Goal: Feedback & Contribution: Contribute content

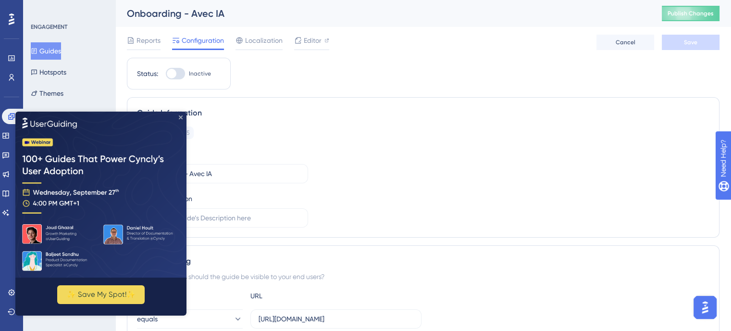
click at [181, 125] on img at bounding box center [100, 195] width 171 height 166
click at [182, 117] on icon "Close Preview" at bounding box center [181, 117] width 4 height 4
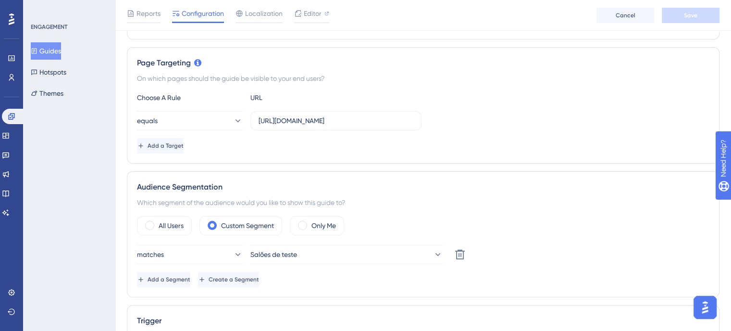
scroll to position [289, 0]
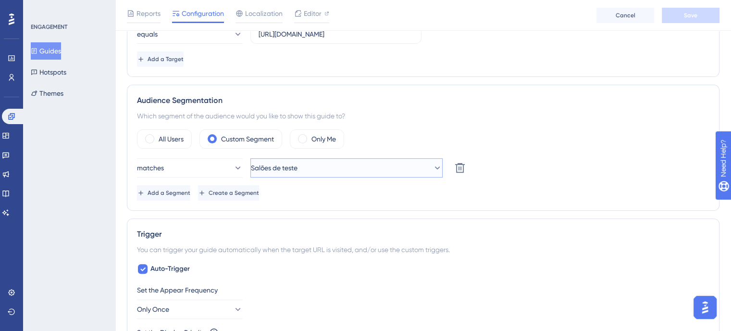
click at [306, 175] on button "Salões de teste" at bounding box center [347, 167] width 192 height 19
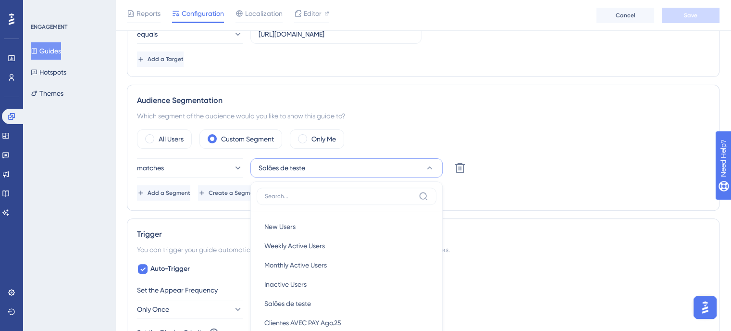
scroll to position [0, 0]
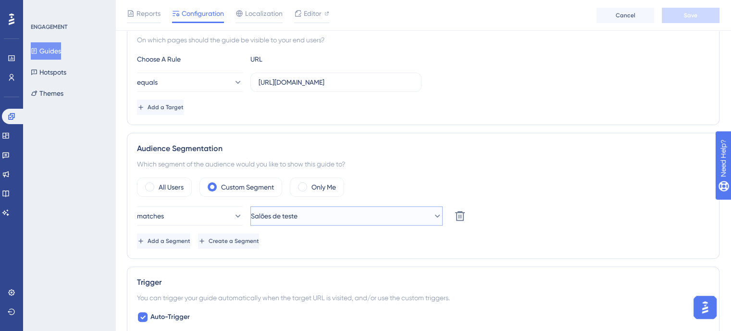
click at [298, 218] on span "Salões de teste" at bounding box center [274, 216] width 47 height 12
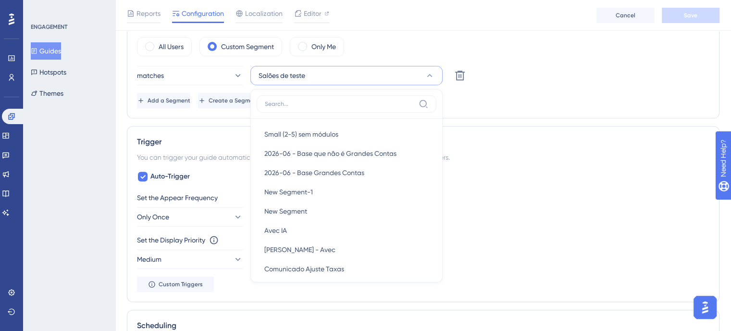
scroll to position [240, 0]
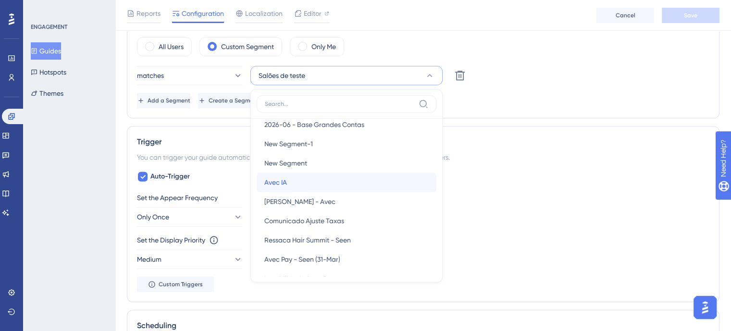
click at [297, 176] on div "Avec IA Avec IA" at bounding box center [346, 182] width 164 height 19
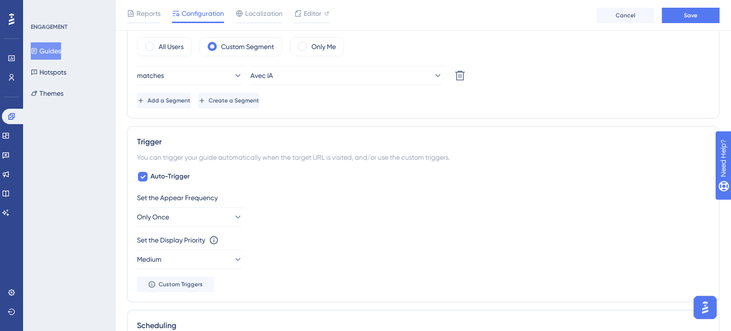
scroll to position [333, 0]
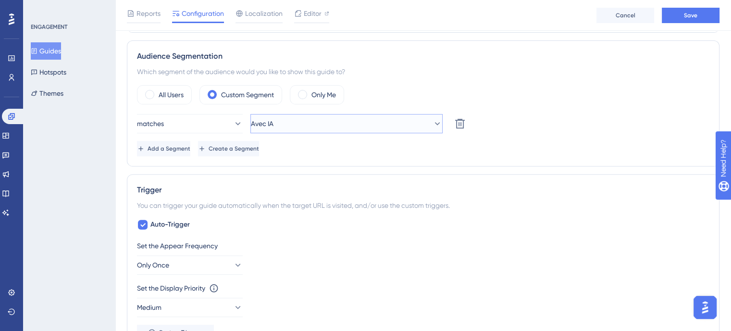
click at [298, 130] on button "Avec IA" at bounding box center [347, 123] width 192 height 19
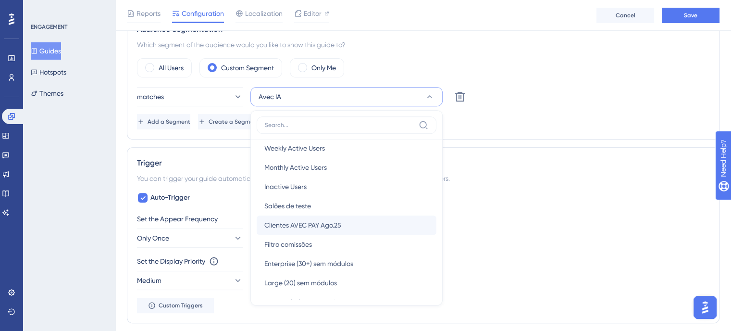
scroll to position [48, 0]
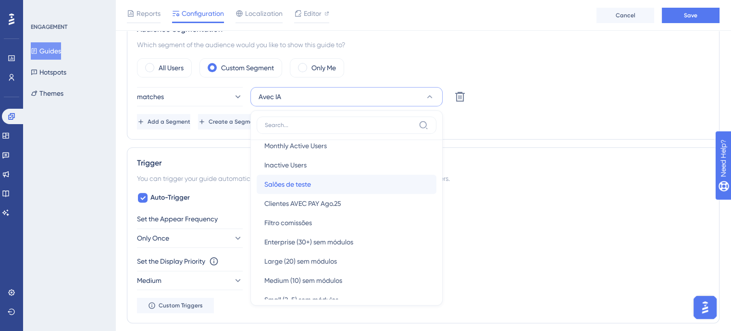
click at [334, 180] on div "Salões de teste Salões de teste" at bounding box center [346, 184] width 164 height 19
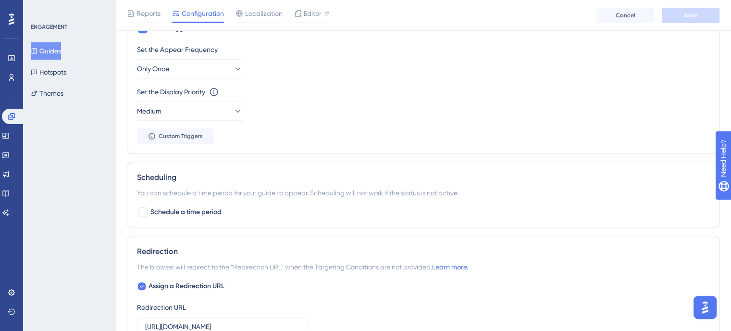
scroll to position [481, 0]
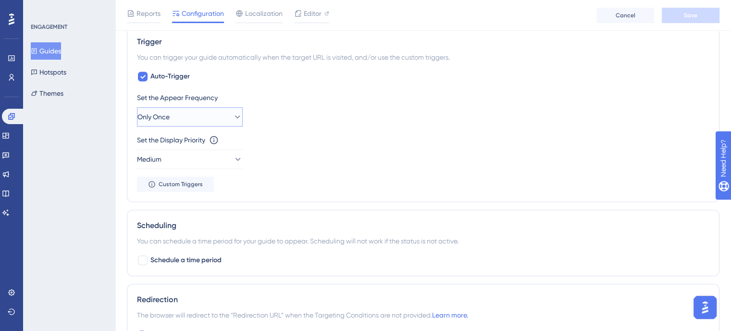
click at [202, 124] on button "Only Once" at bounding box center [190, 116] width 106 height 19
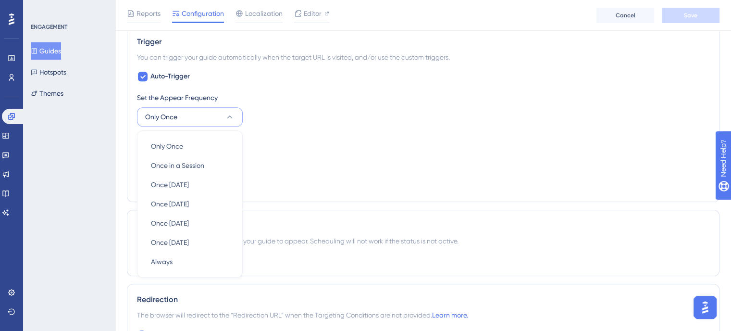
scroll to position [518, 0]
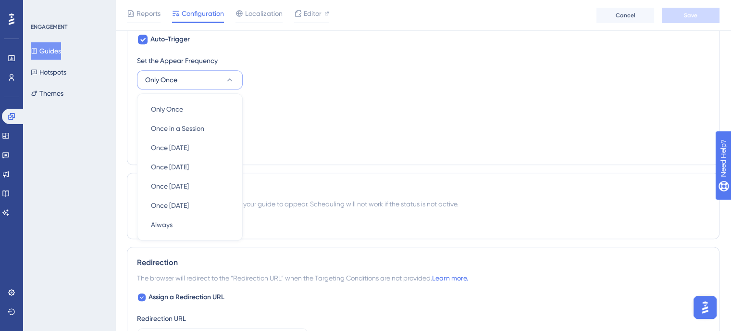
click at [331, 124] on div "Set the Display Priority This option will set the display priority between auto…" at bounding box center [423, 114] width 573 height 35
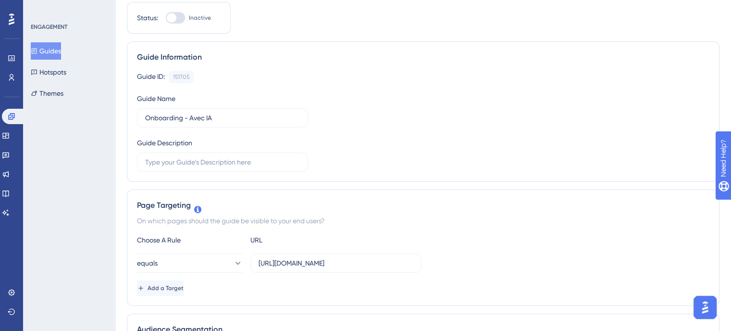
scroll to position [0, 0]
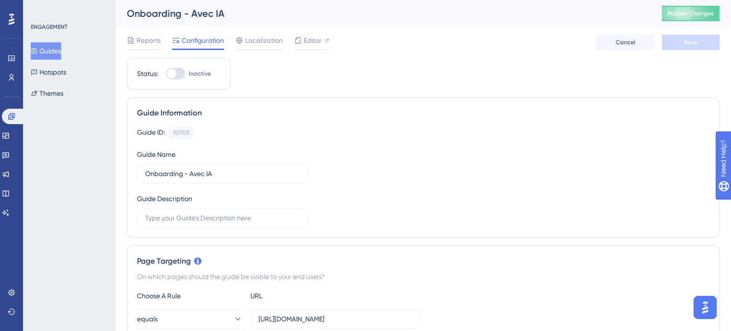
click at [181, 70] on div at bounding box center [175, 74] width 19 height 12
click at [166, 74] on input "Inactive" at bounding box center [165, 74] width 0 height 0
checkbox input "true"
click at [695, 50] on button "Save" at bounding box center [691, 42] width 58 height 15
click at [678, 22] on div "Onboarding - Avec IA Publish Changes" at bounding box center [423, 13] width 616 height 27
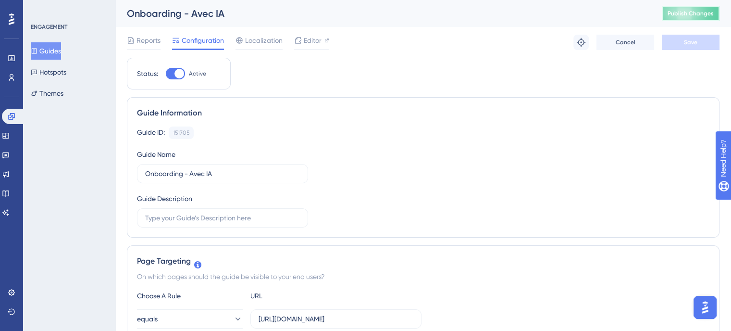
click at [678, 15] on span "Publish Changes" at bounding box center [691, 14] width 46 height 8
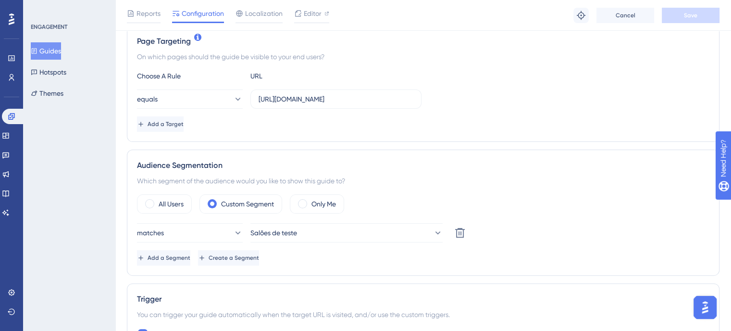
scroll to position [240, 0]
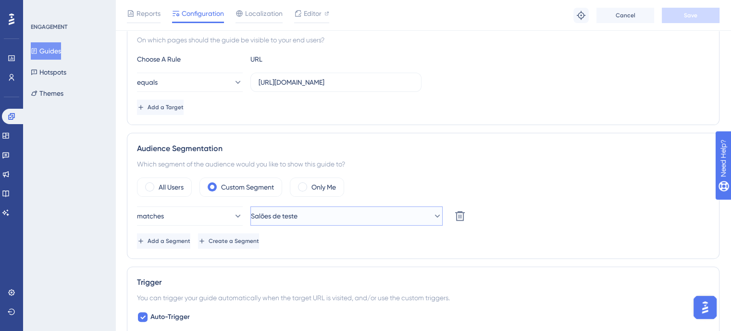
click at [295, 222] on button "Salões de teste" at bounding box center [347, 215] width 192 height 19
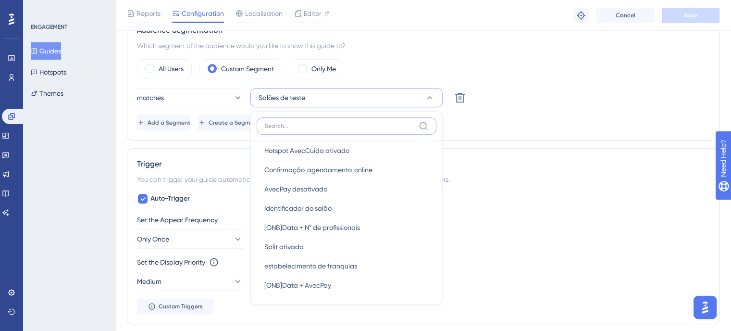
scroll to position [1931, 0]
click at [504, 122] on div "Add a Segment Create a Segment" at bounding box center [423, 122] width 573 height 15
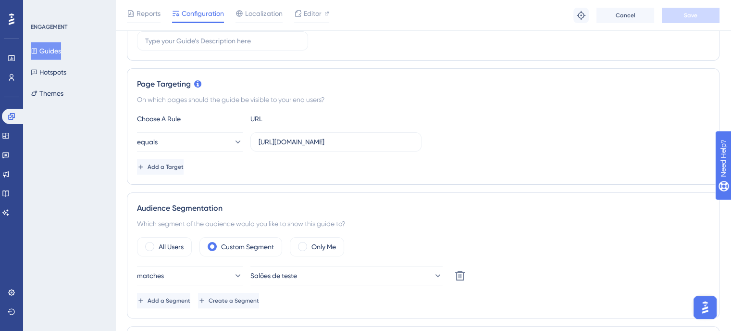
scroll to position [70, 0]
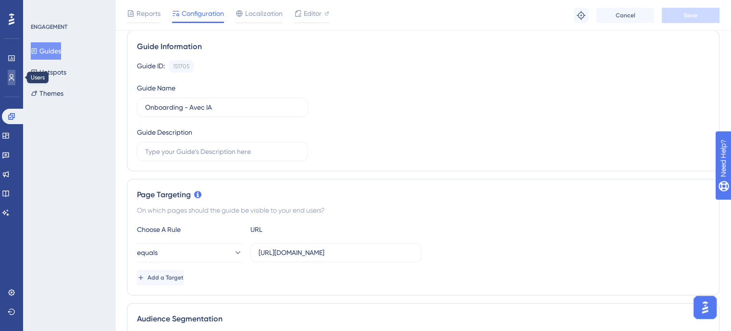
click at [15, 73] on link at bounding box center [12, 77] width 8 height 15
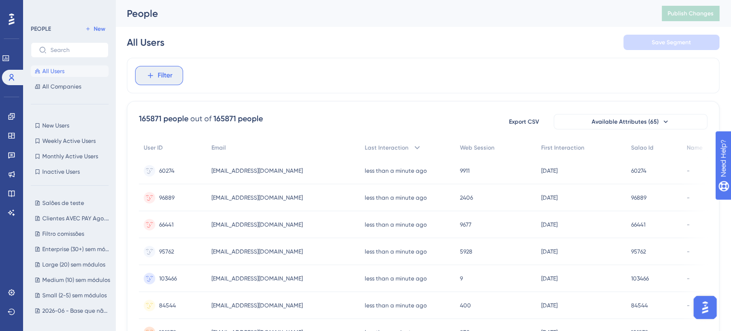
click at [173, 77] on button "Filter" at bounding box center [159, 75] width 48 height 19
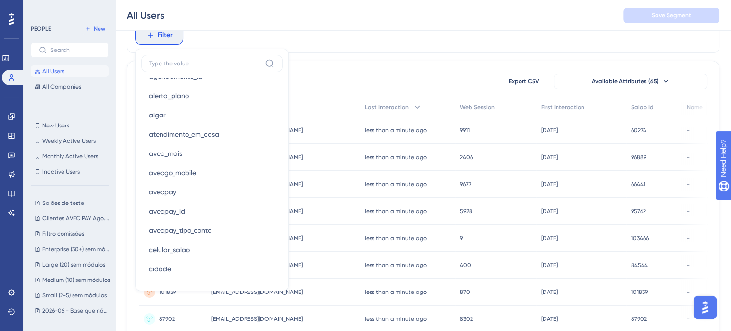
scroll to position [625, 0]
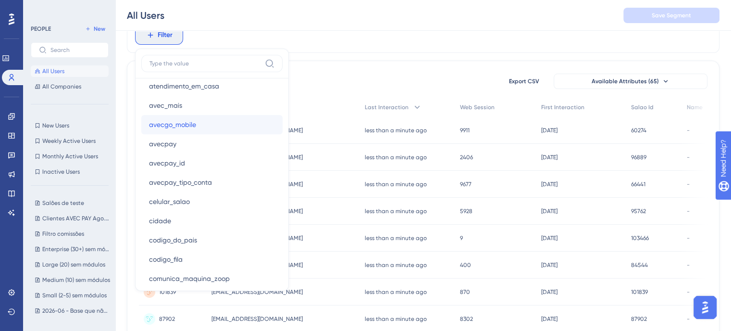
click at [175, 133] on button "avecgo_mobile avecgo_mobile" at bounding box center [211, 124] width 141 height 19
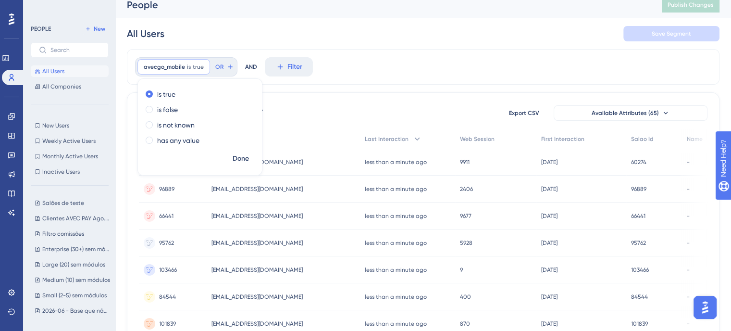
scroll to position [0, 0]
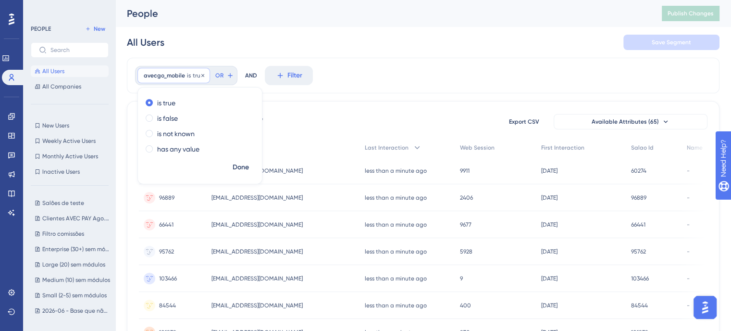
click at [184, 75] on span "avecgo_mobile" at bounding box center [164, 76] width 41 height 8
click at [201, 74] on icon at bounding box center [203, 76] width 6 height 6
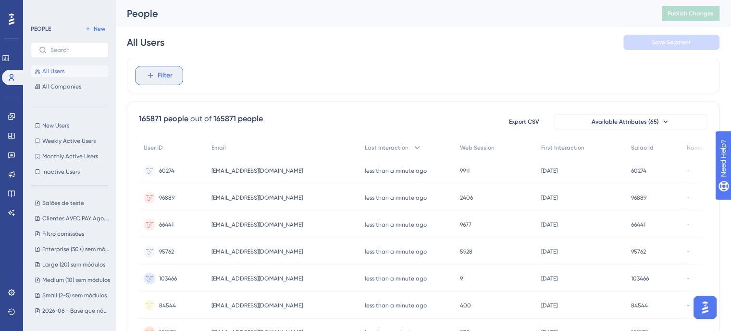
click at [165, 71] on span "Filter" at bounding box center [165, 76] width 15 height 12
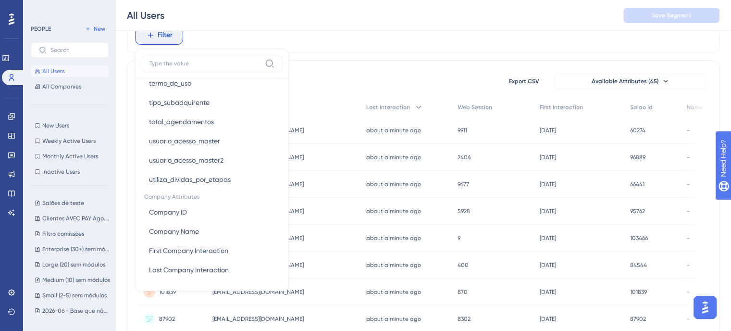
scroll to position [92, 0]
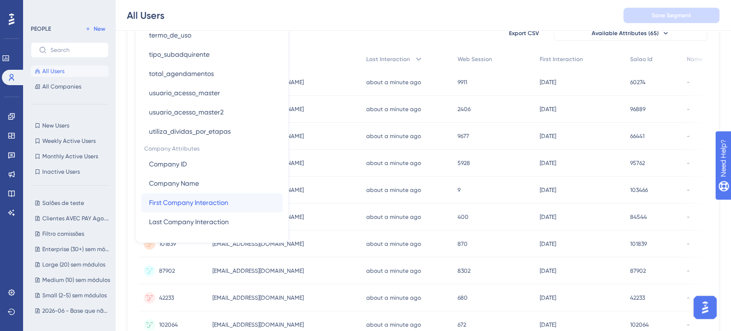
click at [222, 197] on span "First Company Interaction" at bounding box center [188, 203] width 79 height 12
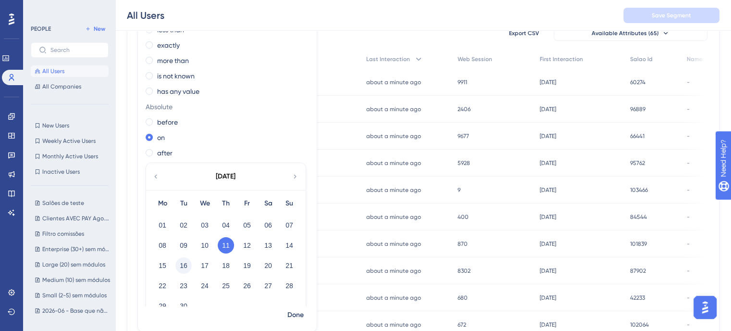
click at [185, 268] on button "16" at bounding box center [184, 265] width 16 height 16
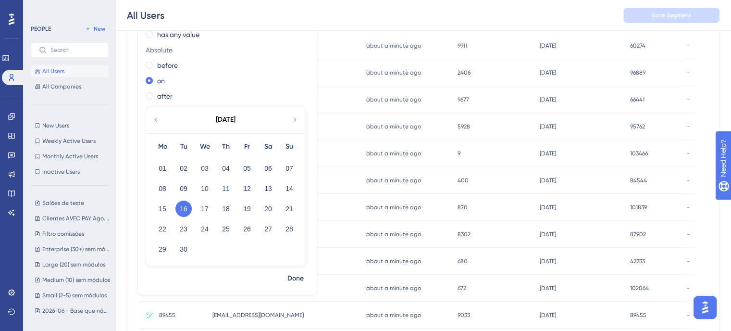
scroll to position [144, 0]
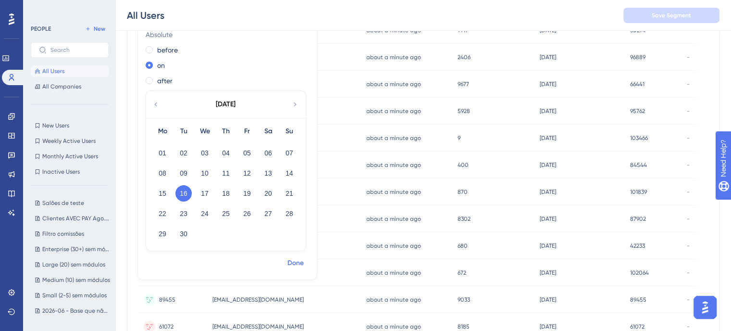
click at [289, 261] on span "Done" at bounding box center [296, 263] width 16 height 12
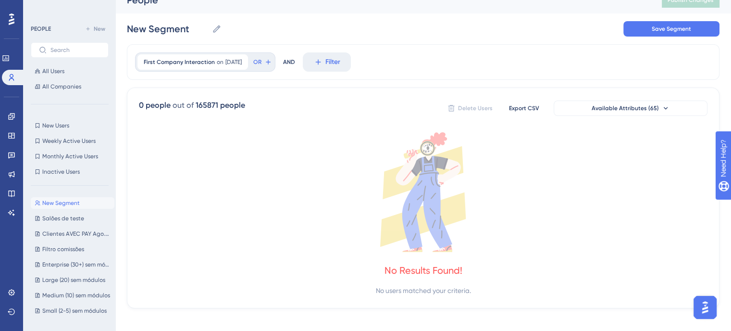
scroll to position [0, 0]
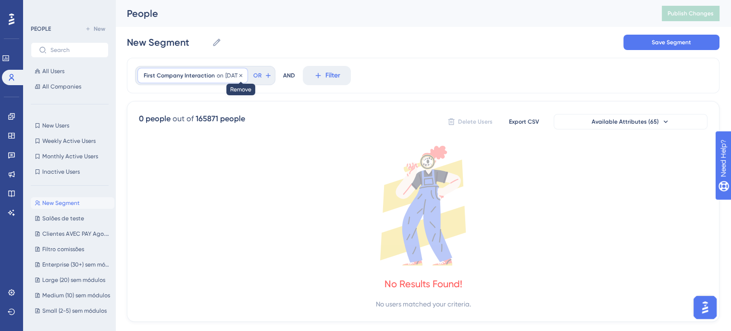
click at [244, 76] on icon at bounding box center [241, 76] width 6 height 6
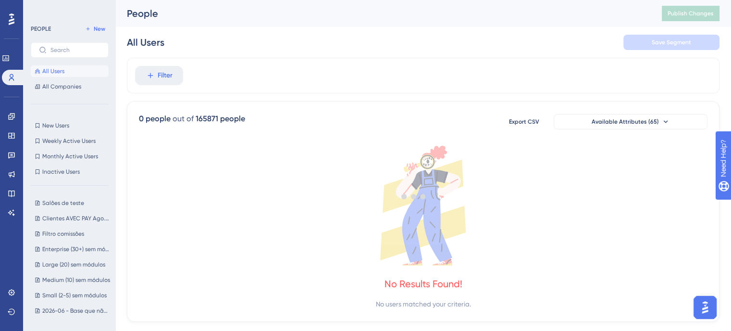
click at [166, 72] on div at bounding box center [413, 196] width 635 height 262
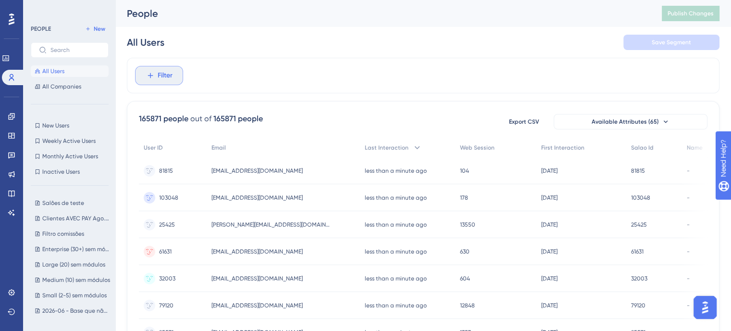
click at [172, 77] on span "Filter" at bounding box center [165, 76] width 15 height 12
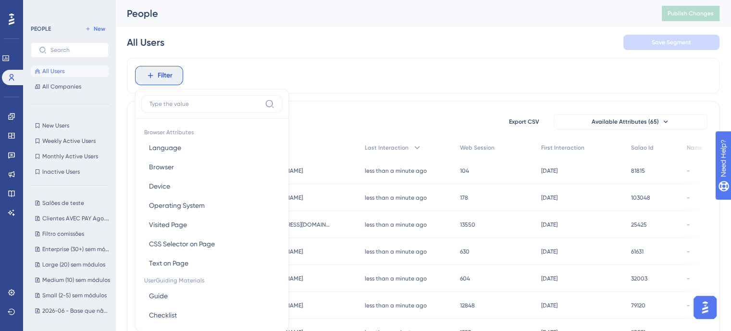
scroll to position [44, 0]
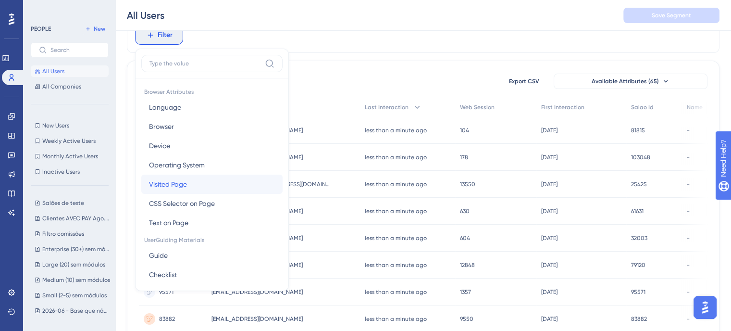
click at [228, 180] on button "Visited Page Visited Page" at bounding box center [211, 184] width 141 height 19
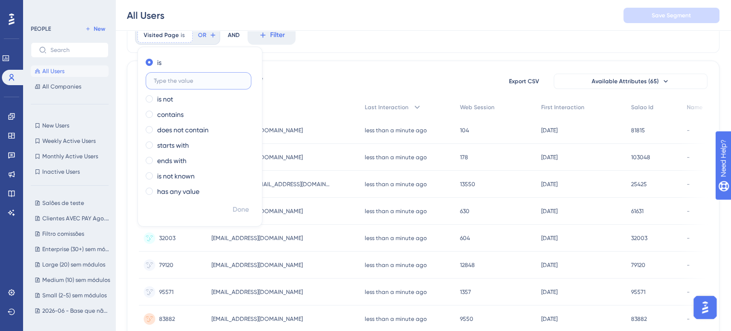
paste input "https://admin.avec.beauty/admin/avec-ia"
type input "https://admin.avec.beauty/admin/avec-ia"
click at [243, 213] on span "Done" at bounding box center [241, 210] width 16 height 12
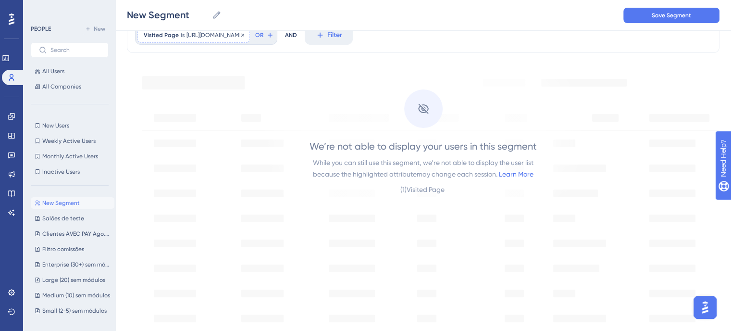
click at [244, 38] on span "https://admin.avec.beauty/admin/avec-ia" at bounding box center [215, 35] width 57 height 8
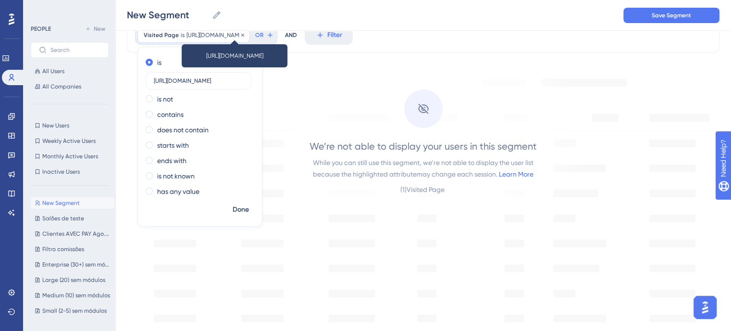
click at [246, 36] on icon at bounding box center [243, 35] width 6 height 6
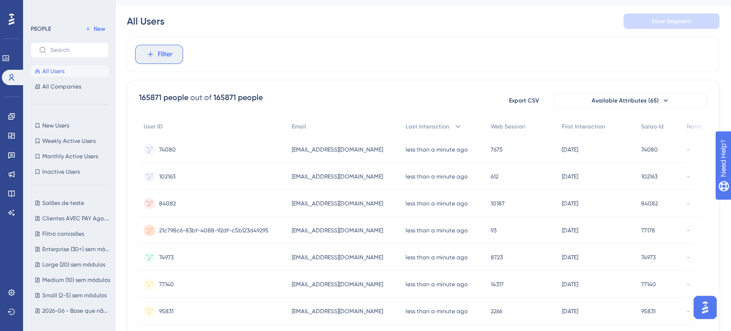
click at [171, 52] on span "Filter" at bounding box center [165, 55] width 15 height 12
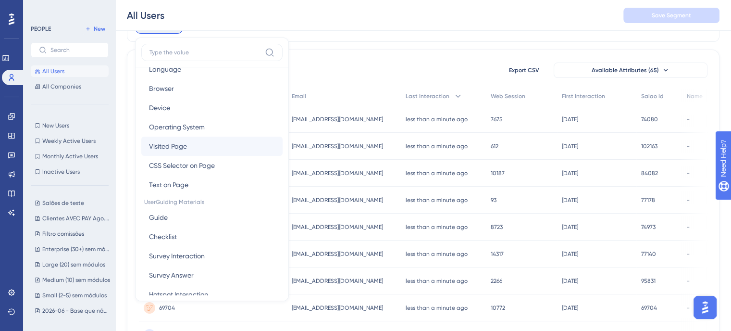
scroll to position [48, 0]
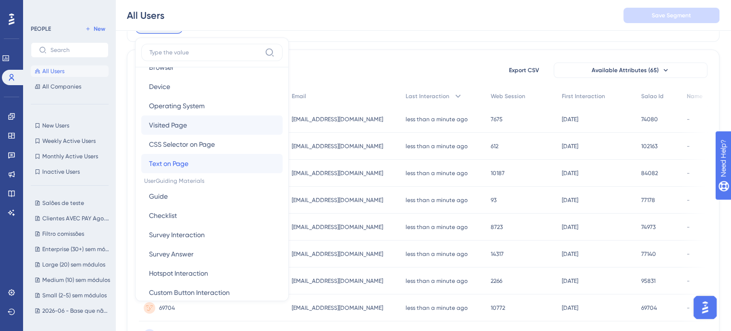
click at [202, 163] on button "Text on Page Text on Page" at bounding box center [211, 163] width 141 height 19
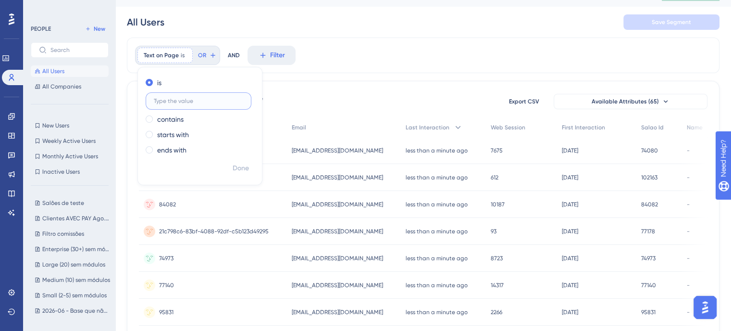
scroll to position [0, 0]
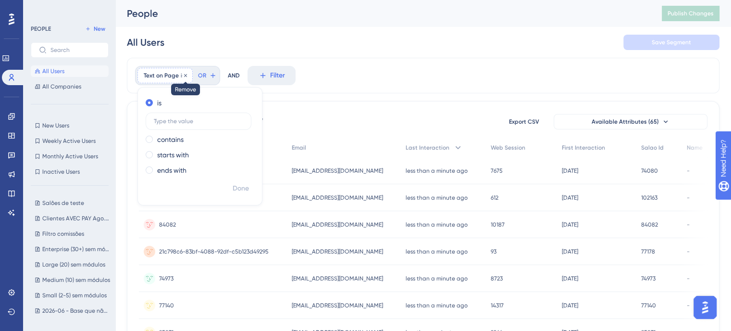
click at [187, 76] on icon at bounding box center [186, 76] width 6 height 6
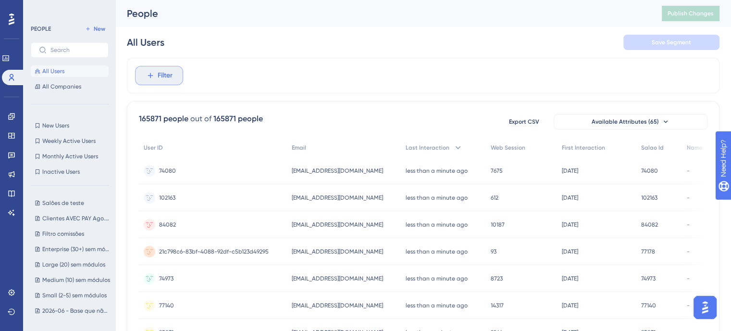
click at [176, 78] on button "Filter" at bounding box center [159, 75] width 48 height 19
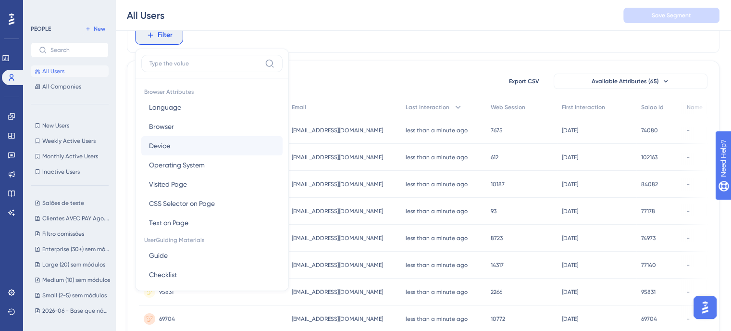
scroll to position [48, 0]
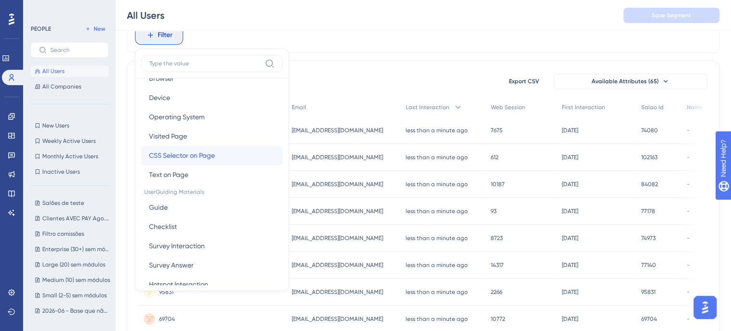
click at [226, 149] on button "CSS Selector on Page CSS Selector on Page" at bounding box center [211, 155] width 141 height 19
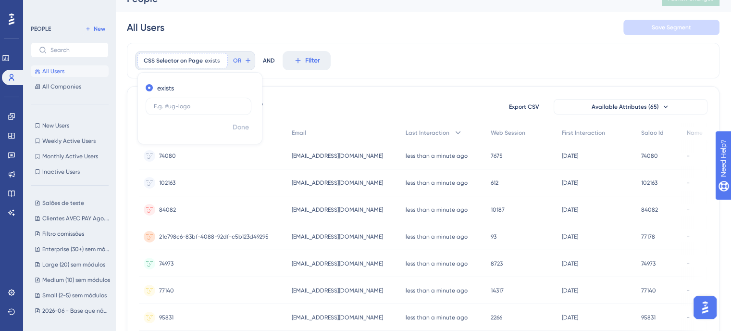
scroll to position [0, 0]
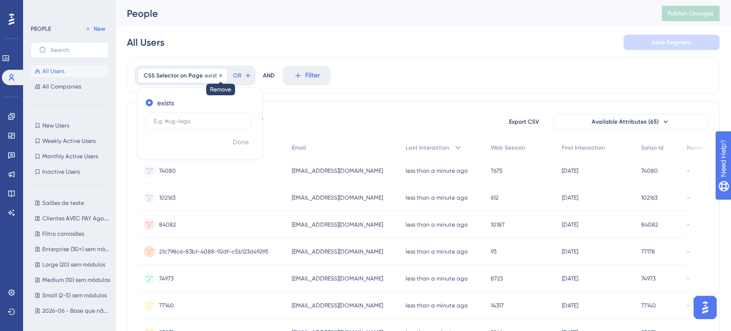
click at [218, 74] on icon at bounding box center [221, 76] width 6 height 6
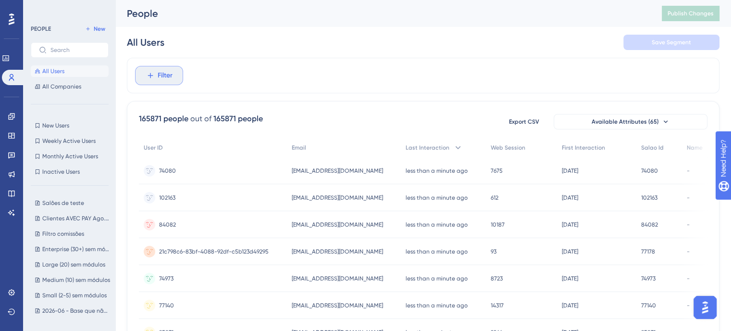
click at [168, 71] on span "Filter" at bounding box center [165, 76] width 15 height 12
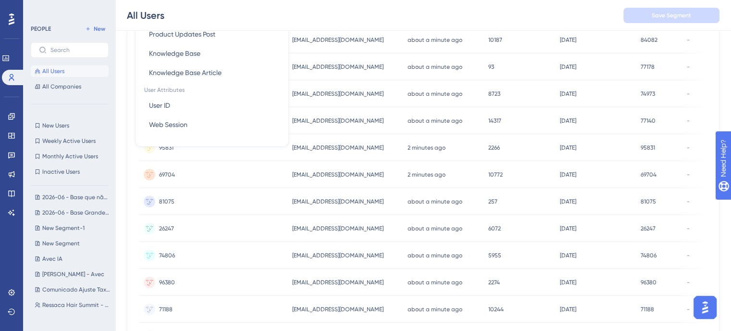
scroll to position [96, 0]
click at [54, 276] on span "Avec IA" at bounding box center [52, 276] width 20 height 8
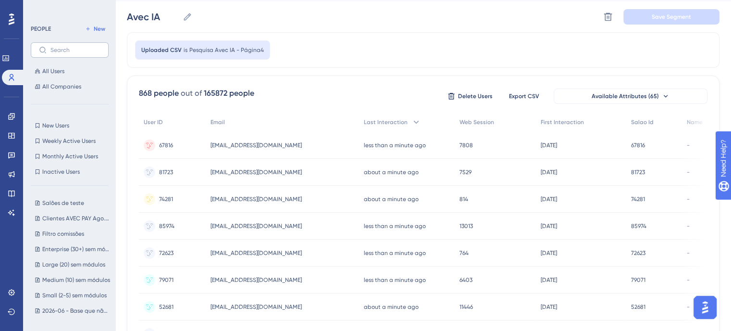
scroll to position [0, 0]
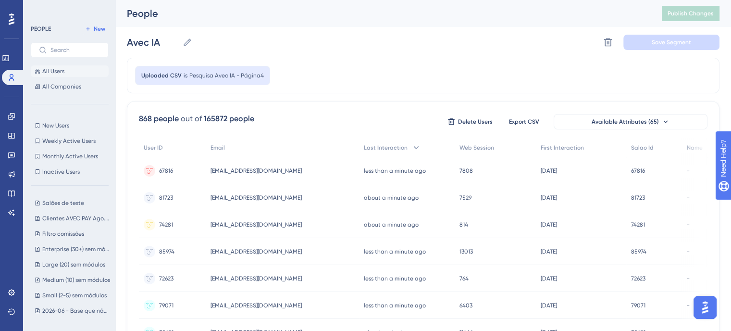
click at [63, 67] on button "All Users" at bounding box center [70, 71] width 78 height 12
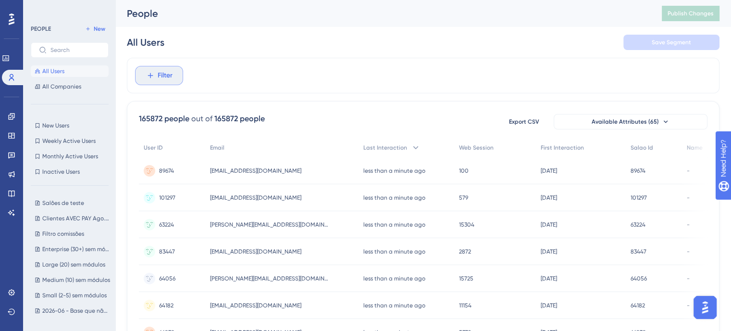
click at [146, 80] on button "Filter" at bounding box center [159, 75] width 48 height 19
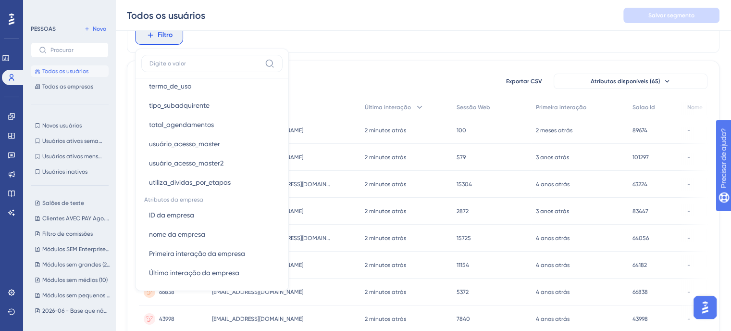
scroll to position [1494, 0]
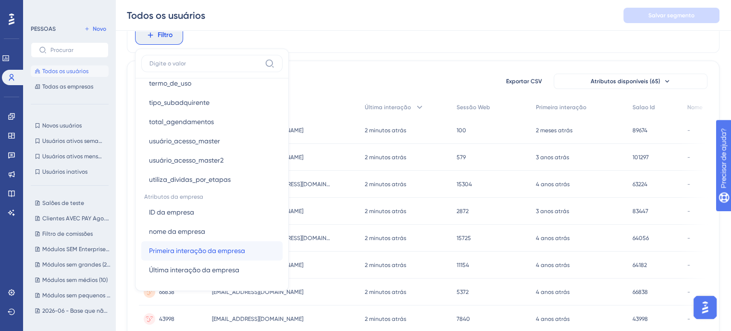
click at [216, 251] on font "Primeira interação da empresa" at bounding box center [197, 251] width 96 height 8
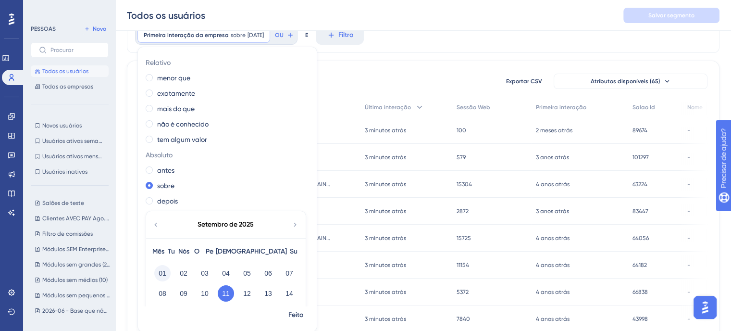
click at [166, 268] on button "01" at bounding box center [162, 273] width 16 height 16
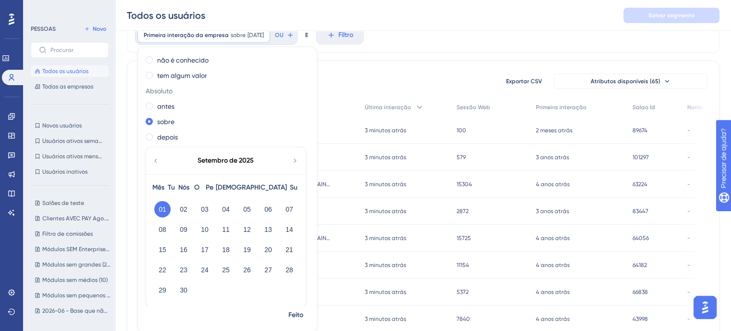
scroll to position [68, 0]
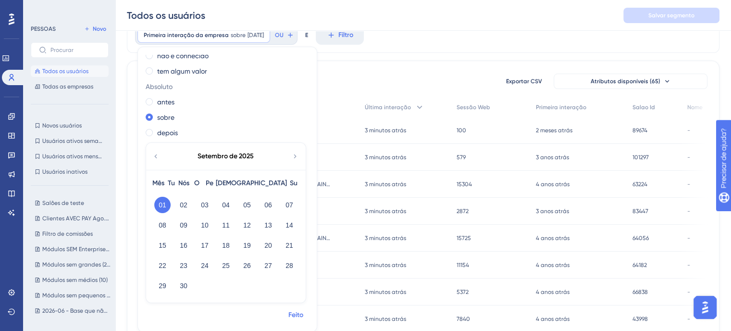
click at [293, 312] on font "Feito" at bounding box center [296, 315] width 15 height 8
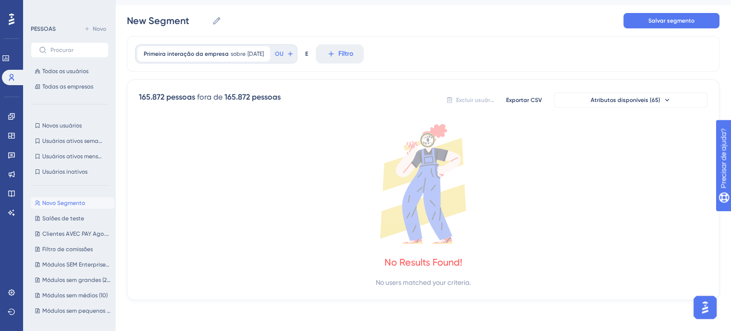
scroll to position [21, 0]
click at [245, 66] on div "Primeira interação da empresa sobre 01/09/2025 01/09/2025 Remover OU E Filtro" at bounding box center [423, 55] width 593 height 36
click at [241, 55] on font "sobre" at bounding box center [238, 54] width 15 height 7
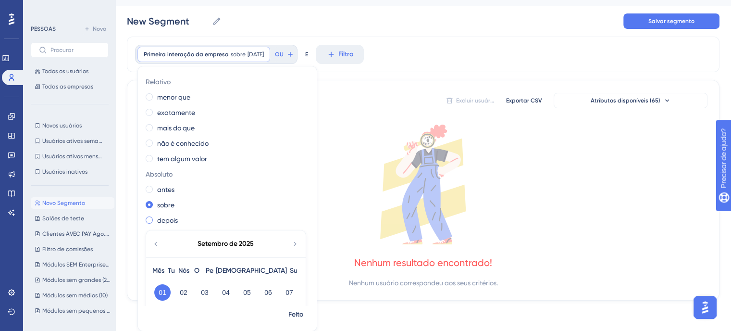
click at [148, 222] on span at bounding box center [149, 219] width 7 height 7
click at [156, 218] on input "radio" at bounding box center [156, 218] width 0 height 0
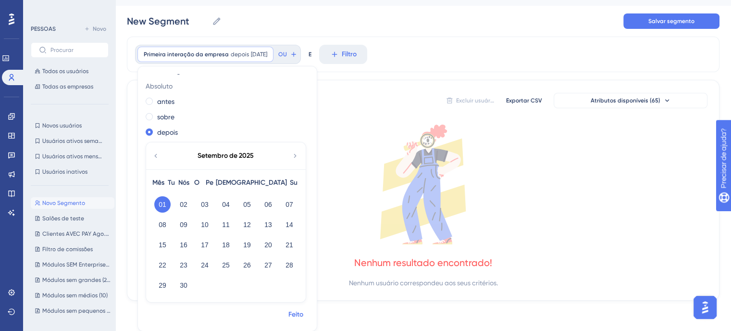
click at [297, 311] on font "Feito" at bounding box center [296, 314] width 15 height 8
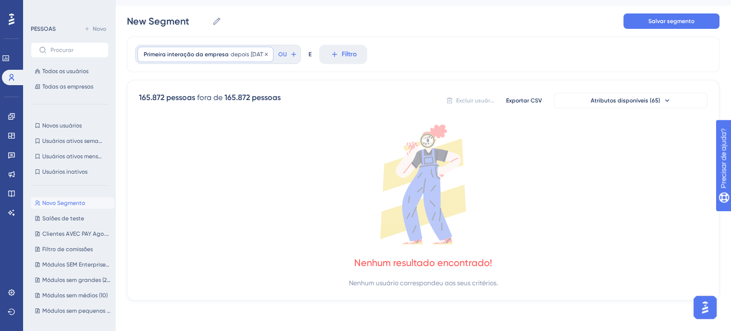
click at [241, 56] on font "depois" at bounding box center [240, 54] width 18 height 7
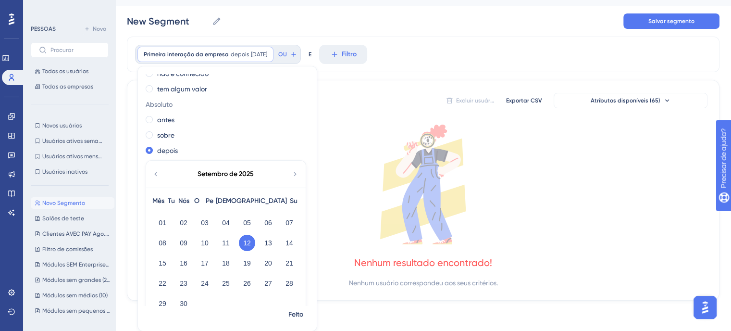
scroll to position [88, 0]
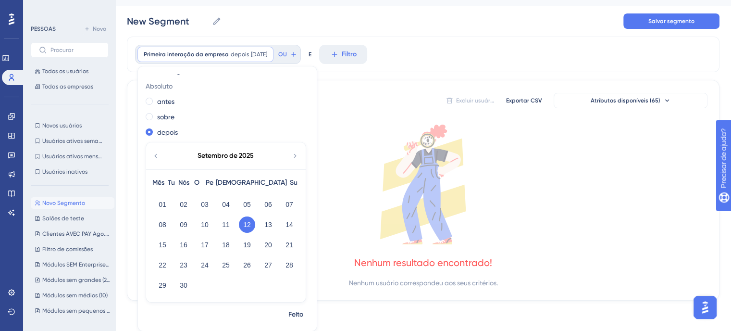
click at [157, 159] on icon at bounding box center [156, 155] width 8 height 9
click at [249, 208] on font "01" at bounding box center [247, 205] width 8 height 12
click at [291, 314] on font "Feito" at bounding box center [296, 314] width 15 height 8
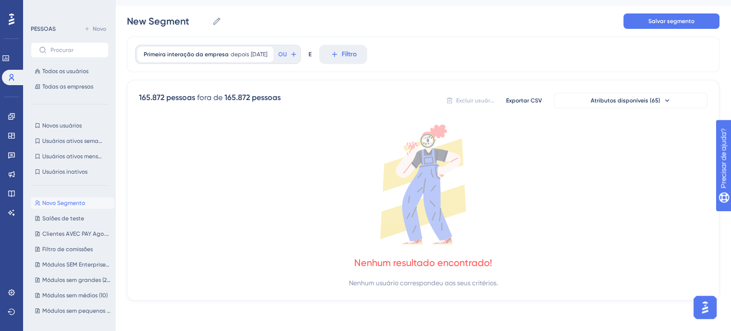
click at [197, 46] on div "Primeira interação da empresa depois 01/08/2025 01/08/2025 Remover OU" at bounding box center [218, 54] width 166 height 19
click at [218, 53] on font "Primeira interação da empresa" at bounding box center [186, 54] width 85 height 7
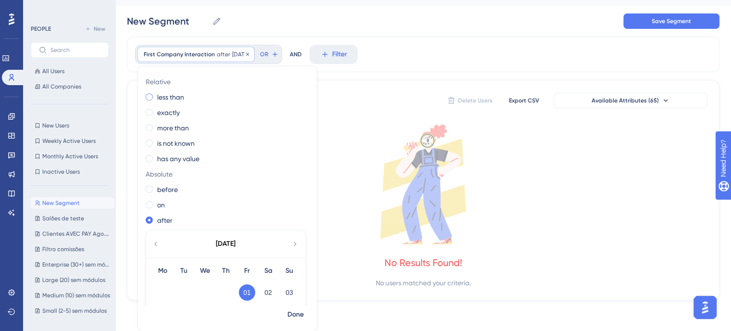
click at [167, 96] on label "less than" at bounding box center [170, 97] width 27 height 12
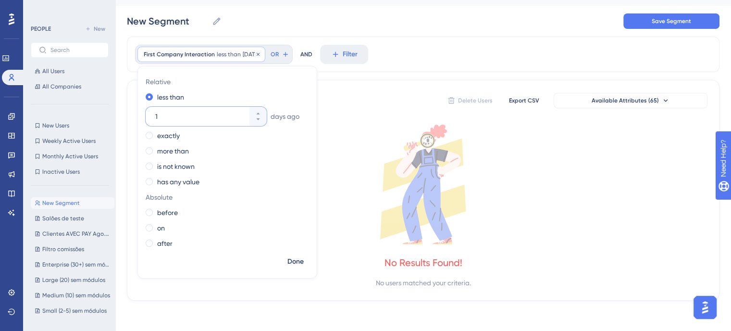
drag, startPoint x: 162, startPoint y: 117, endPoint x: 145, endPoint y: 112, distance: 18.2
click at [145, 112] on div "Relative less than 1 days ago exactly more than is not known has any value Abso…" at bounding box center [227, 163] width 179 height 179
type input "20"
click at [293, 263] on span "Done" at bounding box center [296, 262] width 16 height 12
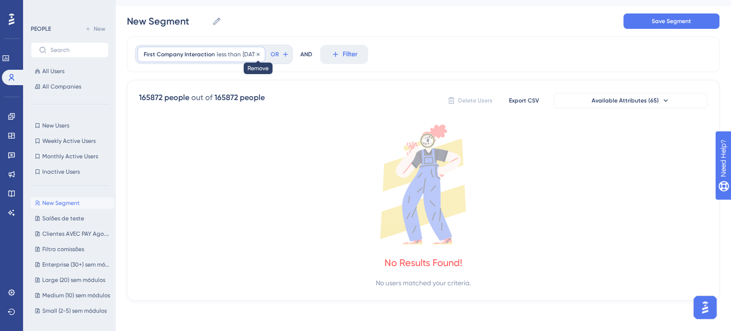
click at [261, 51] on icon at bounding box center [258, 54] width 6 height 6
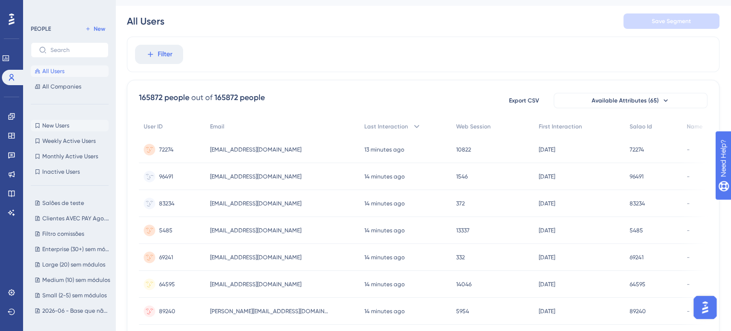
click at [53, 121] on button "New Users New Users" at bounding box center [70, 126] width 78 height 12
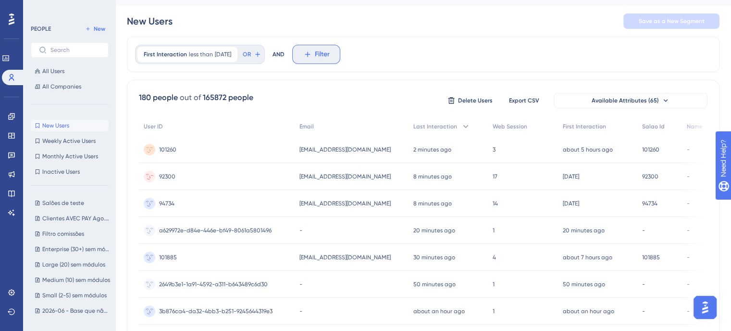
click at [311, 46] on button "Filter" at bounding box center [316, 54] width 48 height 19
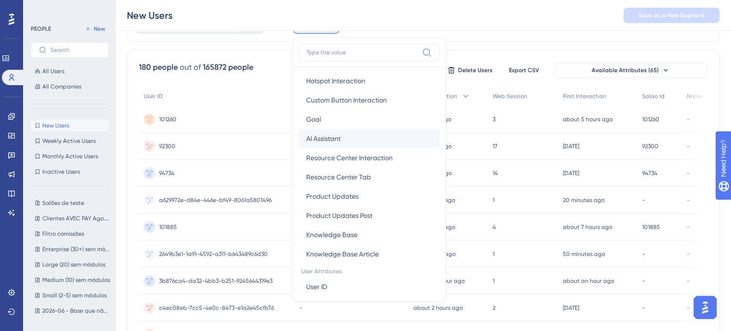
scroll to position [192, 0]
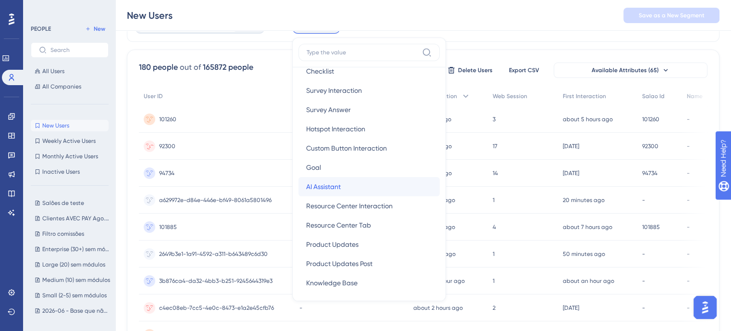
click at [341, 191] on span "AI Assistant" at bounding box center [323, 187] width 35 height 12
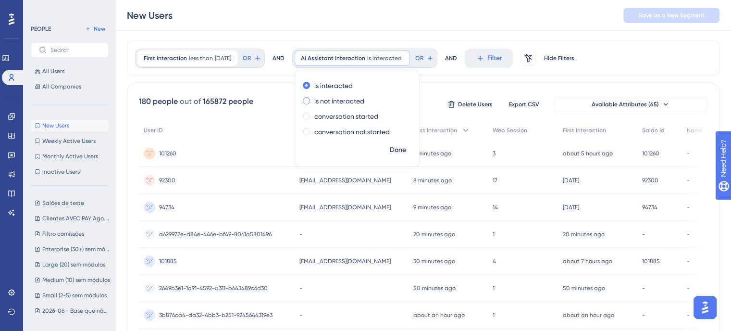
scroll to position [7, 0]
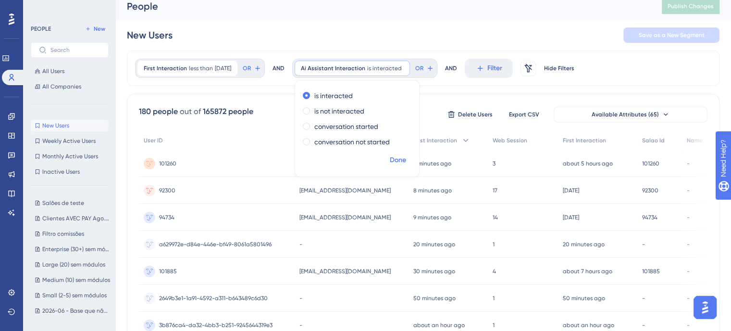
click at [406, 162] on span "Done" at bounding box center [398, 160] width 16 height 12
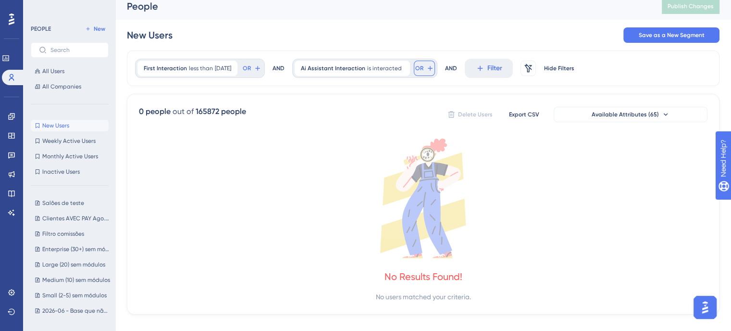
click at [432, 71] on button "OR" at bounding box center [424, 68] width 21 height 15
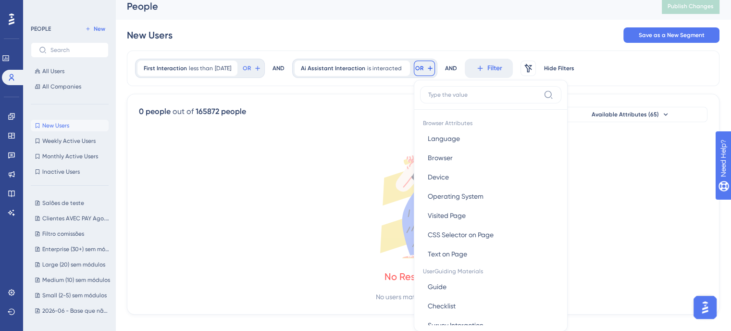
scroll to position [0, 0]
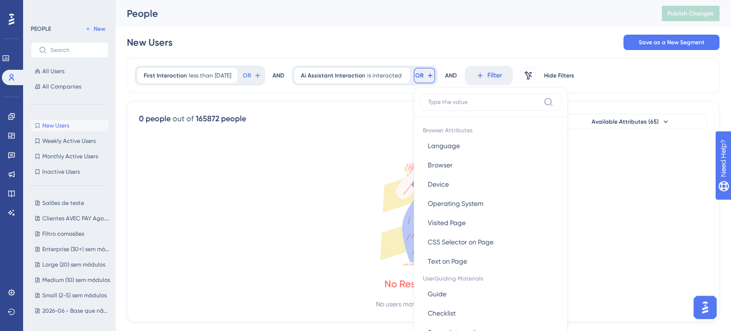
click at [406, 89] on div "First Interaction less than 10 days ago 10 days ago Remove OR AND Ai Assistant …" at bounding box center [423, 76] width 593 height 36
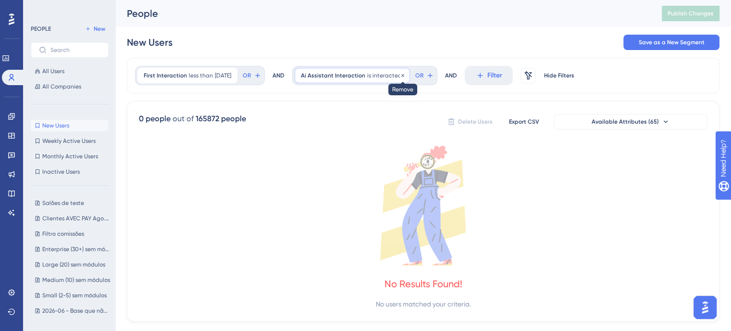
click at [406, 75] on icon at bounding box center [403, 76] width 6 height 6
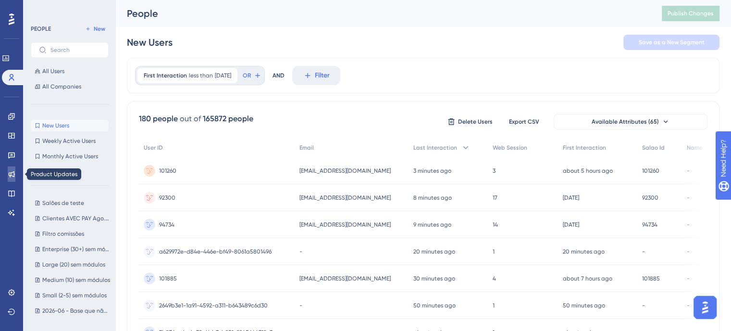
click at [13, 169] on link at bounding box center [12, 173] width 8 height 15
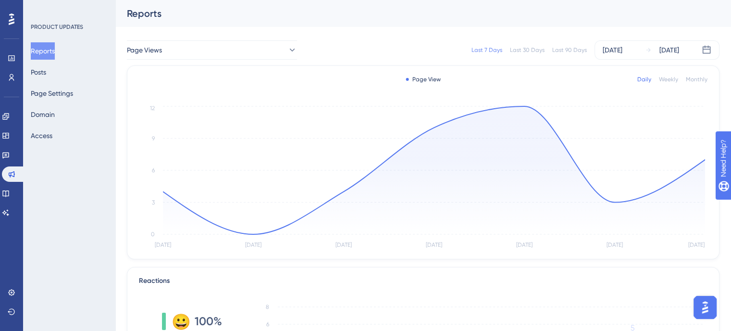
click at [61, 75] on div "Reports Posts Page Settings Domain Access" at bounding box center [70, 93] width 78 height 102
click at [46, 74] on button "Posts" at bounding box center [38, 71] width 15 height 17
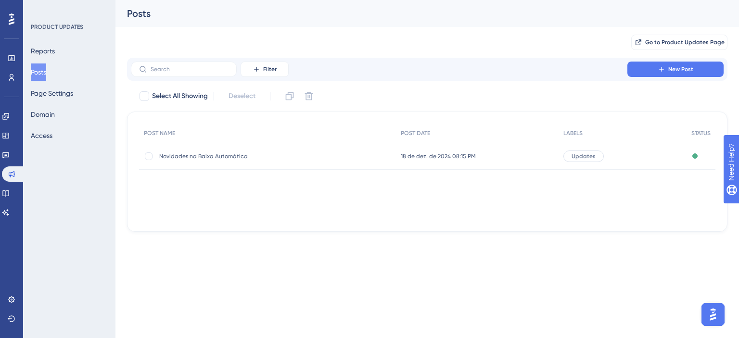
click at [221, 159] on span "Novidades na Baixa Automática" at bounding box center [236, 156] width 154 height 8
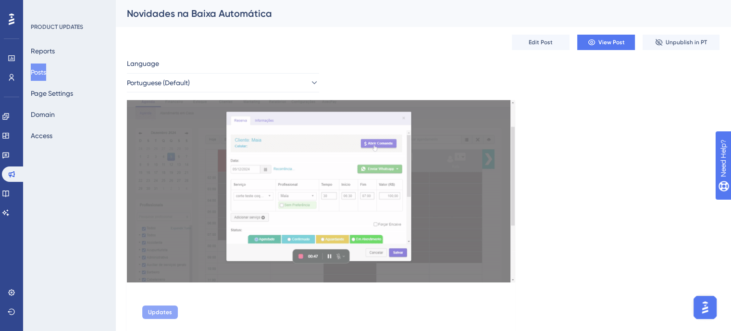
click at [41, 75] on button "Posts" at bounding box center [38, 71] width 15 height 17
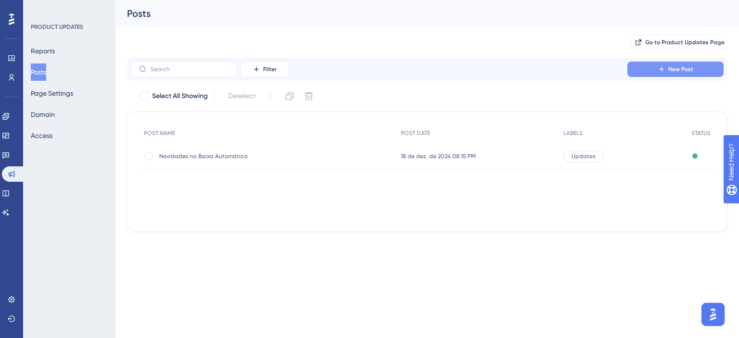
click at [694, 72] on button "New Post" at bounding box center [675, 69] width 96 height 15
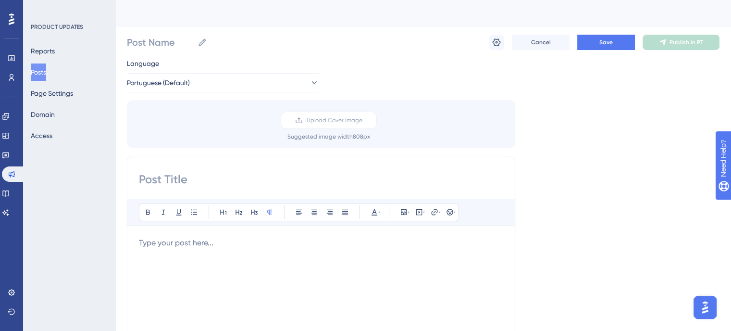
click at [195, 177] on input at bounding box center [321, 179] width 364 height 15
click at [356, 120] on span "Upload Cover Image" at bounding box center [335, 120] width 56 height 8
click at [363, 120] on input "Upload Cover Image" at bounding box center [363, 120] width 0 height 0
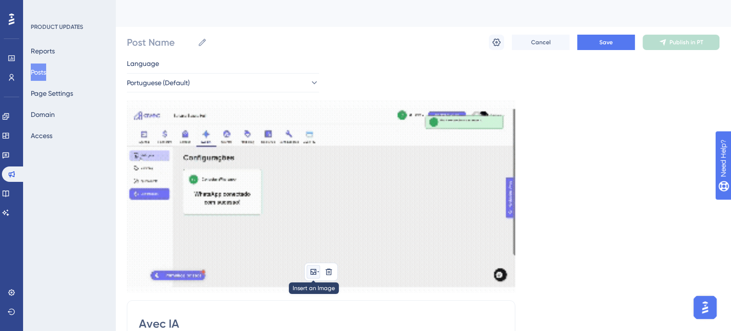
click at [316, 272] on icon at bounding box center [314, 272] width 8 height 8
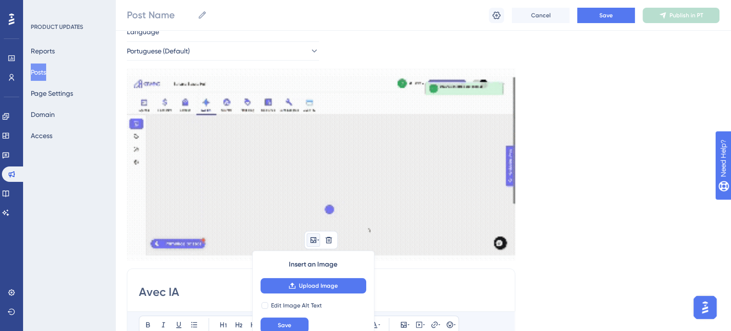
scroll to position [58, 0]
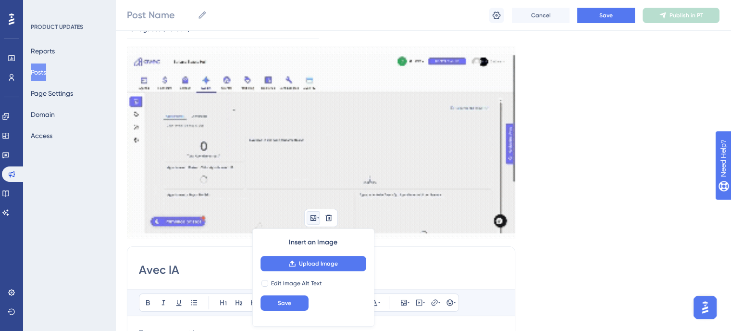
click at [617, 190] on div "Language Portuguese (Default) Insert an Image Upload Image Edit Image Alt Text …" at bounding box center [423, 304] width 593 height 601
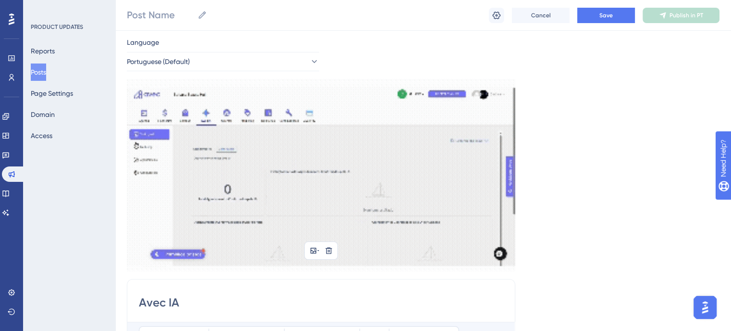
scroll to position [10, 0]
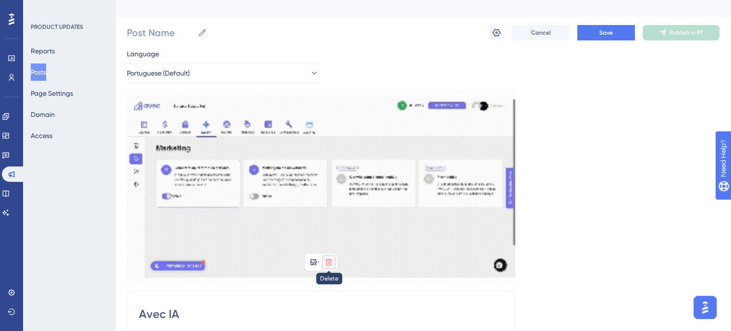
click at [329, 263] on icon at bounding box center [329, 262] width 8 height 8
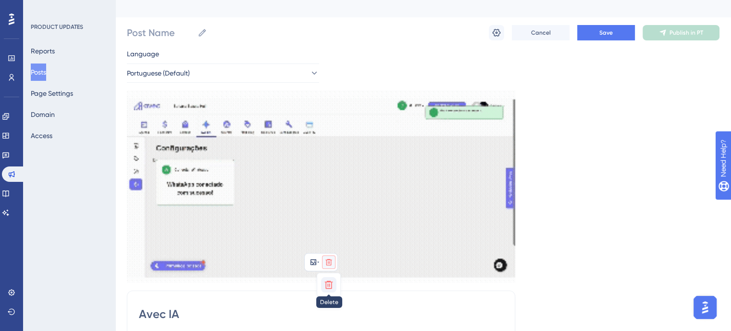
click at [330, 286] on icon at bounding box center [329, 285] width 10 height 10
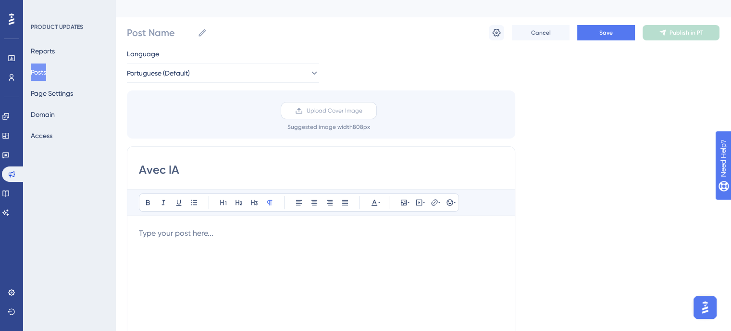
click at [340, 107] on span "Upload Cover Image" at bounding box center [335, 111] width 56 height 8
click at [363, 111] on input "Upload Cover Image" at bounding box center [363, 111] width 0 height 0
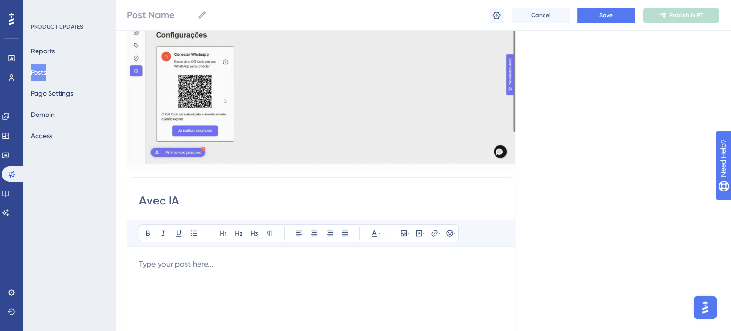
scroll to position [192, 0]
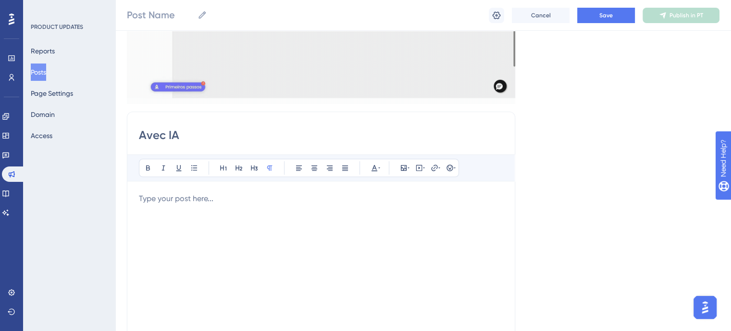
click at [163, 201] on p at bounding box center [321, 199] width 364 height 12
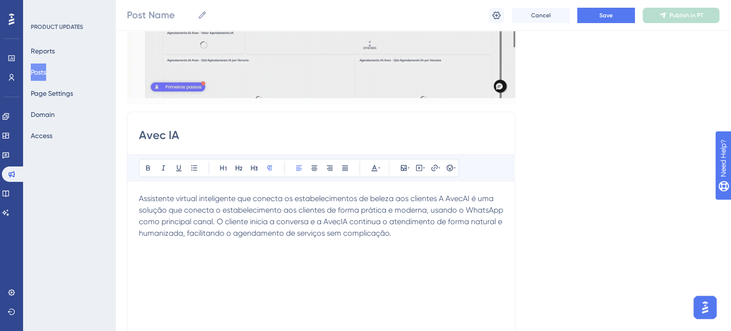
click at [440, 198] on span "Assistente virtual inteligente que conecta os estabelecimentos de beleza aos cl…" at bounding box center [322, 216] width 366 height 44
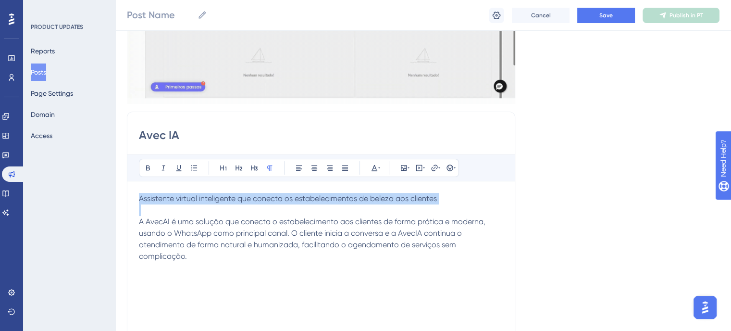
drag, startPoint x: 140, startPoint y: 196, endPoint x: 502, endPoint y: 210, distance: 361.9
click at [502, 210] on div "Assistente virtual inteligente que conecta os estabelecimentos de beleza aos cl…" at bounding box center [321, 299] width 364 height 212
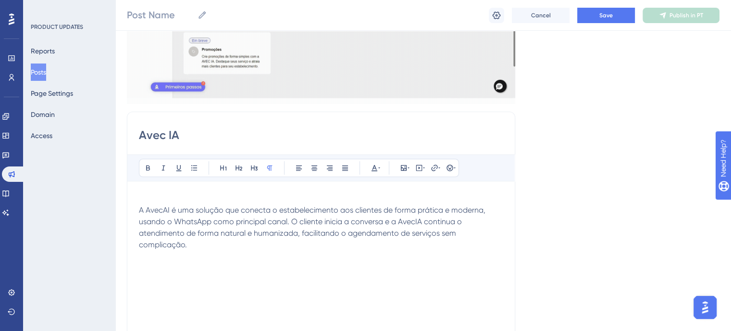
click at [189, 140] on input "Avec IA" at bounding box center [321, 134] width 364 height 15
paste input "Assistente virtual inteligente que conecta os estabelecimentos de beleza aos cl…"
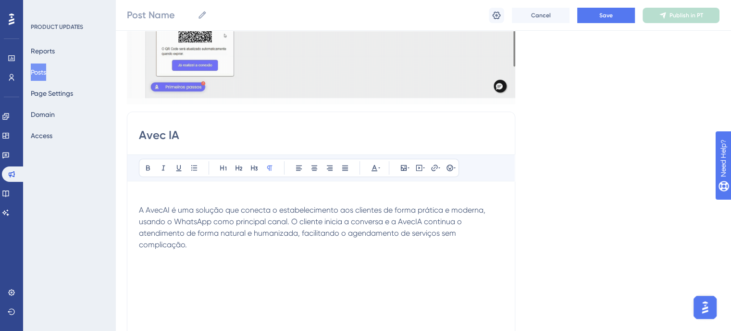
type input "Avec IA"
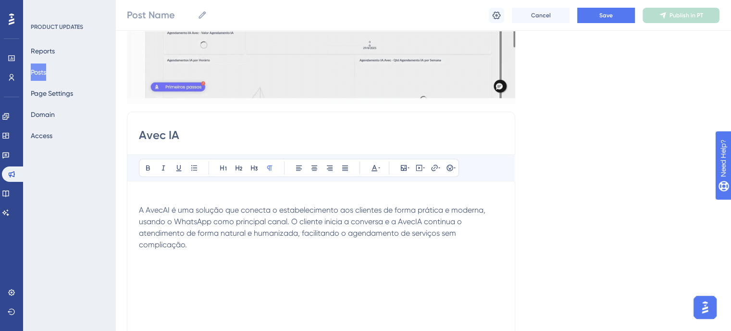
click at [150, 193] on p at bounding box center [321, 199] width 364 height 12
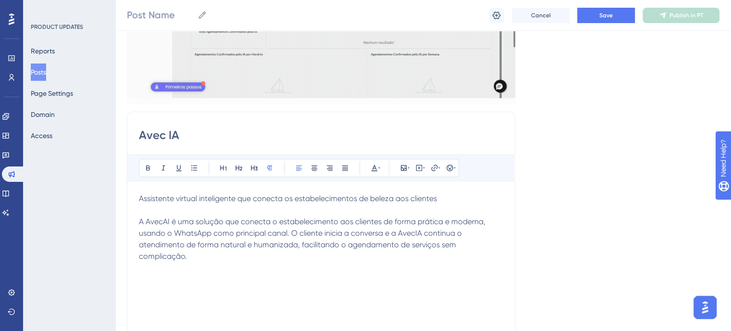
drag, startPoint x: 441, startPoint y: 198, endPoint x: 132, endPoint y: 194, distance: 309.2
click at [132, 194] on div "Avec IA Bold Italic Underline Bullet Point Heading 1 Heading 2 Heading 3 Normal…" at bounding box center [321, 264] width 389 height 305
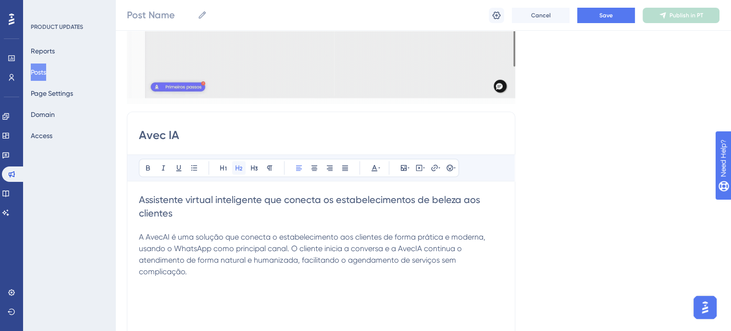
click at [240, 171] on icon at bounding box center [239, 168] width 8 height 8
click at [251, 170] on icon at bounding box center [255, 168] width 8 height 8
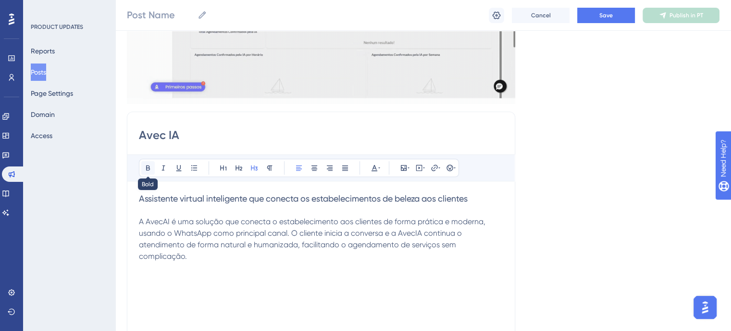
click at [149, 166] on icon at bounding box center [148, 167] width 4 height 5
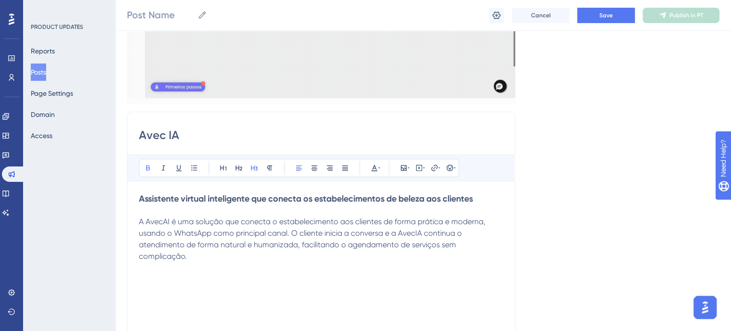
click at [201, 245] on span "A AvecAI é uma solução que conecta o estabelecimento aos clientes de forma prát…" at bounding box center [313, 239] width 349 height 44
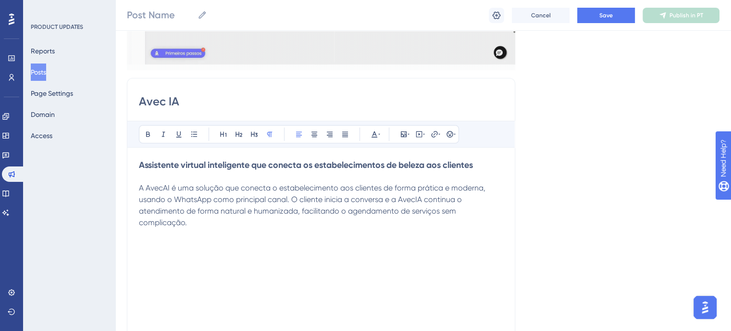
scroll to position [240, 0]
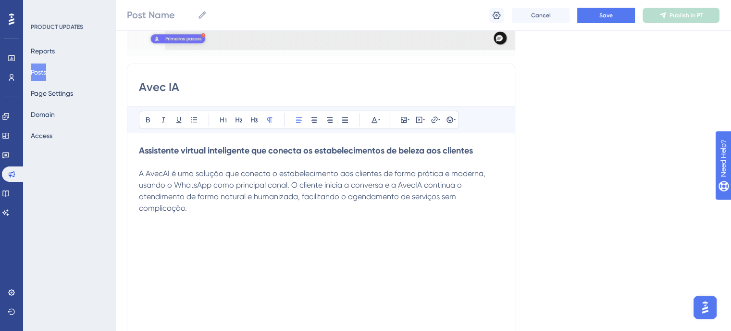
click at [162, 173] on span "A AvecAI é uma solução que conecta o estabelecimento aos clientes de forma prát…" at bounding box center [313, 191] width 349 height 44
click at [415, 182] on span "A Avec AI é uma solução que conecta o estabelecimento aos clientes de forma prá…" at bounding box center [314, 191] width 351 height 44
click at [206, 209] on p "A Avec AI é uma solução que conecta o estabelecimento aos clientes de forma prá…" at bounding box center [321, 191] width 364 height 46
click at [202, 214] on div "Assistente virtual inteligente que conecta os estabelecimentos de beleza aos cl…" at bounding box center [321, 251] width 364 height 212
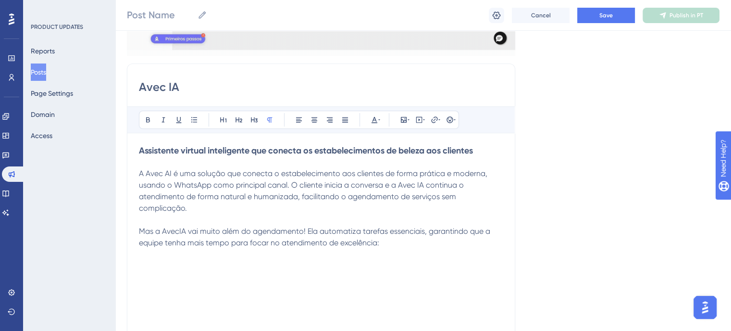
click at [415, 241] on p "Mas a AvecIA vai muito além do agendamento! Ela automatiza tarefas essenciais, …" at bounding box center [321, 237] width 364 height 23
click at [194, 121] on icon at bounding box center [194, 120] width 8 height 8
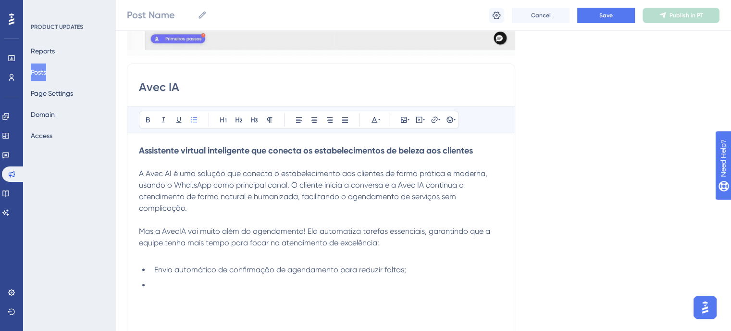
click at [179, 283] on li at bounding box center [327, 285] width 353 height 12
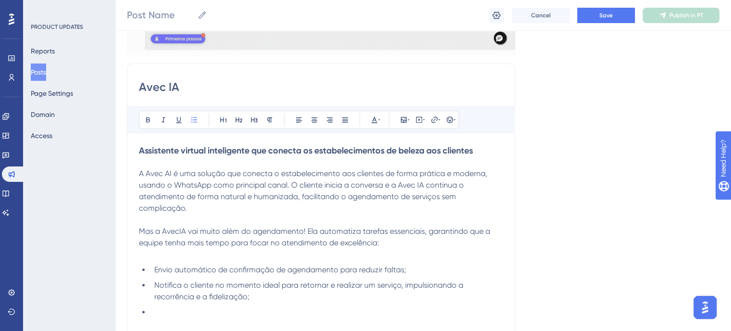
click at [159, 310] on li at bounding box center [327, 312] width 353 height 12
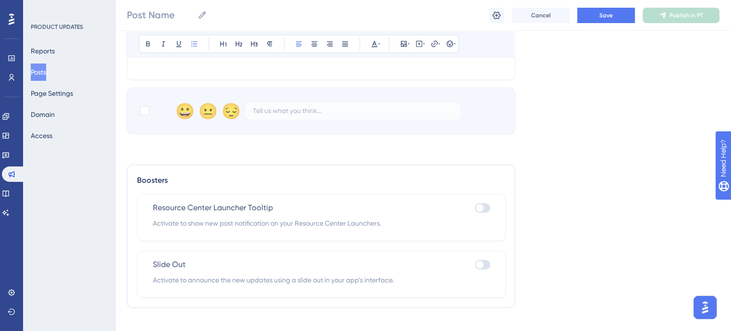
scroll to position [543, 0]
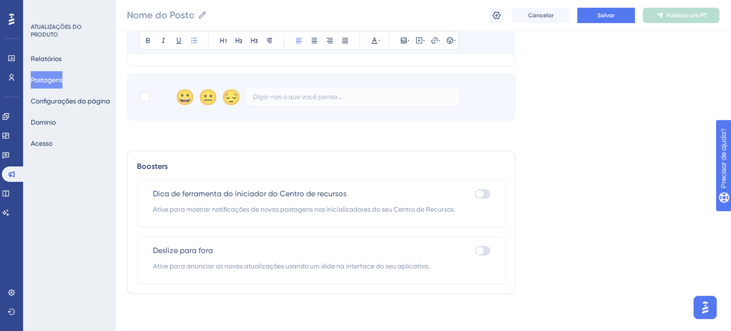
drag, startPoint x: 486, startPoint y: 194, endPoint x: 478, endPoint y: 224, distance: 31.1
click at [486, 194] on div at bounding box center [482, 194] width 15 height 10
click at [475, 194] on input "checkbox" at bounding box center [475, 194] width 0 height 0
checkbox input "true"
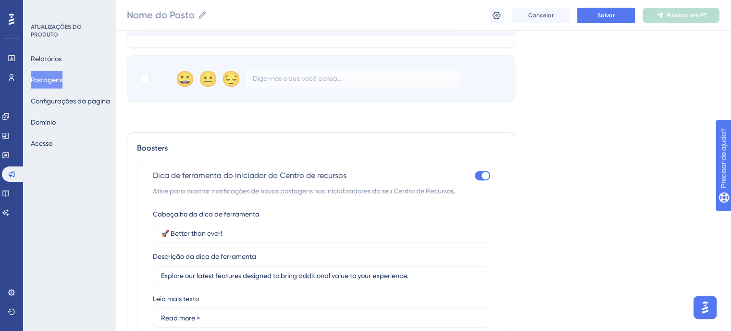
scroll to position [547, 0]
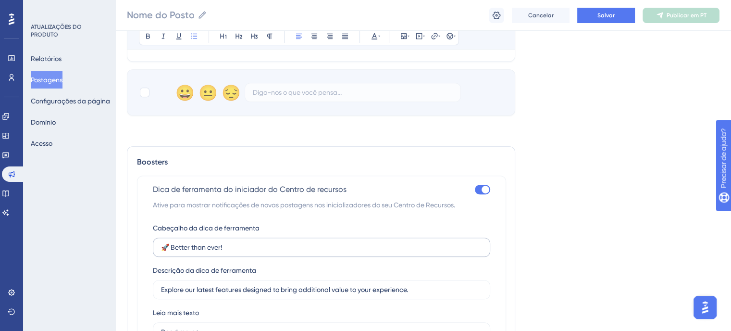
click at [250, 248] on input "🚀 Better than ever!" at bounding box center [321, 247] width 321 height 11
click at [245, 247] on input "🚀 Better than ever!" at bounding box center [321, 247] width 321 height 11
click at [235, 247] on input "🚀 Better than ever!" at bounding box center [321, 247] width 321 height 11
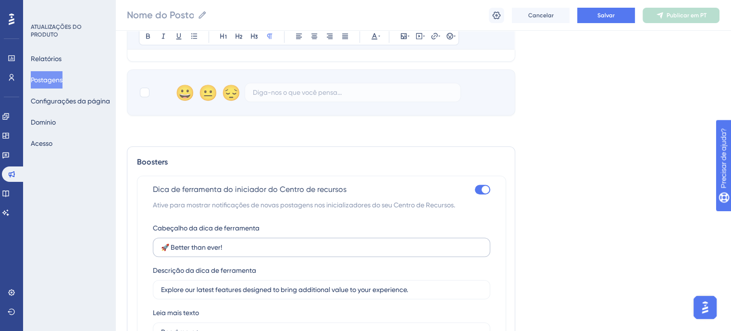
drag, startPoint x: 232, startPoint y: 246, endPoint x: 152, endPoint y: 242, distance: 79.4
click at [153, 242] on label "🚀 Better than ever!" at bounding box center [322, 247] width 338 height 19
click at [161, 242] on input "🚀 Better than ever!" at bounding box center [321, 247] width 321 height 11
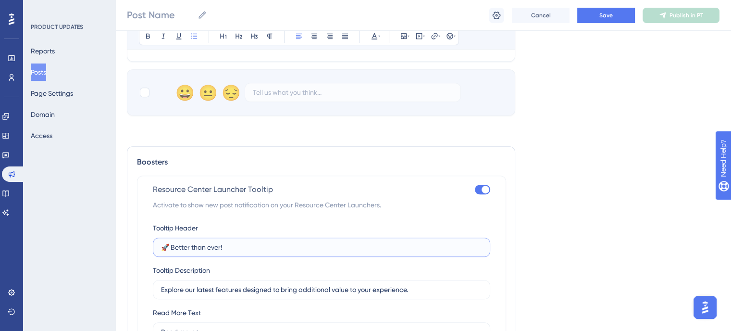
click at [243, 242] on input "🚀 Better than ever!" at bounding box center [321, 247] width 321 height 11
type input "🚀"
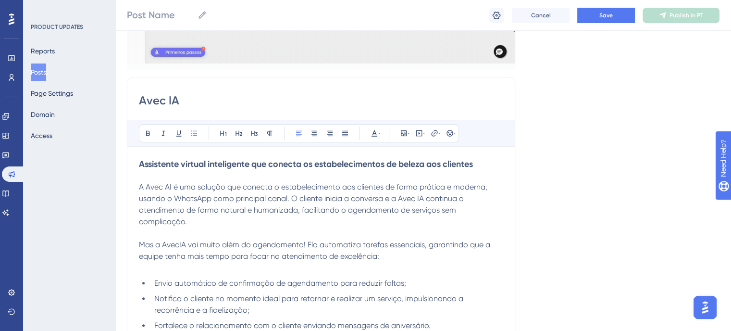
scroll to position [211, 0]
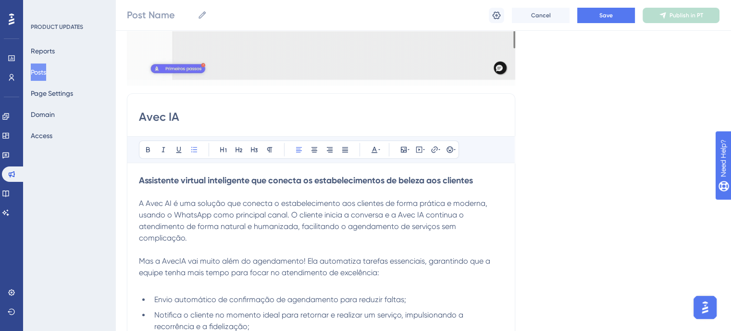
type input "Avec IA"
drag, startPoint x: 138, startPoint y: 178, endPoint x: 465, endPoint y: 192, distance: 328.2
click at [465, 192] on div "Avec IA Bold Italic Underline Bullet Point Heading 1 Heading 2 Heading 3 Normal…" at bounding box center [321, 245] width 389 height 305
drag, startPoint x: 489, startPoint y: 178, endPoint x: 112, endPoint y: 171, distance: 376.6
click at [115, 171] on div "Performance Users Engagement Widgets Feedback Product Updates Knowledge Base AI…" at bounding box center [423, 298] width 616 height 1018
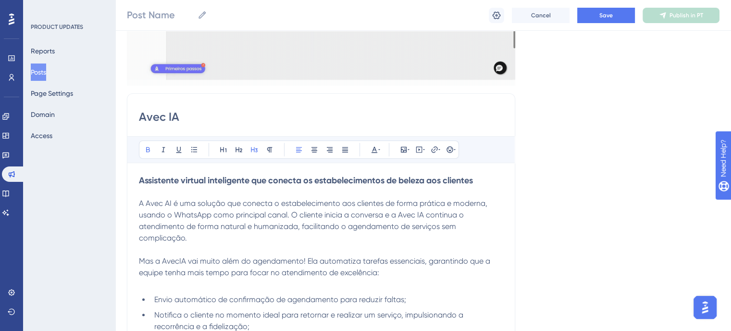
copy strong "Assistente virtual inteligente que conecta os estabelecimentos de beleza aos cl…"
click at [275, 180] on strong "Assistente virtual inteligente que conecta os estabelecimentos de beleza aos cl…" at bounding box center [306, 180] width 334 height 11
click at [314, 182] on strong "Assistente virtual inteligente que conecta os estabelecimentos de beleza aos cl…" at bounding box center [306, 180] width 334 height 11
click at [401, 177] on strong "Assistente virtual inteligente que conecta o seu estabelecimentos de beleza aos…" at bounding box center [312, 180] width 346 height 11
click at [458, 181] on h3 "Assistente virtual inteligente que conecta o seu estabelecimento aos clientes" at bounding box center [321, 181] width 364 height 12
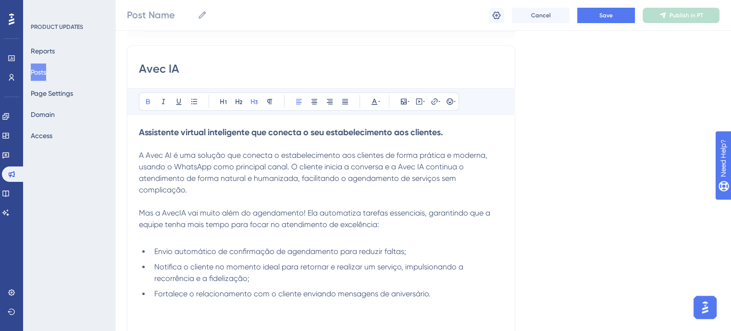
scroll to position [307, 0]
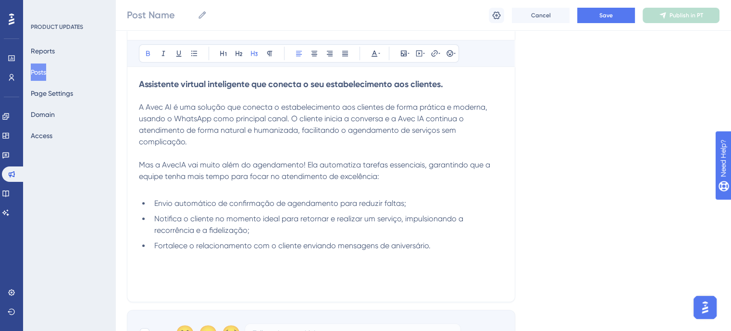
click at [276, 107] on span "A Avec AI é uma solução que conecta o estabelecimento aos clientes de forma prá…" at bounding box center [314, 124] width 351 height 44
click at [369, 106] on span "A Avec AI é uma solução que conecta o seu estabelecimento aos clientes de forma…" at bounding box center [321, 124] width 364 height 44
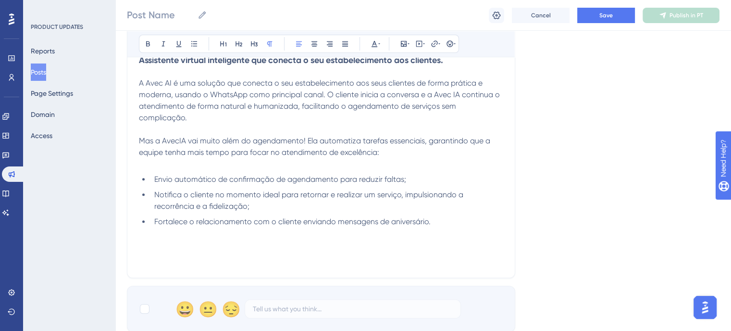
scroll to position [211, 0]
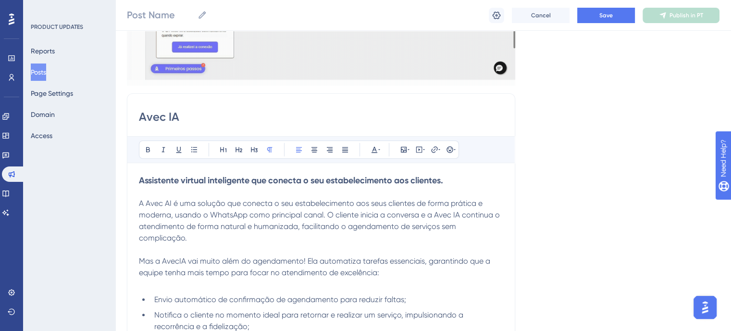
drag, startPoint x: 138, startPoint y: 178, endPoint x: 457, endPoint y: 178, distance: 318.8
click at [457, 178] on div "Avec IA Bold Italic Underline Bullet Point Heading 1 Heading 2 Heading 3 Normal…" at bounding box center [321, 245] width 389 height 305
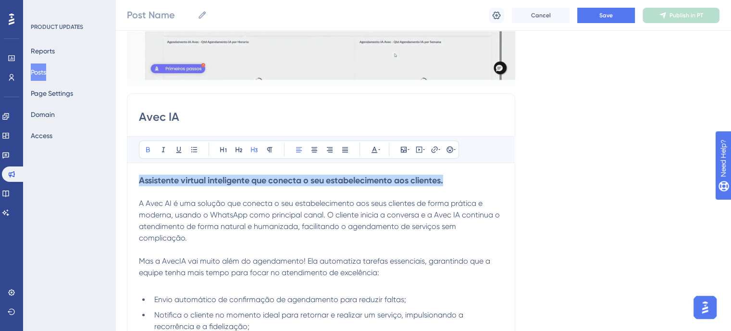
drag, startPoint x: 455, startPoint y: 179, endPoint x: 126, endPoint y: 181, distance: 329.9
click at [126, 181] on div "Performance Users Engagement Widgets Feedback Product Updates Knowledge Base AI…" at bounding box center [423, 298] width 616 height 1018
copy strong "Assistente virtual inteligente que conecta o seu estabelecimento aos clientes."
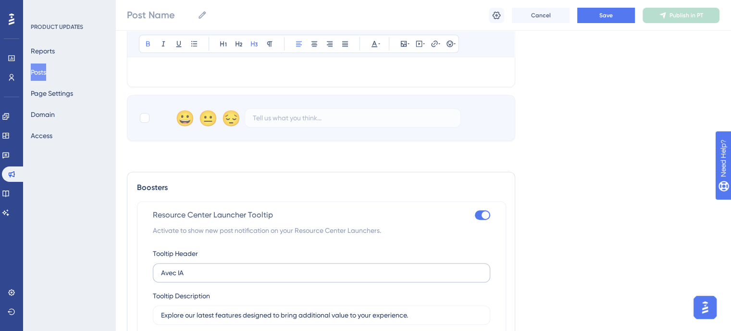
scroll to position [595, 0]
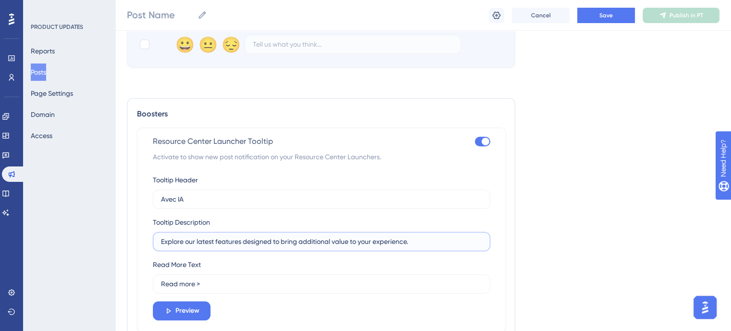
click at [214, 236] on input "Explore our latest features designed to bring additional value to your experien…" at bounding box center [321, 241] width 321 height 11
paste input "Assistente virtual inteligente que conecta o seu estabelecimento aos clientes"
type input "Assistente virtual inteligente que conecta o seu estabelecimento aos clientes."
drag, startPoint x: 195, startPoint y: 282, endPoint x: 130, endPoint y: 289, distance: 65.3
click at [130, 289] on div "Boosters Resource Center Launcher Tooltip Activate to show new post notificatio…" at bounding box center [321, 248] width 389 height 301
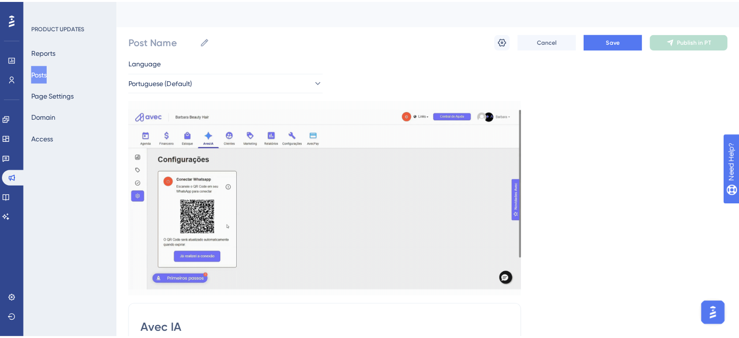
scroll to position [0, 0]
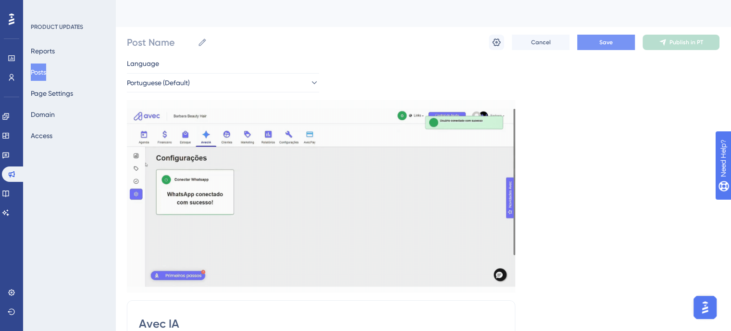
type input "Leia Mais >"
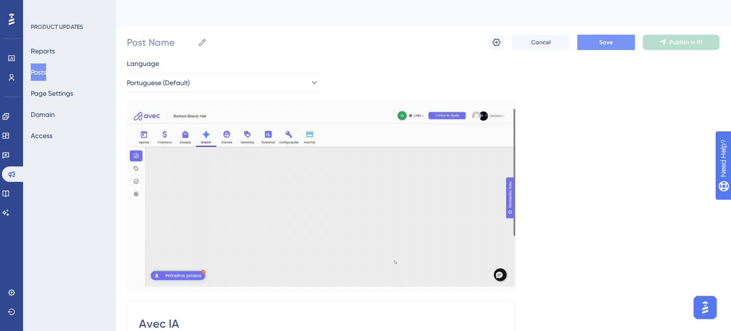
click at [602, 38] on button "Save" at bounding box center [607, 42] width 58 height 15
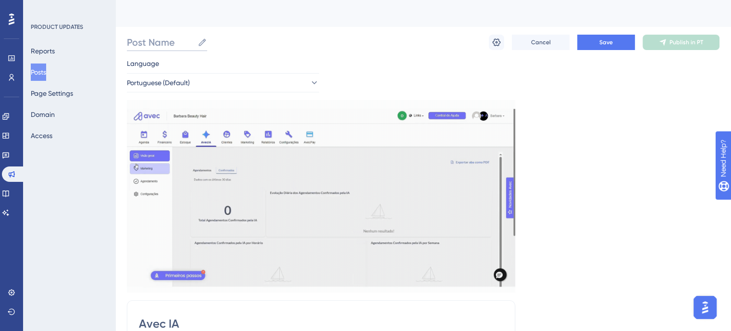
click at [151, 38] on input "Post Name" at bounding box center [160, 42] width 67 height 13
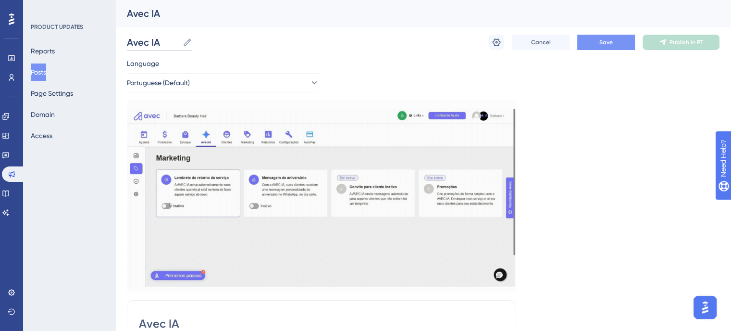
type input "Avec IA"
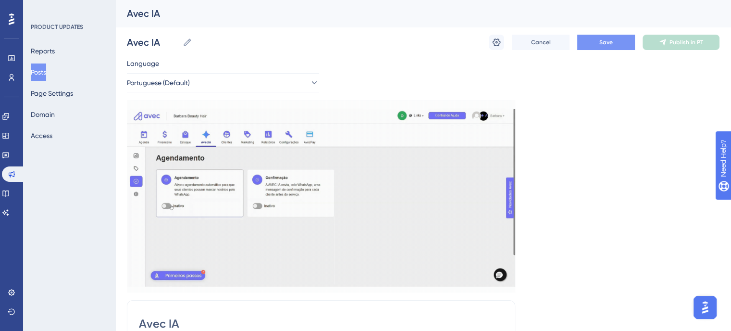
click at [614, 40] on button "Save" at bounding box center [607, 42] width 58 height 15
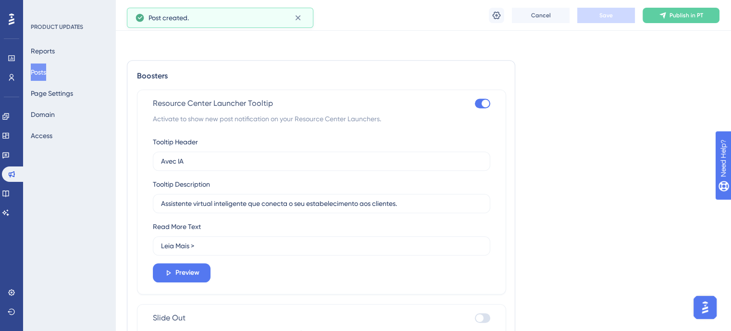
scroll to position [701, 0]
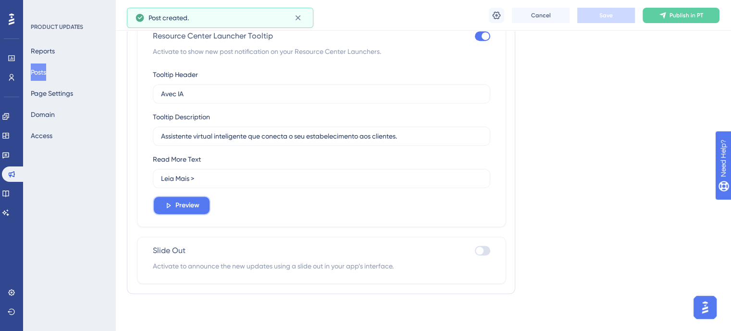
click at [163, 209] on button "Preview" at bounding box center [182, 205] width 58 height 19
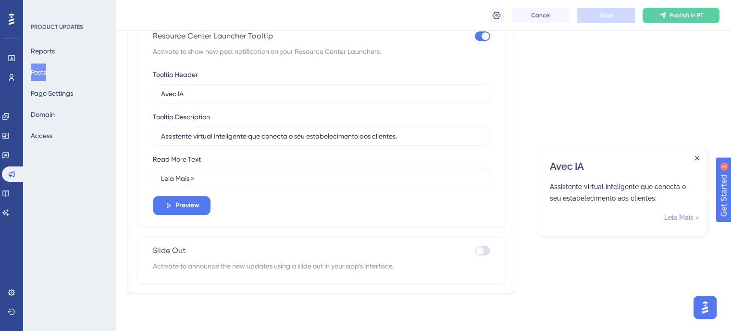
click at [687, 219] on link "Leia Mais >" at bounding box center [682, 217] width 35 height 12
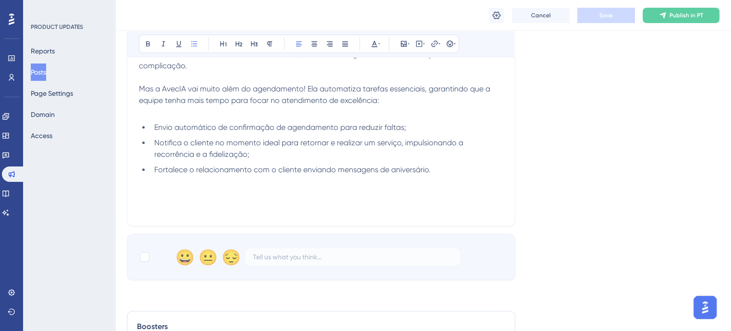
scroll to position [385, 0]
click at [145, 205] on div "Assistente virtual inteligente que conecta o seu estabelecimento aos clientes. …" at bounding box center [321, 106] width 364 height 212
click at [146, 195] on div "Assistente virtual inteligente que conecta o seu estabelecimento aos clientes. …" at bounding box center [321, 106] width 364 height 212
click at [439, 166] on li "Fortalece o relacionamento com o cliente enviando mensagens de aniversário." at bounding box center [327, 168] width 353 height 12
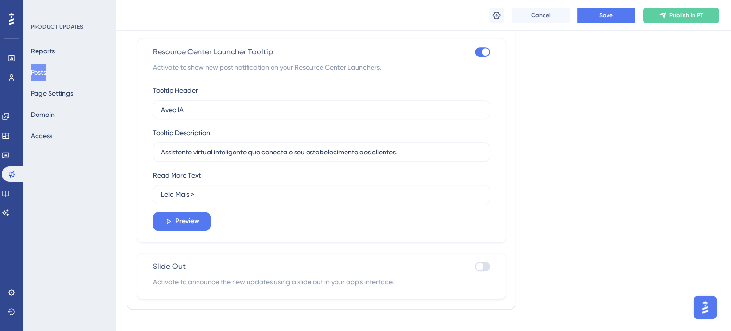
scroll to position [701, 0]
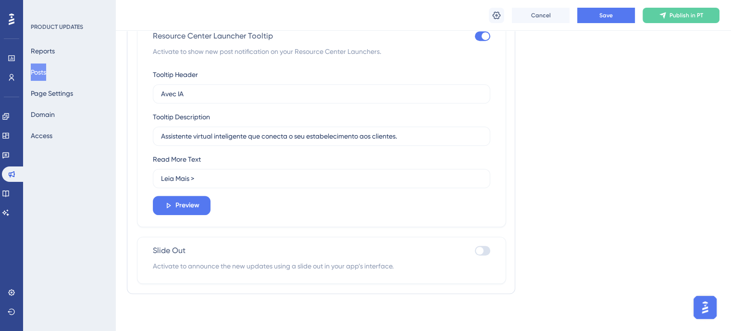
click at [489, 247] on div at bounding box center [482, 251] width 15 height 10
click at [475, 251] on input "checkbox" at bounding box center [475, 251] width 0 height 0
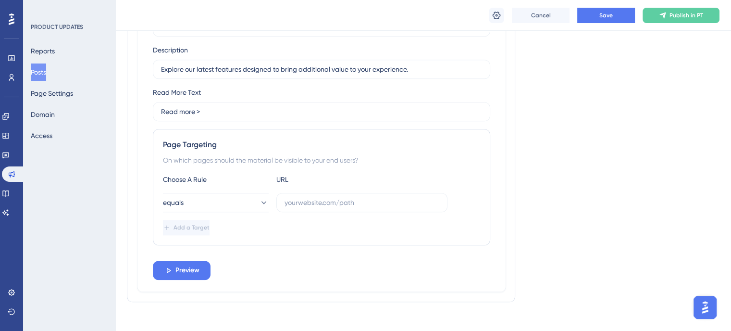
scroll to position [989, 0]
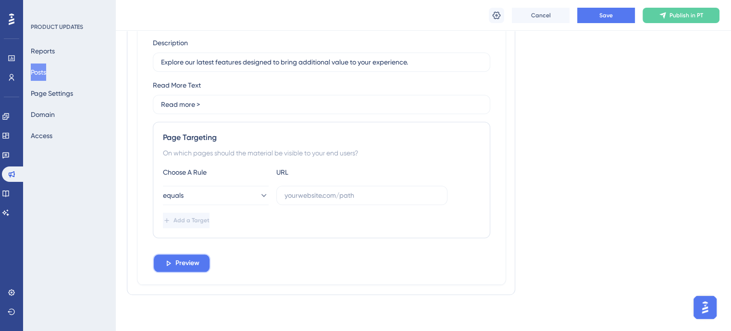
click at [188, 261] on span "Preview" at bounding box center [188, 263] width 24 height 12
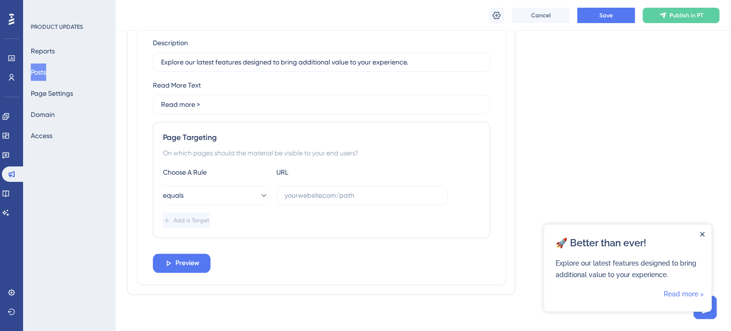
click at [701, 236] on icon "Close Announcement" at bounding box center [703, 234] width 4 height 4
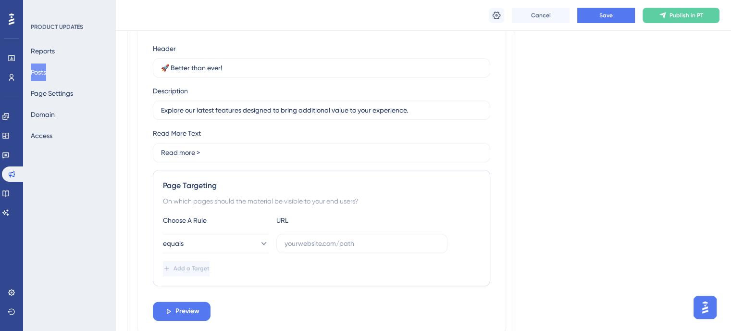
scroll to position [797, 0]
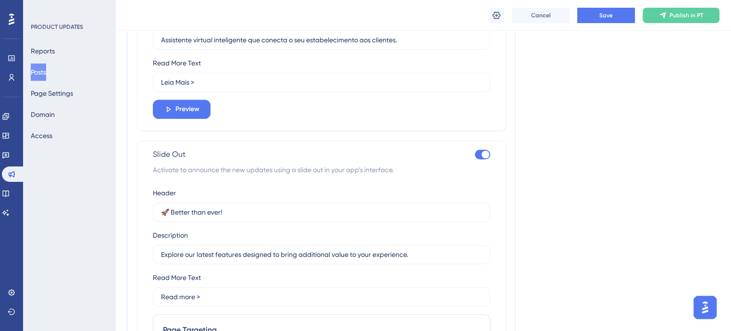
click at [477, 155] on div at bounding box center [482, 155] width 15 height 10
click at [475, 155] on input "checkbox" at bounding box center [475, 154] width 0 height 0
checkbox input "false"
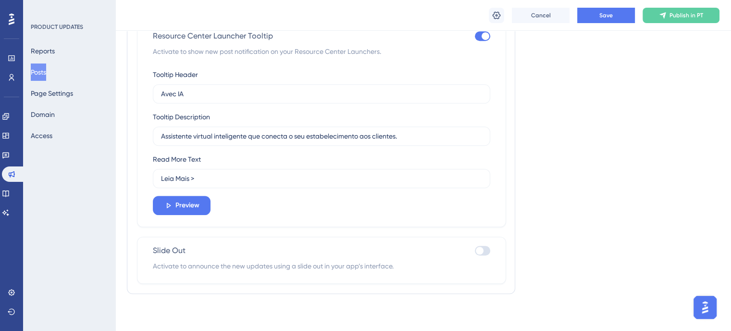
scroll to position [653, 0]
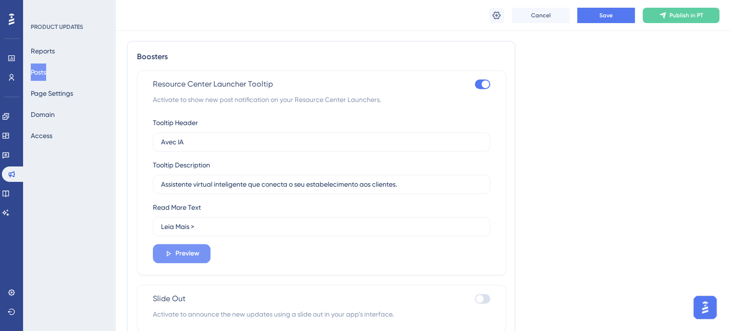
click at [192, 251] on span "Preview" at bounding box center [188, 254] width 24 height 12
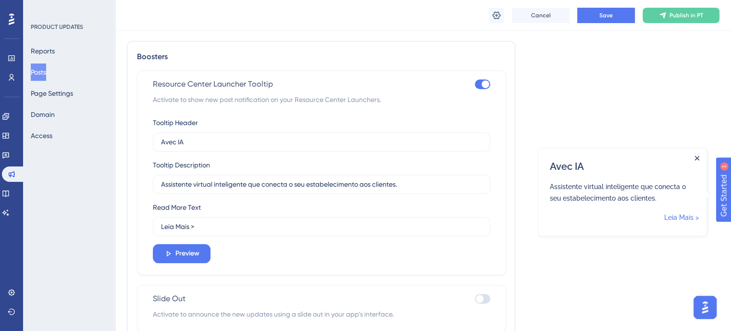
click at [695, 155] on icon "Close Announcement" at bounding box center [697, 157] width 5 height 5
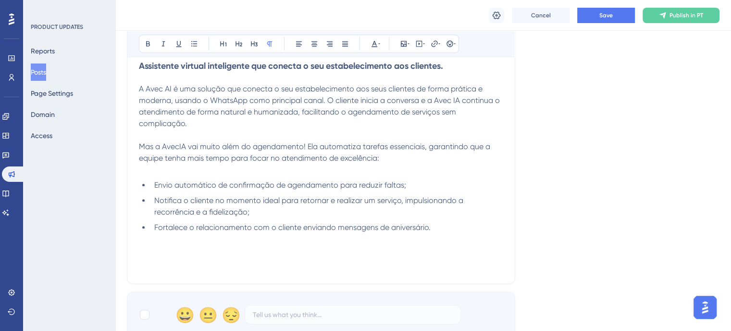
scroll to position [316, 0]
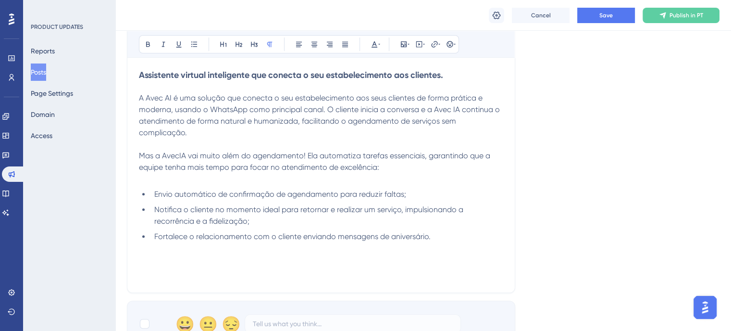
click at [147, 257] on p at bounding box center [321, 260] width 364 height 12
drag, startPoint x: 187, startPoint y: 260, endPoint x: 133, endPoint y: 255, distance: 54.0
click at [133, 255] on div "Avec IA Bold Italic Underline Bullet Point Heading 1 Heading 2 Heading 3 Normal…" at bounding box center [321, 140] width 389 height 305
click at [430, 48] on button at bounding box center [434, 44] width 13 height 13
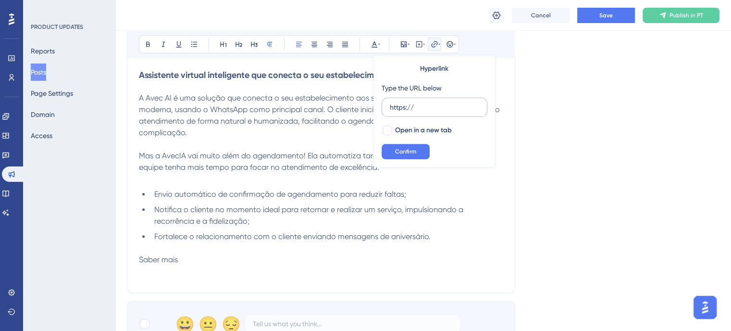
drag, startPoint x: 427, startPoint y: 106, endPoint x: 388, endPoint y: 107, distance: 39.5
click at [388, 107] on label "https://" at bounding box center [435, 107] width 106 height 19
click at [390, 107] on input "https://" at bounding box center [434, 107] width 89 height 11
type input "https://negocios.avec.app/produtos/avec-ia"
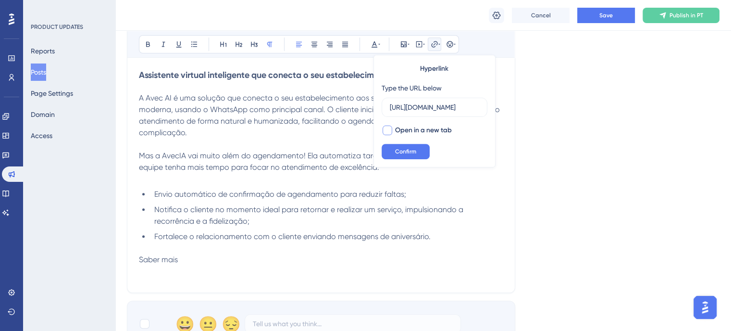
click at [388, 128] on div at bounding box center [388, 131] width 10 height 10
checkbox input "true"
click at [403, 150] on span "Confirm" at bounding box center [405, 152] width 21 height 8
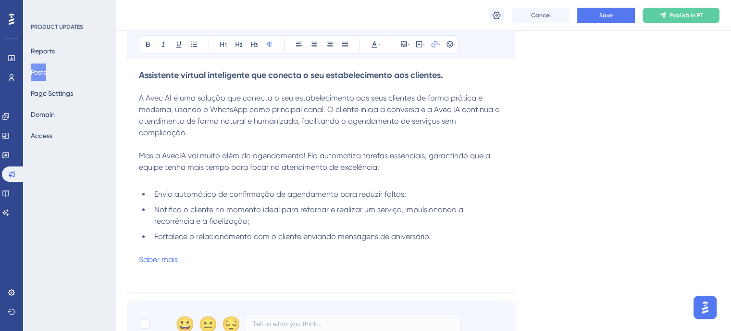
click at [465, 266] on div "Assistente virtual inteligente que conecta o seu estabelecimento aos clientes. …" at bounding box center [321, 175] width 364 height 212
drag, startPoint x: 189, startPoint y: 261, endPoint x: 138, endPoint y: 260, distance: 51.9
click at [138, 260] on div "Avec IA Bold Italic Underline Bullet Point Heading 1 Heading 2 Heading 3 Normal…" at bounding box center [321, 140] width 389 height 305
click at [377, 43] on icon at bounding box center [375, 44] width 8 height 8
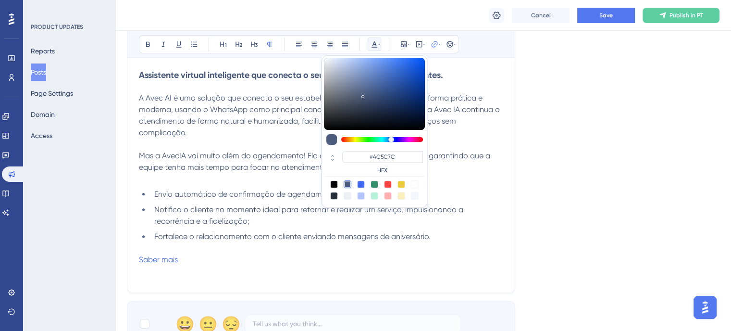
click at [568, 109] on div "Language Portuguese (Default) Insert an Image Delete Avec IA Bold Italic Underl…" at bounding box center [423, 46] width 593 height 601
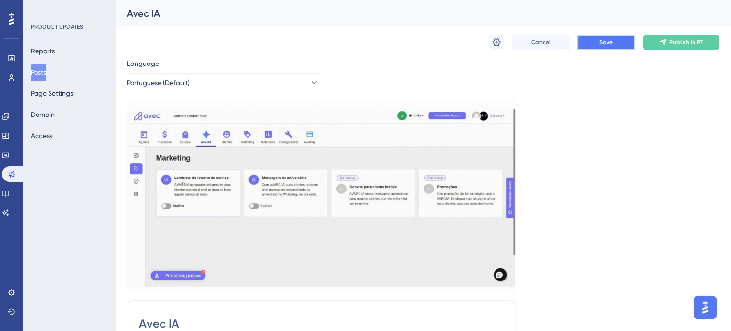
click at [604, 48] on button "Save" at bounding box center [607, 42] width 58 height 15
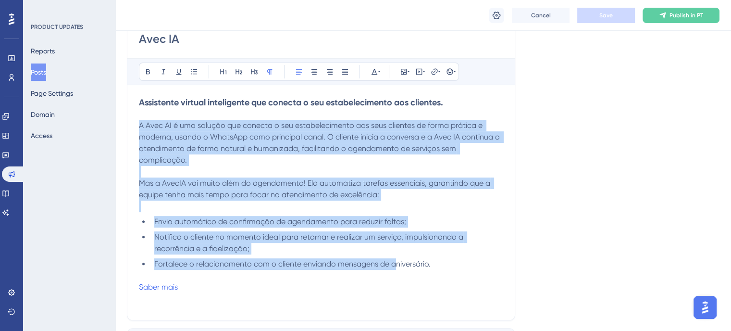
scroll to position [385, 0]
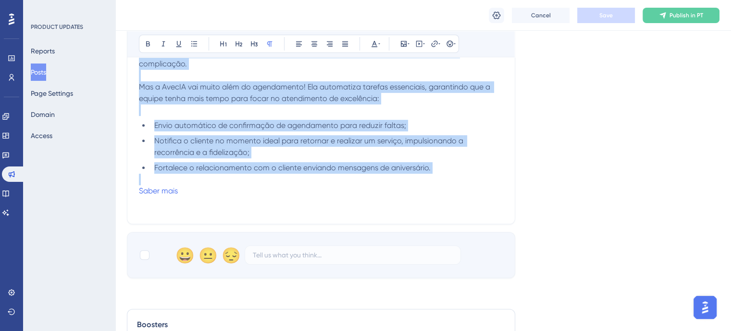
drag, startPoint x: 140, startPoint y: 124, endPoint x: 448, endPoint y: 180, distance: 312.9
click at [448, 180] on div "Assistente virtual inteligente que conecta o seu estabelecimento aos clientes. …" at bounding box center [321, 106] width 364 height 212
copy div "A Avec AI é uma solução que conecta o seu estabelecimento aos seus clientes de …"
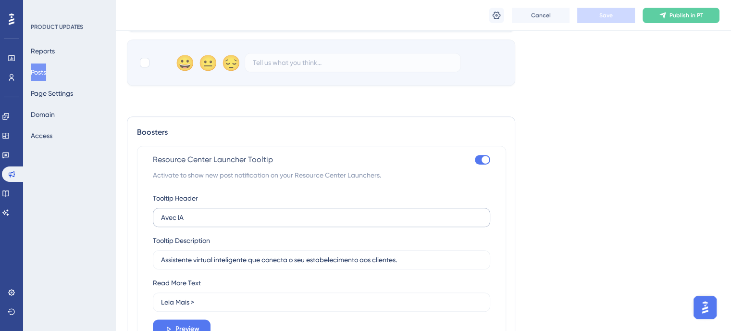
scroll to position [625, 0]
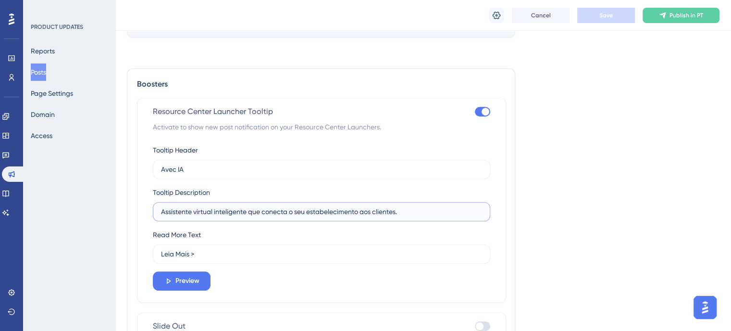
click at [223, 215] on input "Assistente virtual inteligente que conecta o seu estabelecimento aos clientes." at bounding box center [321, 211] width 321 height 11
paste input "Encha sua agenda sem esforço: conheça a Avec IA!"
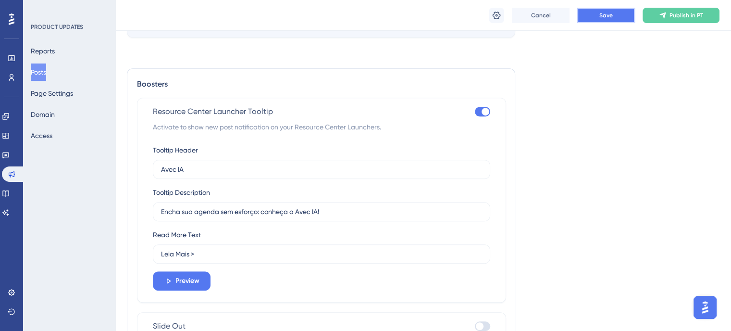
click at [604, 19] on button "Save" at bounding box center [607, 15] width 58 height 15
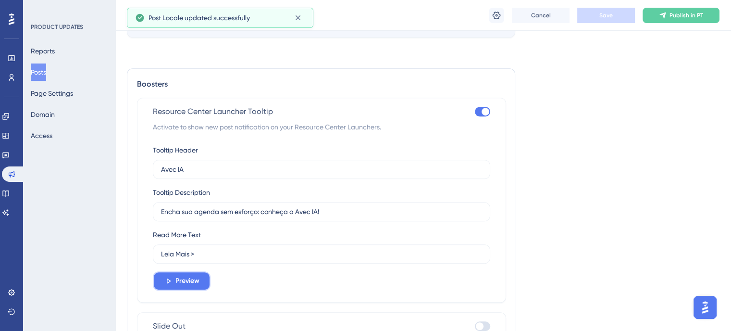
click at [187, 282] on span "Preview" at bounding box center [188, 281] width 24 height 12
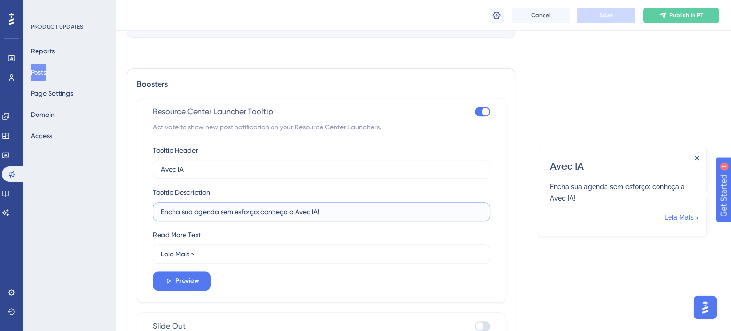
click at [272, 214] on input "Encha sua agenda sem esforço: conheça a Avec IA!" at bounding box center [321, 211] width 321 height 11
click at [340, 213] on input "Encha sua agenda sem esforço: conheça a Avec IA!" at bounding box center [321, 211] width 321 height 11
paste input "Seus clientes já estão no WhatsApp — agora seu salão também pode atender e agen…"
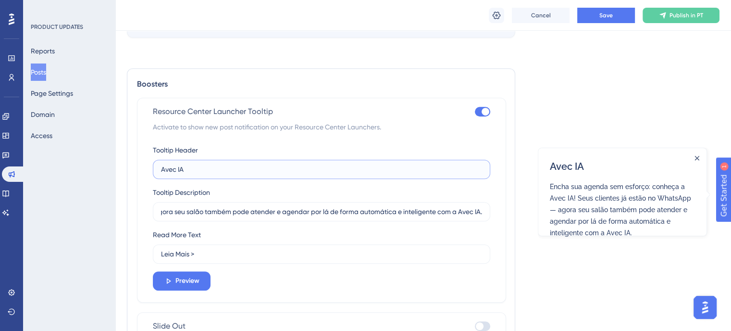
click at [204, 166] on input "Avec IA" at bounding box center [321, 169] width 321 height 11
drag, startPoint x: 256, startPoint y: 211, endPoint x: 155, endPoint y: 210, distance: 100.5
click at [155, 210] on label "Encha sua agenda sem esforço: conheça a Avec IA! Seus clientes já estão no What…" at bounding box center [322, 211] width 338 height 19
drag, startPoint x: 321, startPoint y: 212, endPoint x: 148, endPoint y: 213, distance: 172.6
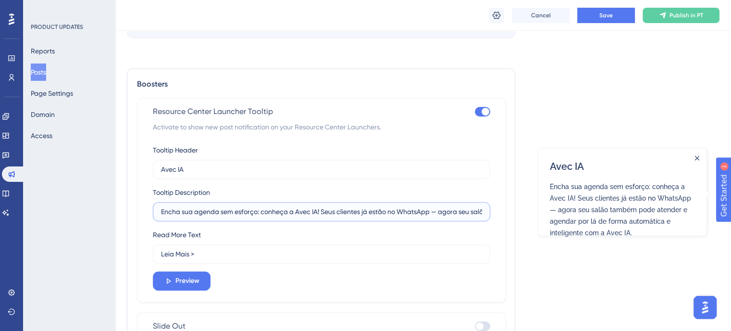
click at [148, 213] on div "Resource Center Launcher Tooltip Activate to show new post notification on your…" at bounding box center [321, 200] width 369 height 205
type input "Seus clientes já estão no WhatsApp — agora seu salão também pode atender e agen…"
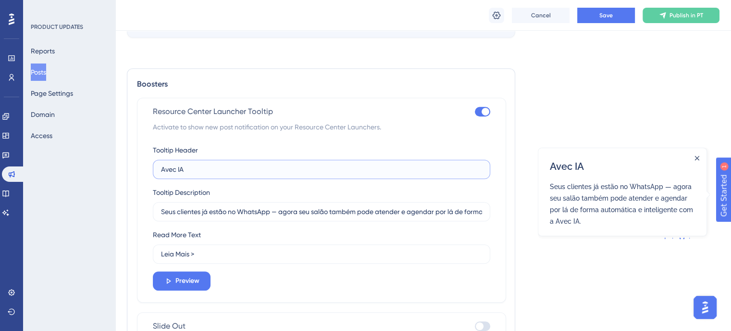
drag, startPoint x: 179, startPoint y: 170, endPoint x: 140, endPoint y: 169, distance: 39.0
click at [140, 169] on div "Resource Center Launcher Tooltip Activate to show new post notification on your…" at bounding box center [321, 200] width 369 height 205
paste input "Encha sua agenda sem esforço: conheça a Avec IA!"
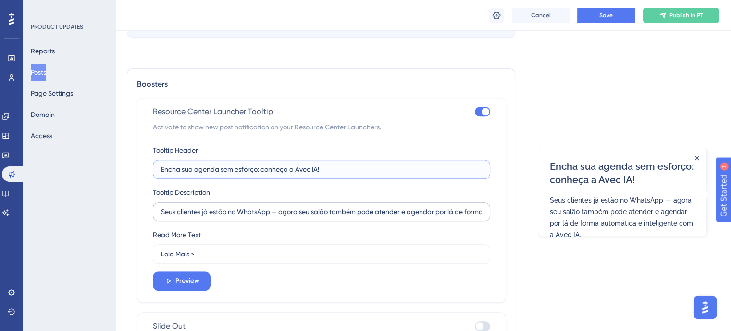
type input "Encha sua agenda sem esforço: conheça a Avec IA!"
click at [159, 209] on label "Seus clientes já estão no WhatsApp — agora seu salão também pode atender e agen…" at bounding box center [322, 211] width 338 height 19
click at [161, 209] on input "Seus clientes já estão no WhatsApp — agora seu salão também pode atender e agen…" at bounding box center [321, 211] width 321 height 11
click at [438, 213] on input "Seus clientes já estão no WhatsApp — agora seu salão também pode atender e agen…" at bounding box center [321, 211] width 321 height 11
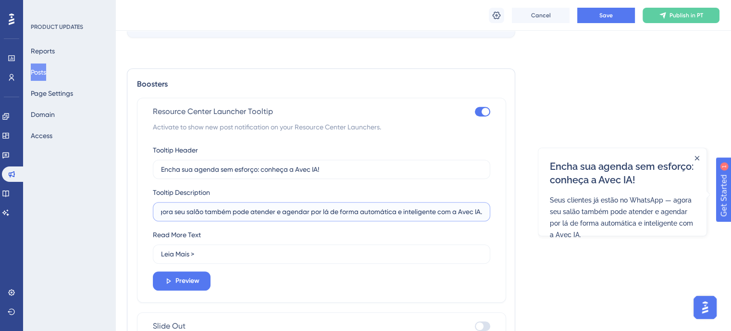
drag, startPoint x: 395, startPoint y: 211, endPoint x: 529, endPoint y: 215, distance: 133.7
type input "Seus clientes já estão no WhatsApp — agora seu salão também pode atender e agen…"
click at [474, 239] on div "Read More Text Leia Mais >" at bounding box center [322, 246] width 338 height 35
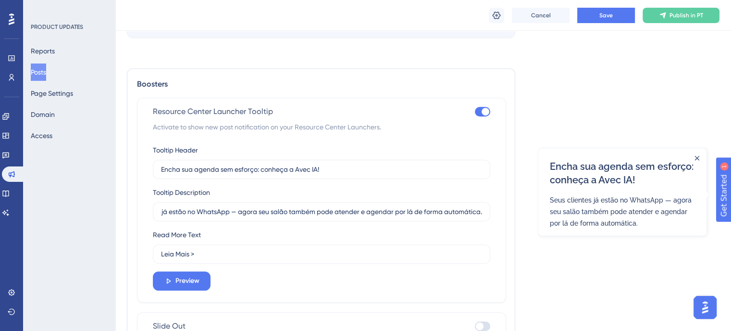
scroll to position [0, 0]
click at [607, 11] on button "Save" at bounding box center [607, 15] width 58 height 15
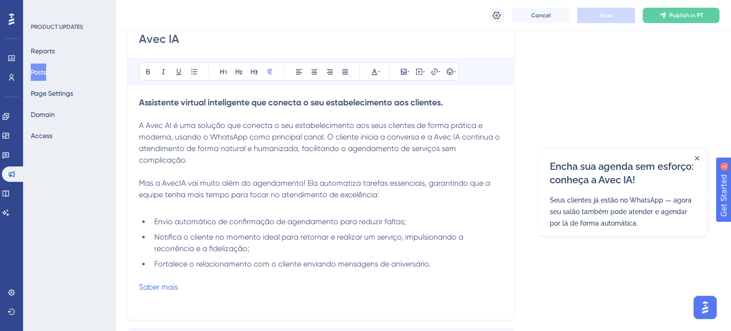
scroll to position [289, 0]
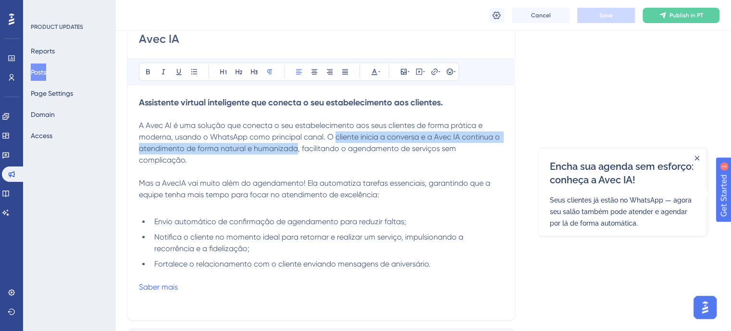
drag, startPoint x: 337, startPoint y: 136, endPoint x: 296, endPoint y: 150, distance: 43.6
click at [296, 150] on span "A Avec AI é uma solução que conecta o seu estabelecimento aos seus clientes de …" at bounding box center [320, 143] width 363 height 44
click at [145, 72] on icon at bounding box center [148, 72] width 8 height 8
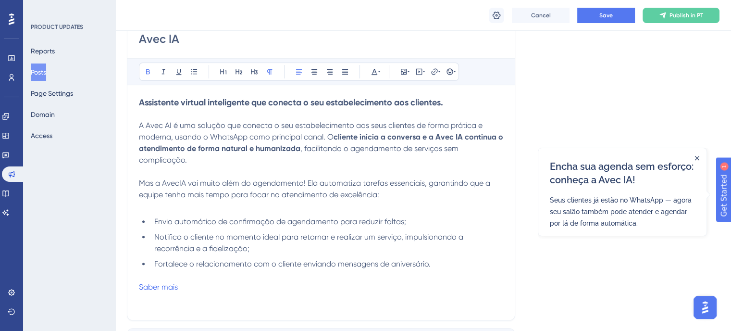
click at [314, 185] on span "Mas a AvecIA vai muito além do agendamento! Ela automatiza tarefas essenciais, …" at bounding box center [315, 188] width 353 height 21
drag, startPoint x: 319, startPoint y: 181, endPoint x: 424, endPoint y: 183, distance: 104.8
click at [424, 183] on span "Mas a AvecIA vai muito além do agendamento! Ela automatiza tarefas essenciais, …" at bounding box center [315, 188] width 353 height 21
click at [147, 69] on icon at bounding box center [148, 71] width 4 height 5
drag, startPoint x: 154, startPoint y: 221, endPoint x: 275, endPoint y: 218, distance: 120.7
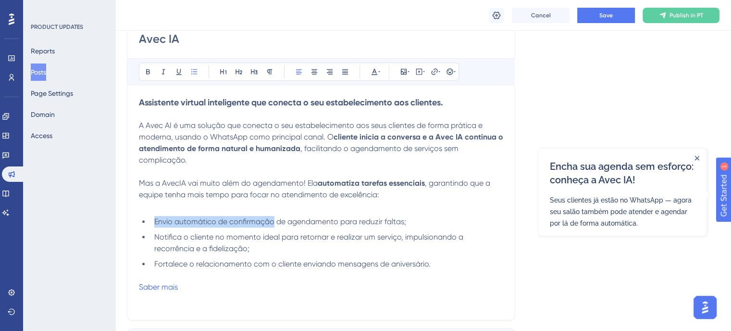
click at [275, 218] on span "Envio automático de confirmação de agendamento para reduzir faltas;" at bounding box center [280, 221] width 252 height 9
click at [142, 71] on button at bounding box center [147, 71] width 13 height 13
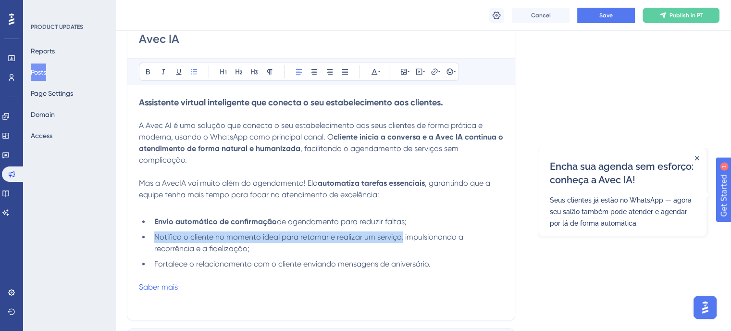
drag, startPoint x: 153, startPoint y: 239, endPoint x: 402, endPoint y: 240, distance: 248.6
click at [402, 240] on li "Notifica o cliente no momento ideal para retornar e realizar um serviço, impuls…" at bounding box center [327, 242] width 353 height 23
click at [390, 234] on span "Notifica o cliente no momento ideal para retornar e realizar um serviço, impuls…" at bounding box center [309, 242] width 311 height 21
drag, startPoint x: 400, startPoint y: 238, endPoint x: 156, endPoint y: 232, distance: 243.9
click at [156, 232] on li "Notifica o cliente no momento ideal para retornar e realizar um serviço, impuls…" at bounding box center [327, 242] width 353 height 23
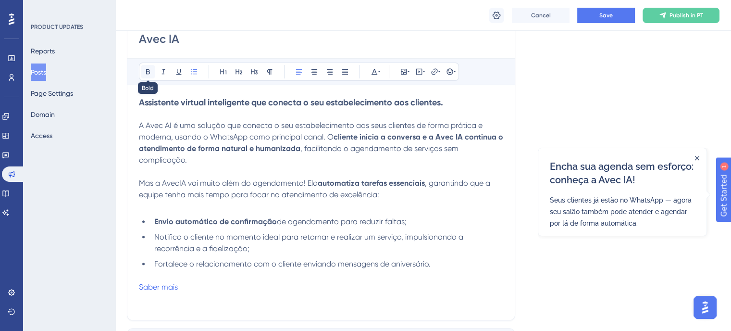
click at [151, 69] on icon at bounding box center [148, 72] width 8 height 8
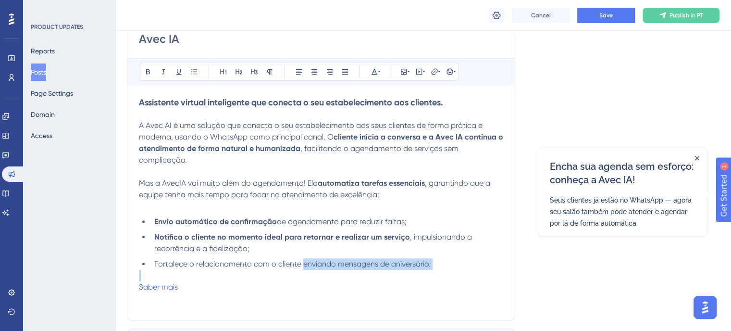
drag, startPoint x: 303, startPoint y: 265, endPoint x: 421, endPoint y: 273, distance: 118.1
click at [421, 273] on div "Assistente virtual inteligente que conecta o seu estabelecimento aos clientes. …" at bounding box center [321, 203] width 364 height 212
click at [151, 74] on icon at bounding box center [148, 72] width 8 height 8
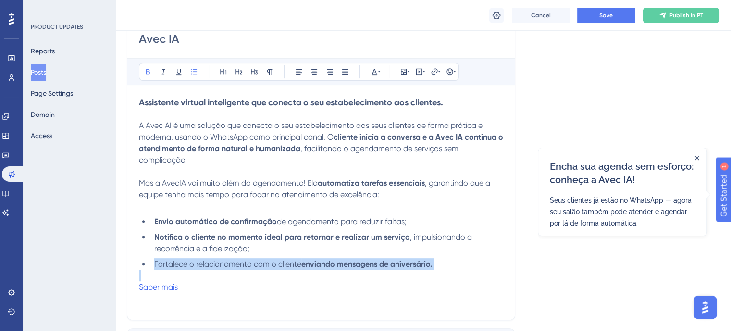
click at [496, 260] on li "Fortalece o relacionamento com o cliente enviando mensagens de aniversário." at bounding box center [327, 264] width 353 height 12
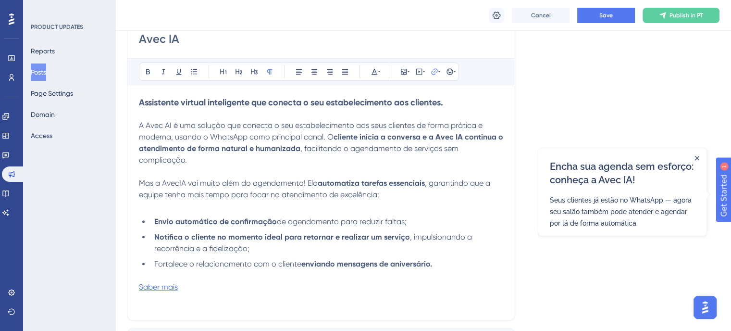
click at [163, 290] on span "Saber mais" at bounding box center [158, 286] width 39 height 9
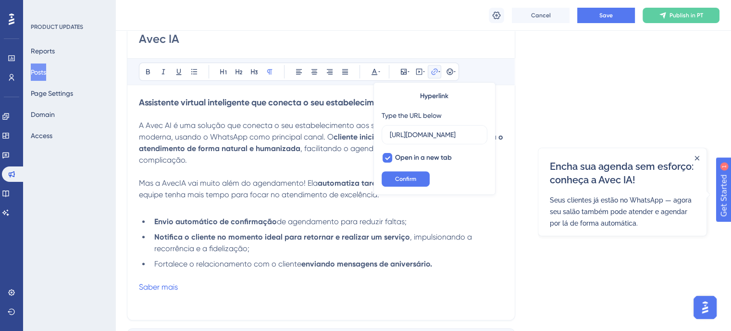
scroll to position [0, 53]
click at [427, 138] on input "https://negocios.avec.app/produtos/avec-ia" at bounding box center [434, 134] width 89 height 11
type input "https://app.leadster.com.br/capture/6Sc3KjwexVsiCBA8"
click at [415, 175] on span "Confirm" at bounding box center [405, 179] width 21 height 8
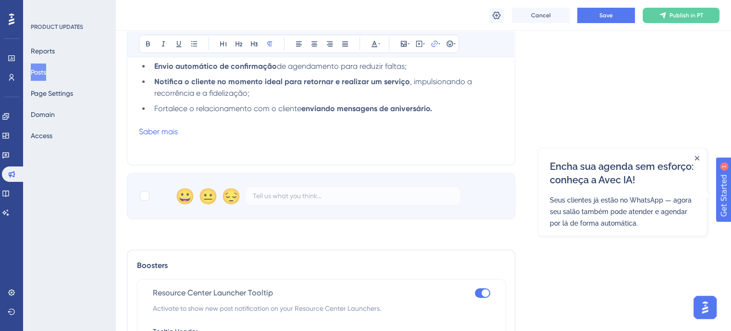
scroll to position [433, 0]
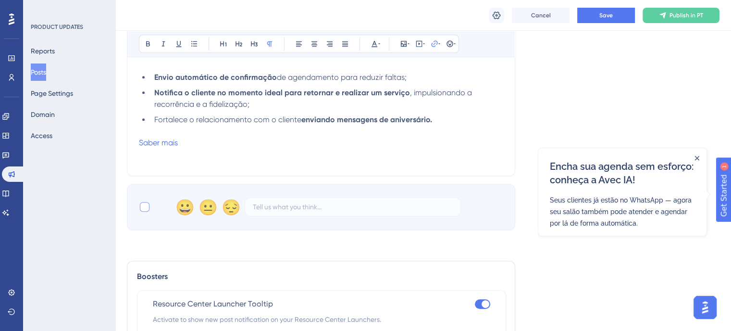
click at [150, 206] on div at bounding box center [145, 207] width 12 height 12
checkbox input "true"
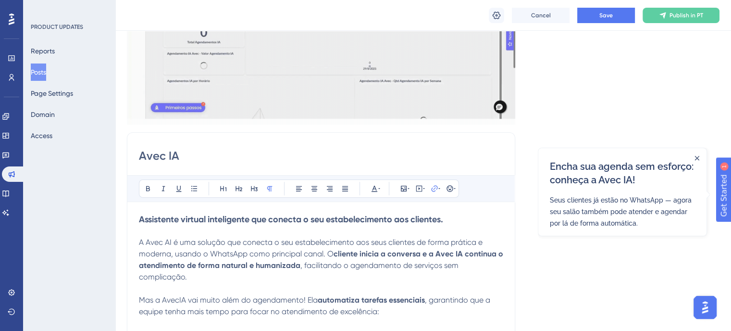
scroll to position [0, 0]
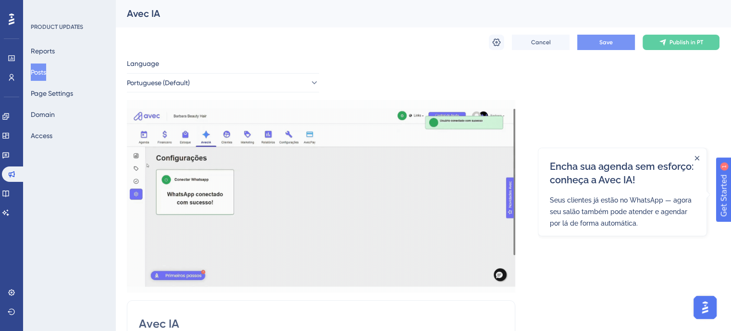
click at [596, 37] on button "Save" at bounding box center [607, 42] width 58 height 15
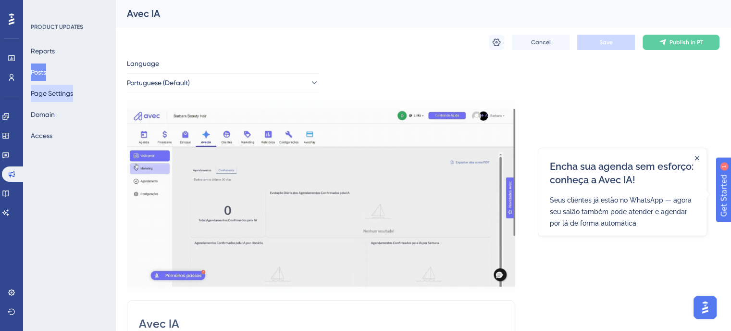
click at [66, 92] on button "Page Settings" at bounding box center [52, 93] width 42 height 17
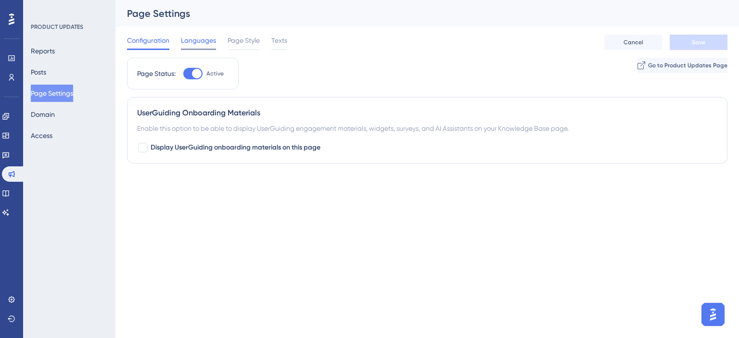
click at [200, 46] on span "Languages" at bounding box center [198, 41] width 35 height 12
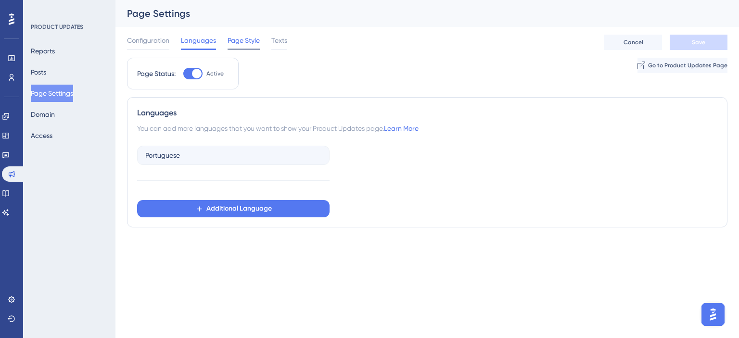
click at [239, 43] on span "Page Style" at bounding box center [243, 41] width 32 height 12
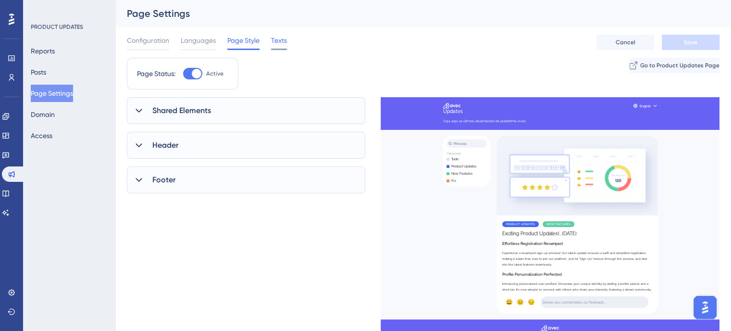
click at [285, 45] on span "Texts" at bounding box center [279, 41] width 16 height 12
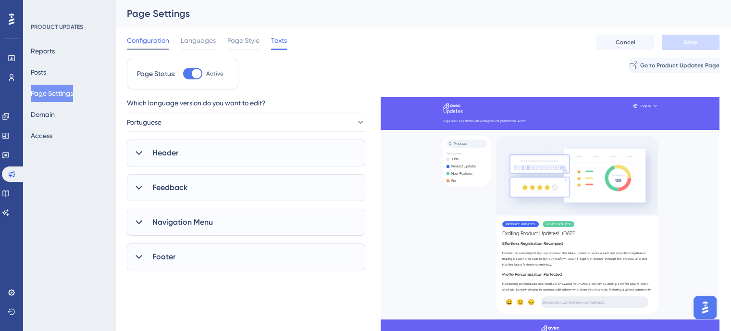
click at [150, 47] on div "Configuration" at bounding box center [148, 42] width 42 height 15
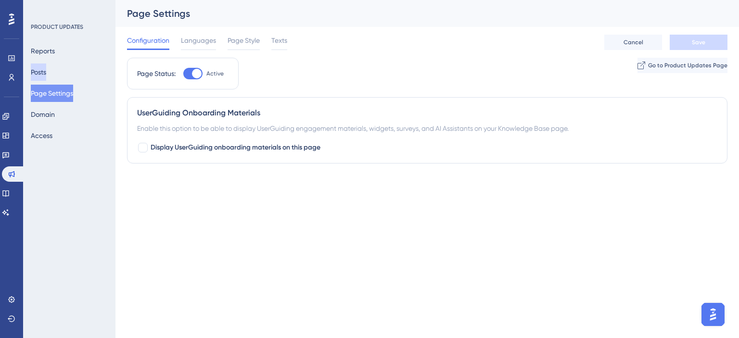
click at [46, 75] on button "Posts" at bounding box center [38, 71] width 15 height 17
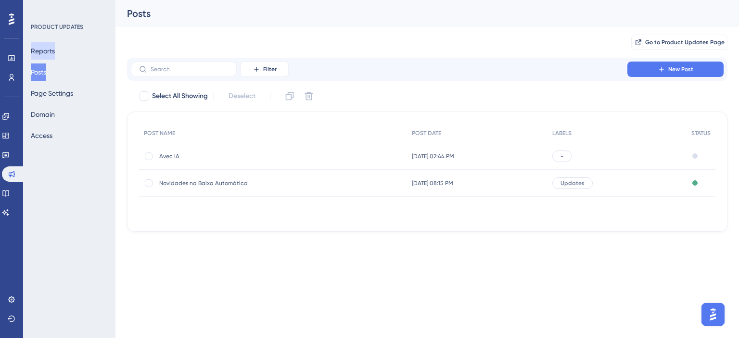
click at [55, 52] on button "Reports" at bounding box center [43, 50] width 24 height 17
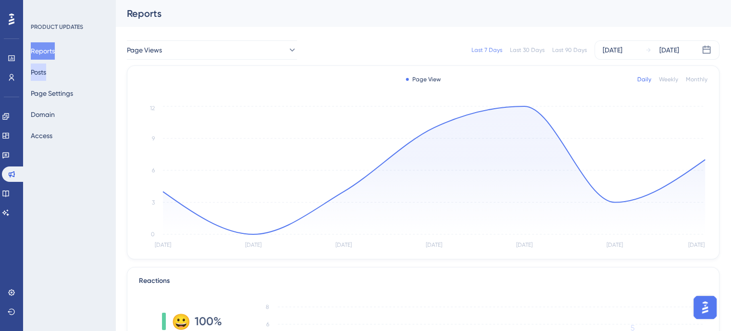
click at [46, 75] on button "Posts" at bounding box center [38, 71] width 15 height 17
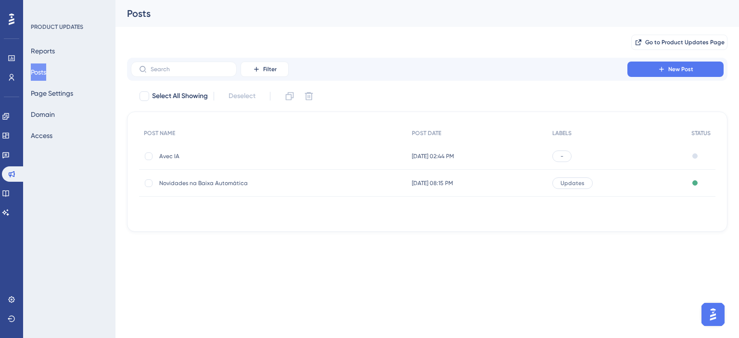
click at [162, 153] on span "Avec IA" at bounding box center [236, 156] width 154 height 8
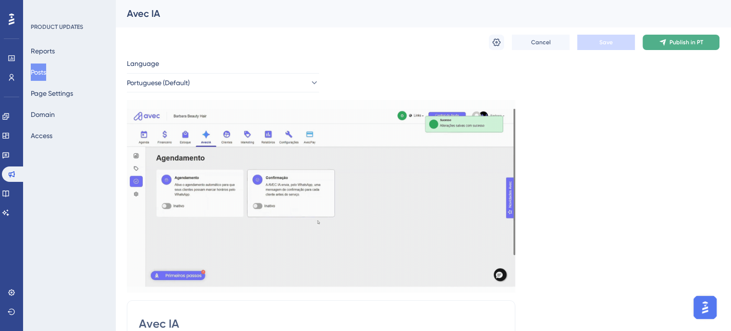
click at [680, 36] on button "Publish in PT" at bounding box center [681, 42] width 77 height 15
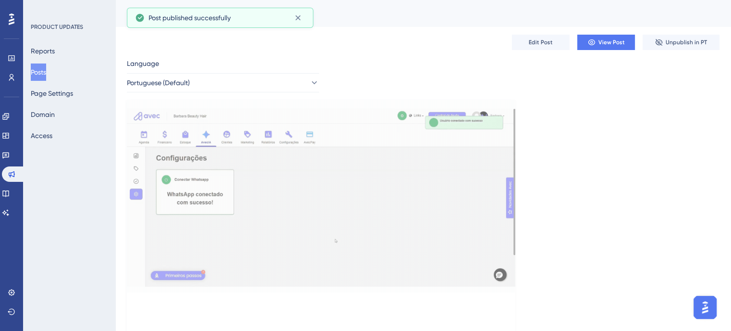
click at [43, 74] on button "Posts" at bounding box center [38, 71] width 15 height 17
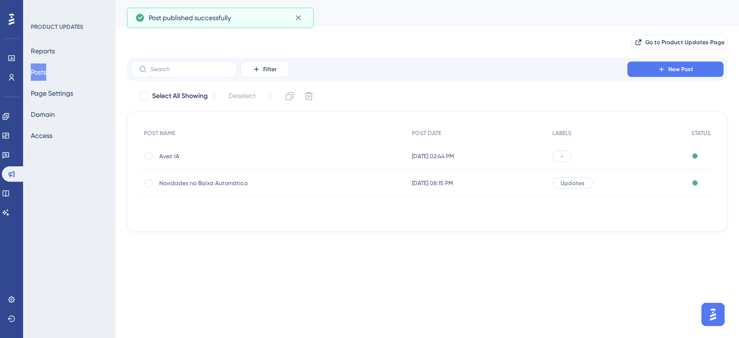
click at [572, 159] on span "-" at bounding box center [572, 156] width 3 height 8
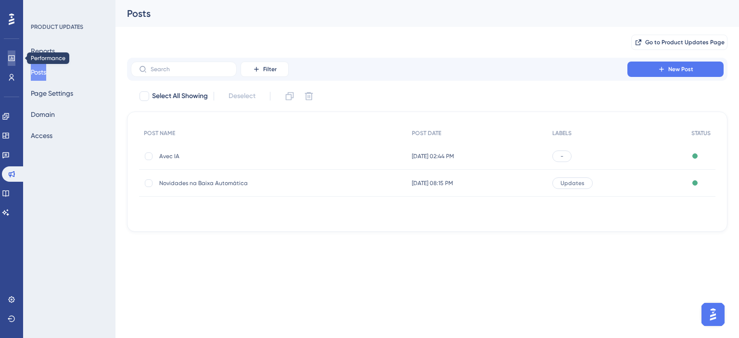
click at [14, 58] on icon at bounding box center [11, 58] width 6 height 6
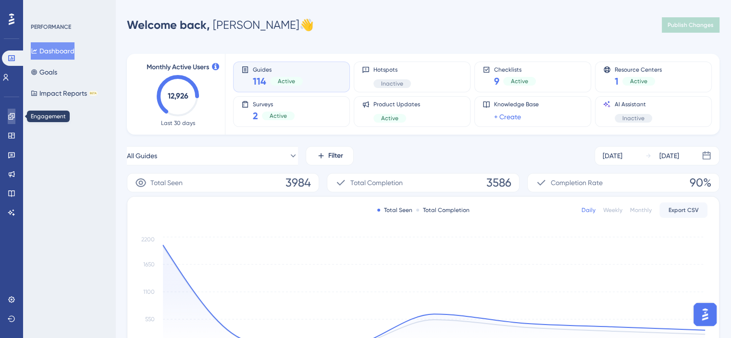
click at [12, 120] on icon at bounding box center [12, 117] width 8 height 8
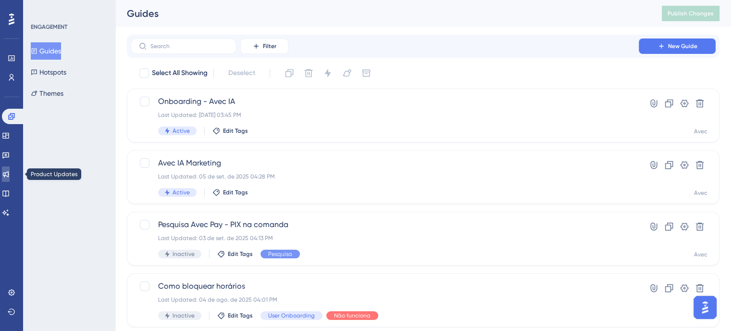
click at [10, 171] on link at bounding box center [6, 173] width 8 height 15
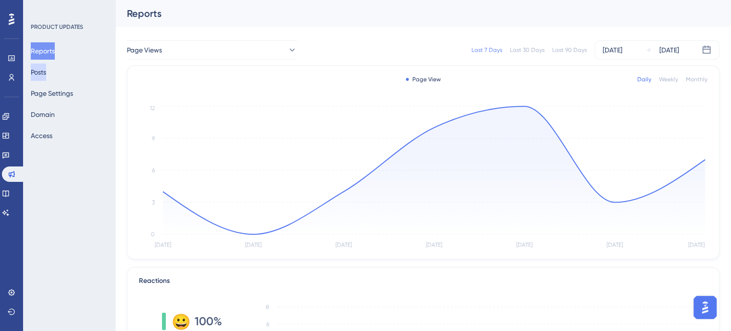
click at [46, 72] on button "Posts" at bounding box center [38, 71] width 15 height 17
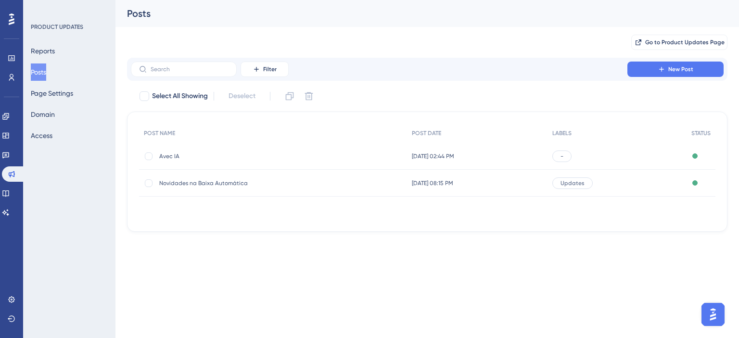
click at [163, 161] on div "Avec IA Avec IA" at bounding box center [236, 156] width 154 height 27
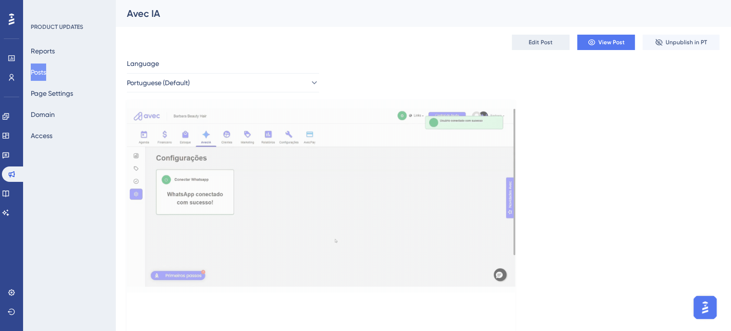
click at [539, 37] on button "Edit Post" at bounding box center [541, 42] width 58 height 15
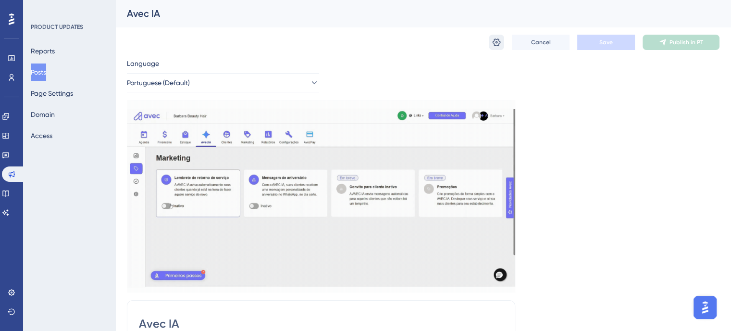
click at [494, 42] on icon at bounding box center [497, 43] width 10 height 10
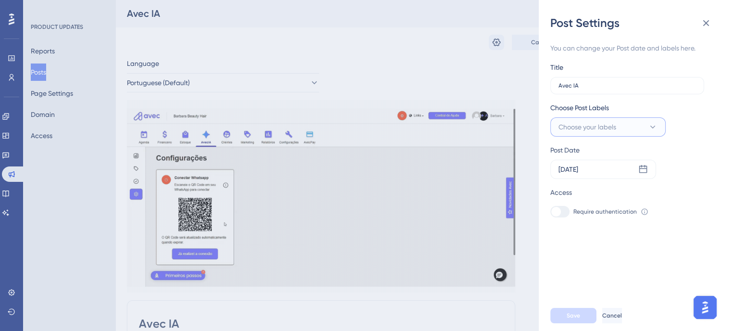
click at [581, 127] on span "Choose your labels" at bounding box center [588, 127] width 58 height 12
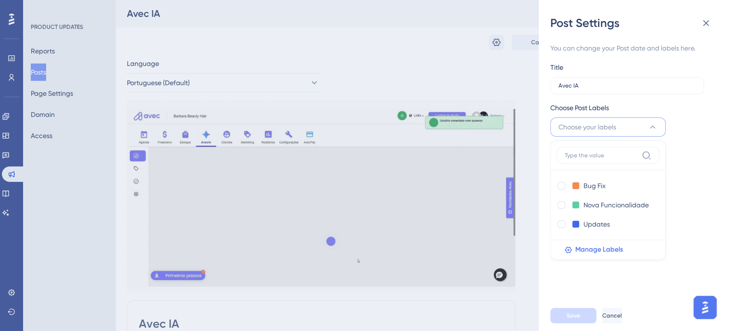
click at [556, 223] on div "Bug Fix Bug Fix Nova Funcionalidade Nova Funcionalidade Updates Updates Manage …" at bounding box center [608, 199] width 115 height 119
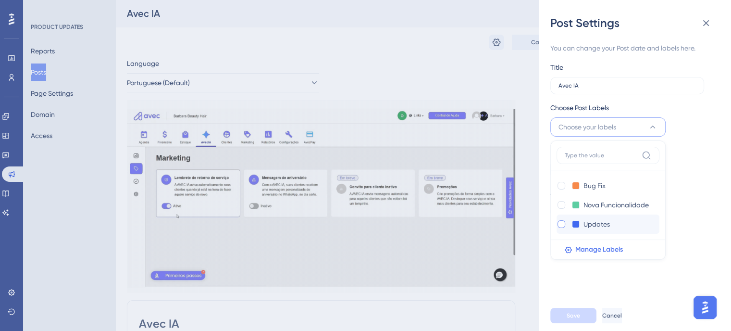
click at [559, 223] on div at bounding box center [562, 224] width 8 height 8
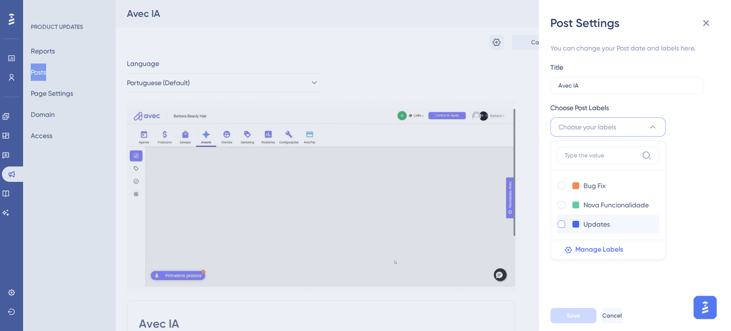
checkbox input "true"
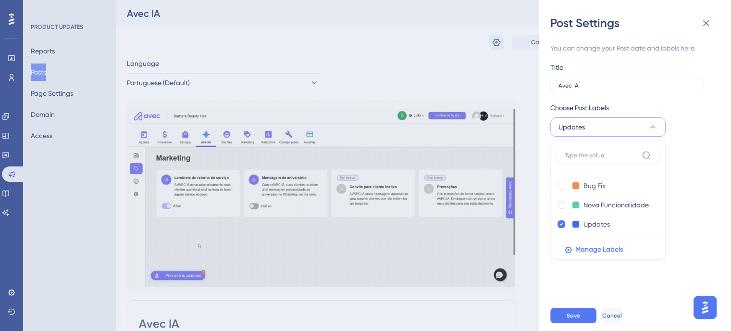
click at [701, 157] on div "Post Date Sep 12 2025" at bounding box center [629, 161] width 157 height 35
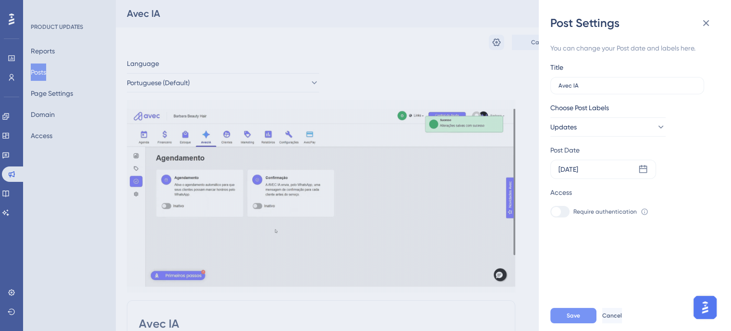
click at [559, 323] on button "Save" at bounding box center [574, 315] width 46 height 15
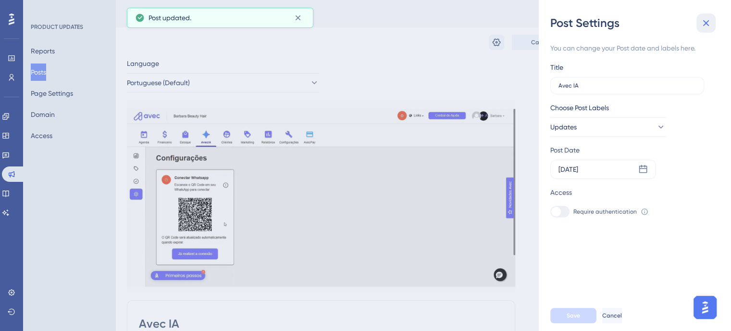
click at [704, 25] on icon at bounding box center [707, 23] width 6 height 6
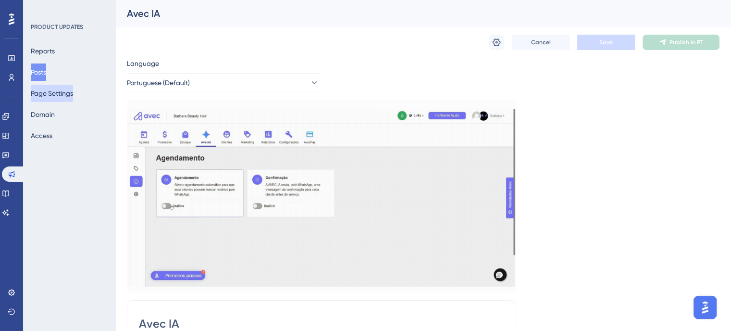
click at [40, 87] on button "Page Settings" at bounding box center [52, 93] width 42 height 17
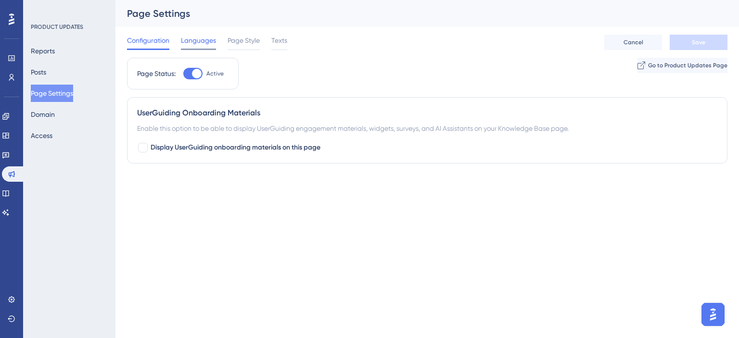
click at [212, 42] on span "Languages" at bounding box center [198, 41] width 35 height 12
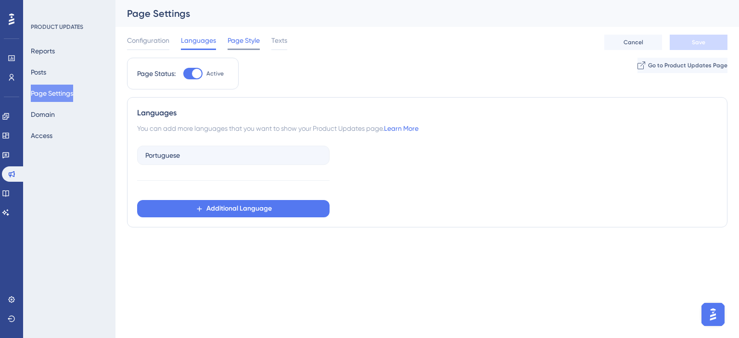
click at [231, 37] on span "Page Style" at bounding box center [243, 41] width 32 height 12
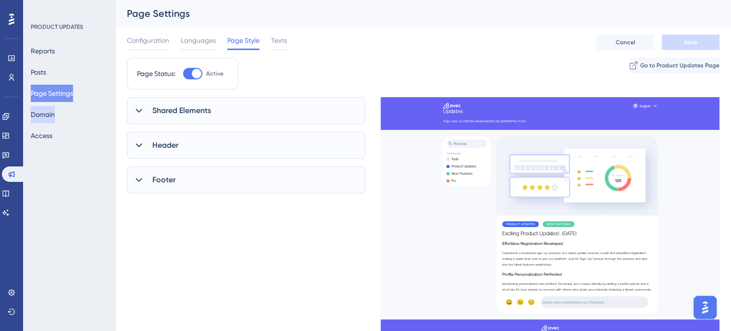
click at [55, 120] on button "Domain" at bounding box center [43, 114] width 24 height 17
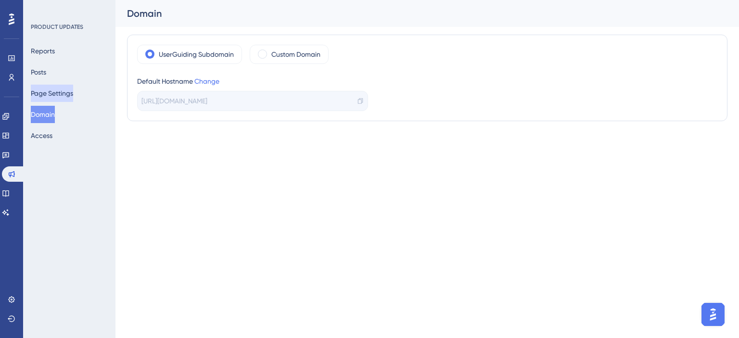
click at [62, 91] on button "Page Settings" at bounding box center [52, 93] width 42 height 17
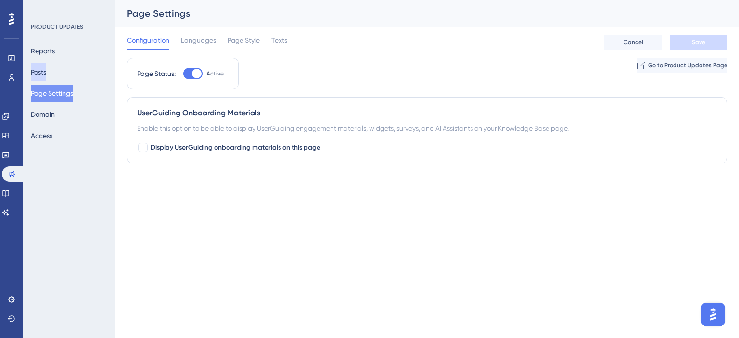
click at [46, 69] on button "Posts" at bounding box center [38, 71] width 15 height 17
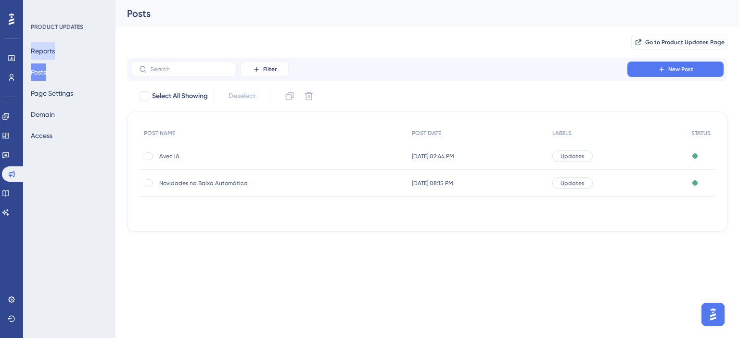
click at [44, 49] on button "Reports" at bounding box center [43, 50] width 24 height 17
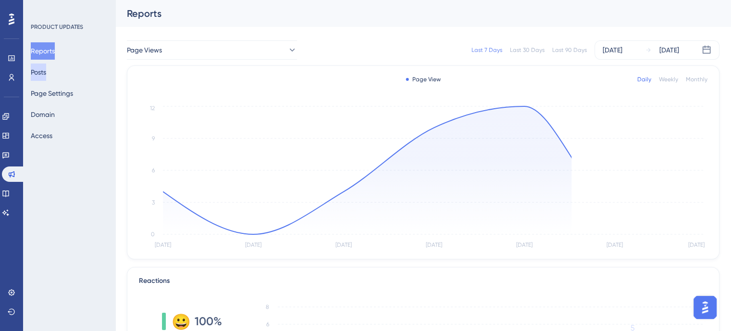
click at [46, 80] on button "Posts" at bounding box center [38, 71] width 15 height 17
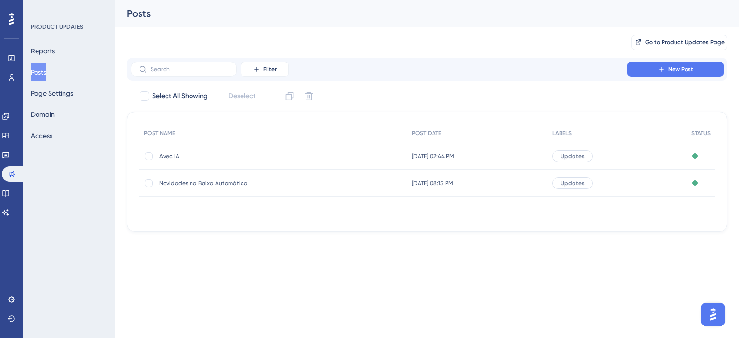
click at [171, 153] on span "Avec IA" at bounding box center [236, 156] width 154 height 8
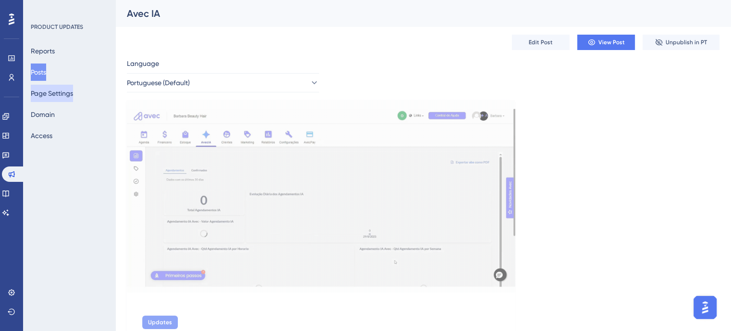
click at [58, 98] on button "Page Settings" at bounding box center [52, 93] width 42 height 17
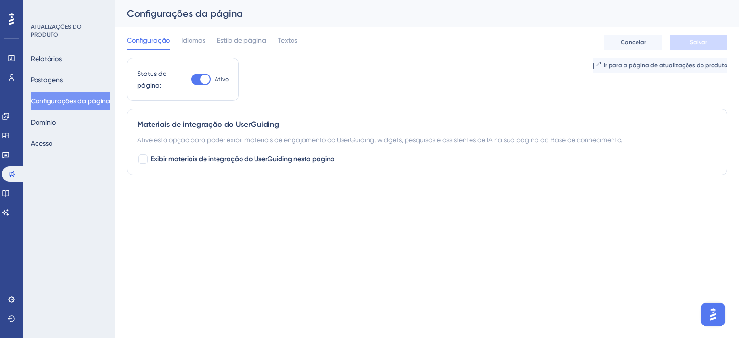
click at [351, 209] on div "Desempenho Usuários Noivado Widgets Opinião Atualizações de produtos Base de co…" at bounding box center [369, 107] width 739 height 214
click at [140, 161] on div at bounding box center [143, 159] width 10 height 10
checkbox input "true"
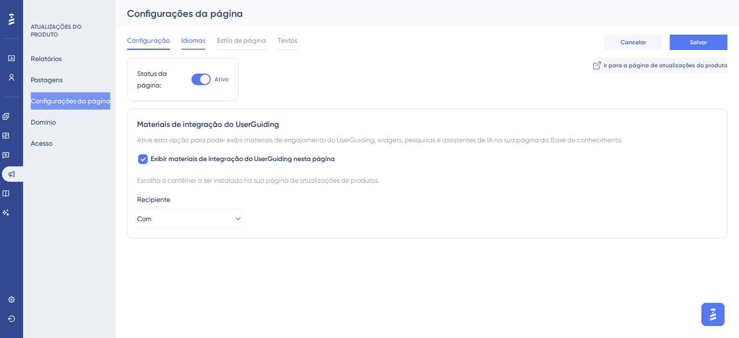
click at [188, 39] on font "Idiomas" at bounding box center [193, 41] width 24 height 8
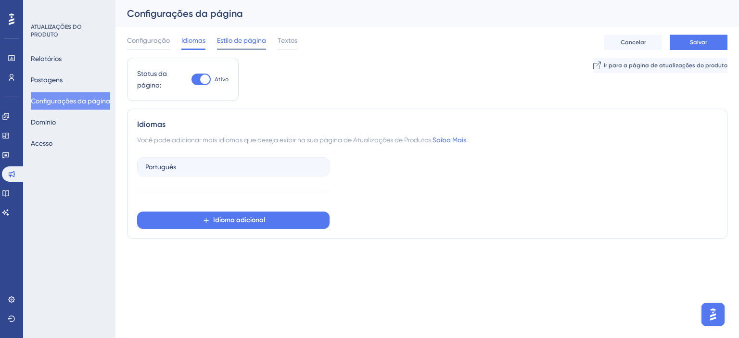
click at [239, 45] on span "Estilo de página" at bounding box center [241, 41] width 49 height 12
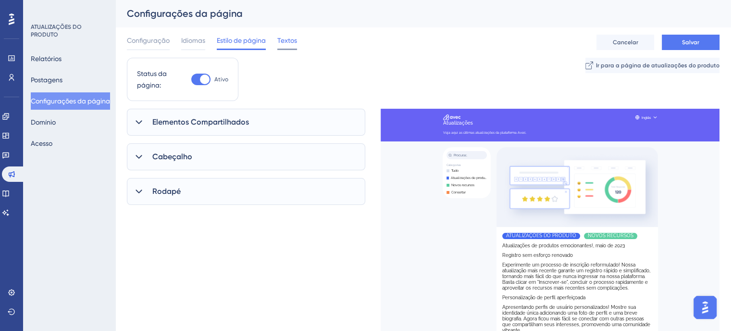
click at [291, 46] on span "Textos" at bounding box center [287, 41] width 20 height 12
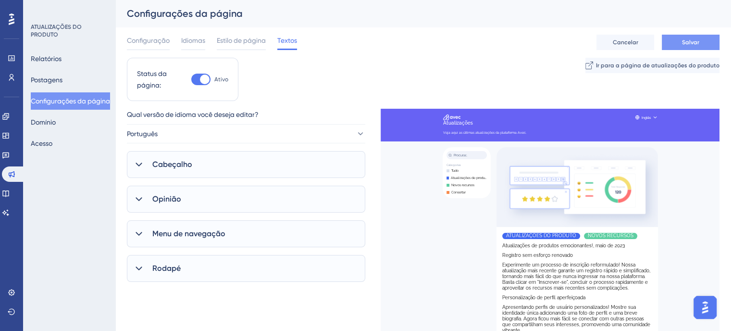
click at [679, 40] on button "Salvar" at bounding box center [691, 42] width 58 height 15
click at [59, 55] on font "Relatórios" at bounding box center [46, 59] width 31 height 8
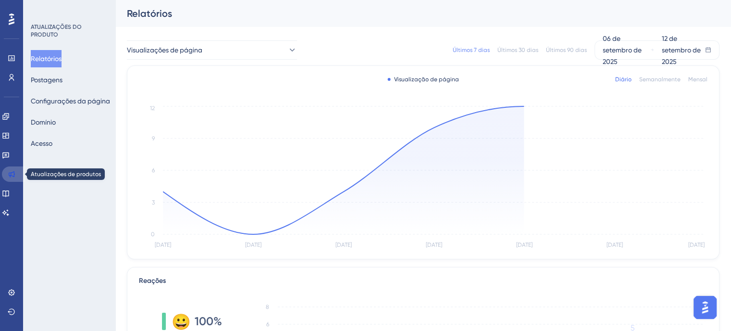
click at [14, 178] on link at bounding box center [13, 173] width 23 height 15
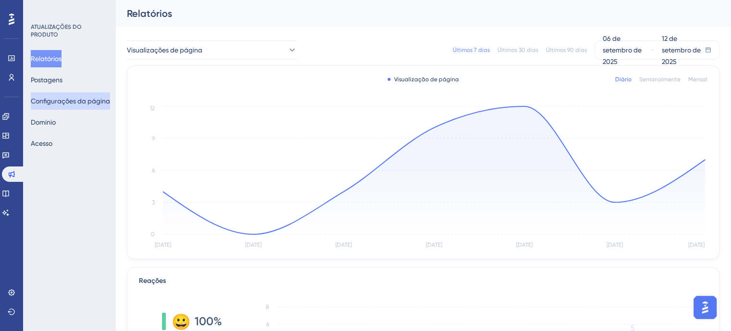
click at [73, 97] on font "Configurações da página" at bounding box center [70, 101] width 79 height 8
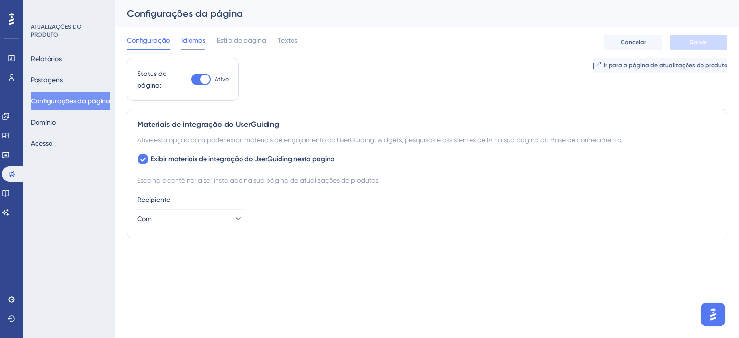
click at [198, 40] on font "Idiomas" at bounding box center [193, 41] width 24 height 8
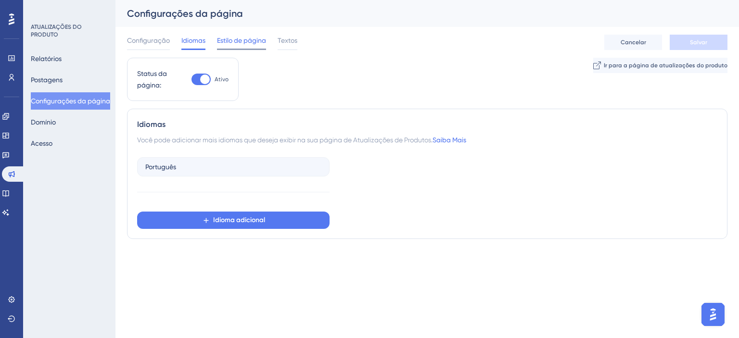
click at [223, 42] on font "Estilo de página" at bounding box center [241, 41] width 49 height 8
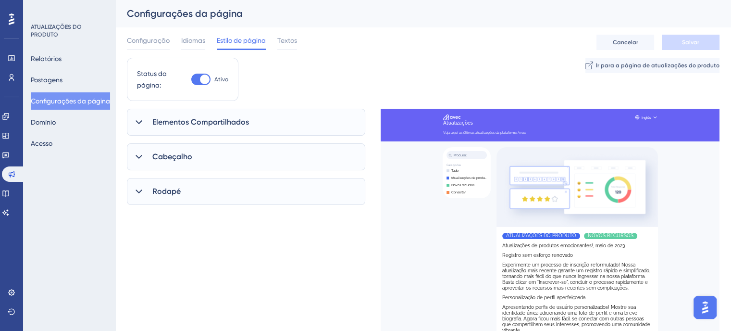
click at [215, 124] on font "Elementos Compartilhados" at bounding box center [200, 121] width 97 height 9
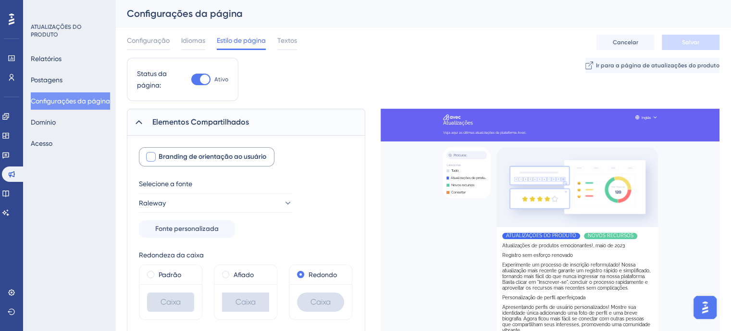
click at [152, 152] on div at bounding box center [151, 157] width 10 height 10
click at [152, 153] on icon at bounding box center [151, 157] width 6 height 8
checkbox input "false"
click at [63, 85] on font "Postagens" at bounding box center [47, 80] width 32 height 12
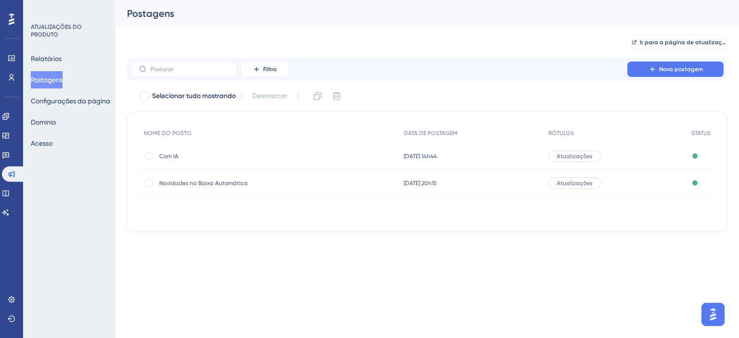
click at [247, 182] on span "Novidades na Baixa Automática" at bounding box center [236, 183] width 154 height 8
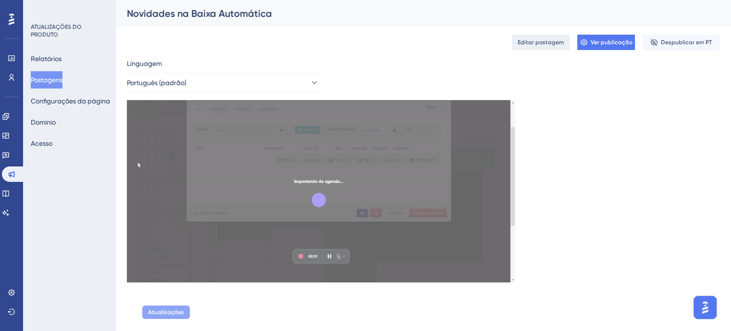
click at [552, 44] on font "Editar postagem" at bounding box center [541, 42] width 46 height 7
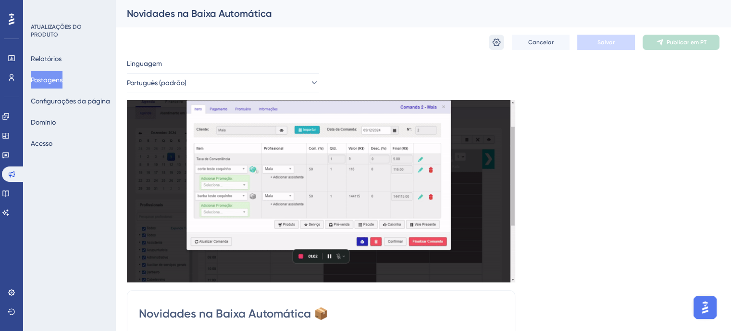
click at [502, 38] on button at bounding box center [496, 42] width 15 height 15
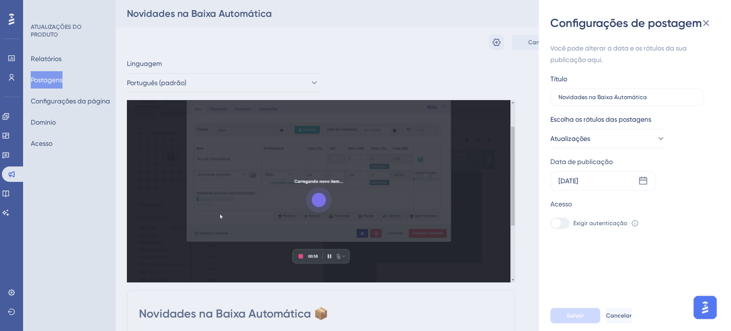
click at [512, 76] on div "Configurações de postagem Você pode alterar a data e os rótulos da sua publicaç…" at bounding box center [365, 165] width 731 height 331
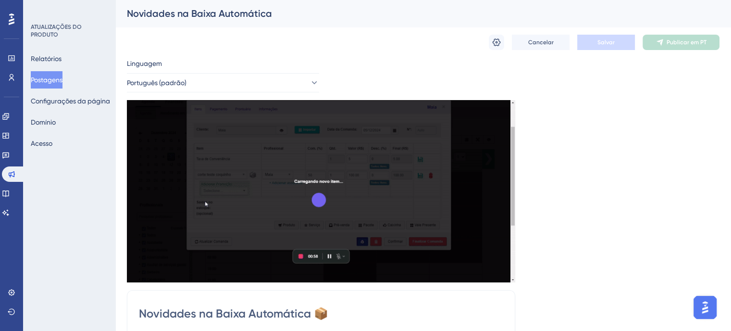
click at [40, 78] on font "Postagens" at bounding box center [47, 80] width 32 height 8
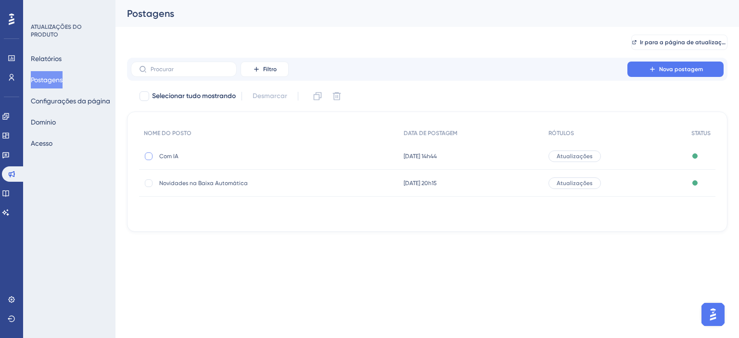
click at [151, 152] on div at bounding box center [149, 156] width 10 height 10
checkbox input "false"
click at [169, 153] on font "Com IA" at bounding box center [168, 156] width 19 height 7
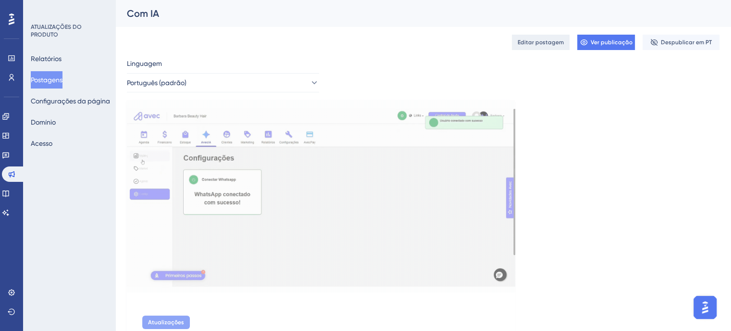
click at [551, 36] on button "Editar postagem" at bounding box center [541, 42] width 58 height 15
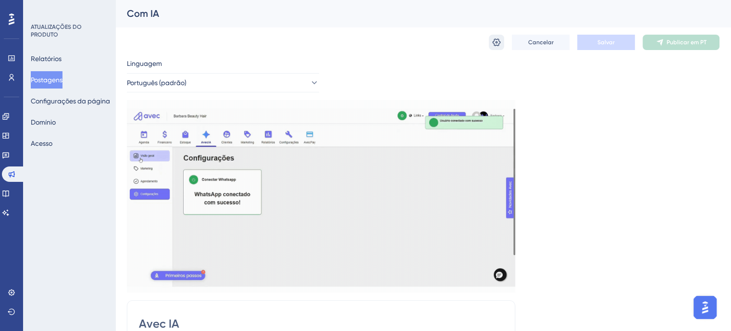
click at [498, 42] on icon at bounding box center [497, 42] width 8 height 8
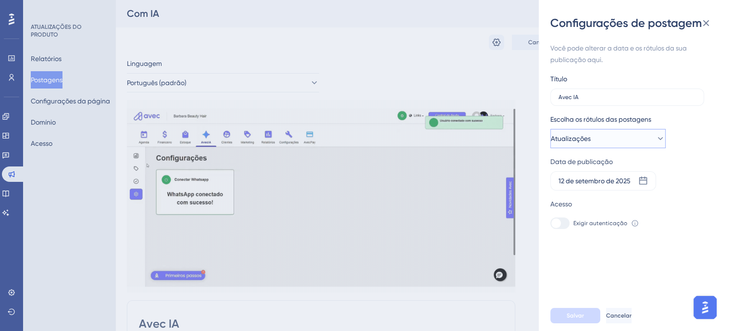
click at [629, 145] on button "Atualizações" at bounding box center [608, 138] width 115 height 19
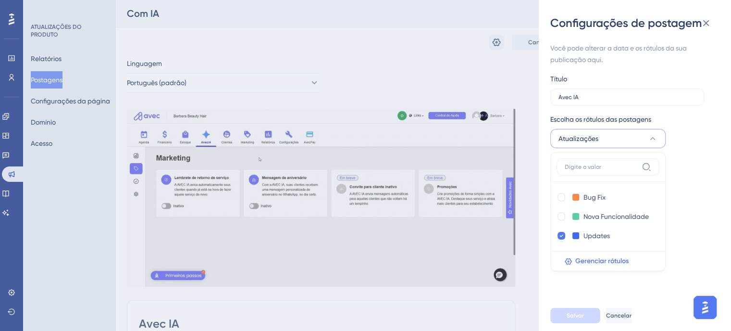
click at [709, 142] on div "Você pode alterar a data e os rótulos da sua publicação aqui. Título Avec IA Es…" at bounding box center [639, 165] width 177 height 269
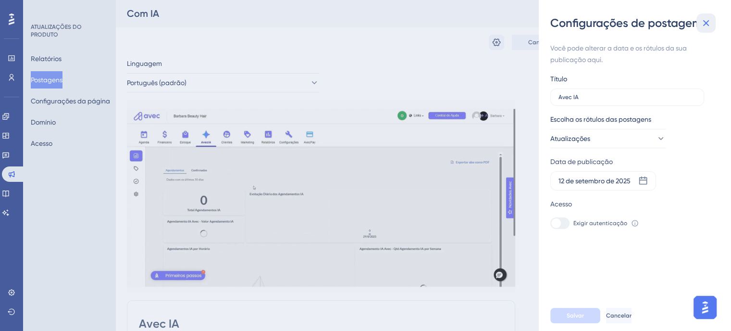
click at [709, 15] on button at bounding box center [706, 22] width 19 height 19
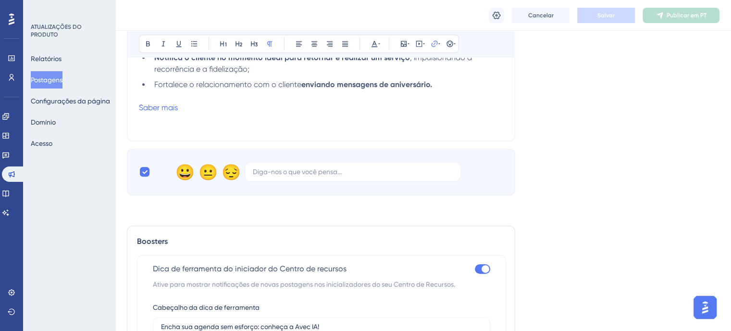
scroll to position [508, 0]
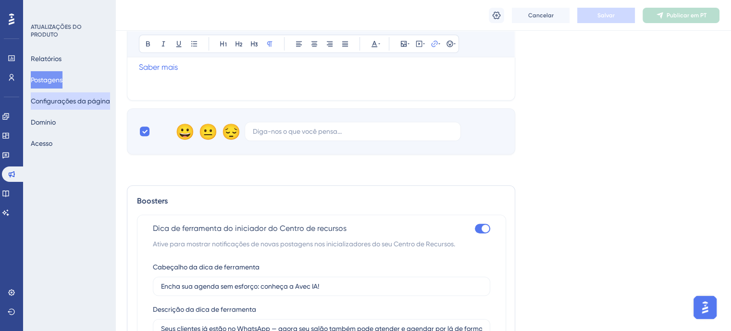
click at [69, 95] on font "Configurações da página" at bounding box center [70, 101] width 79 height 12
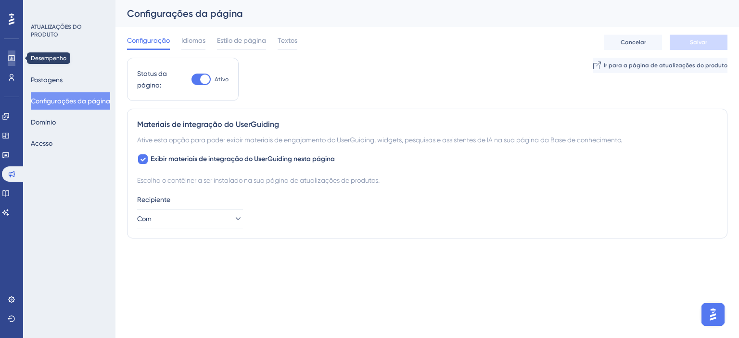
click at [8, 61] on link at bounding box center [12, 57] width 8 height 15
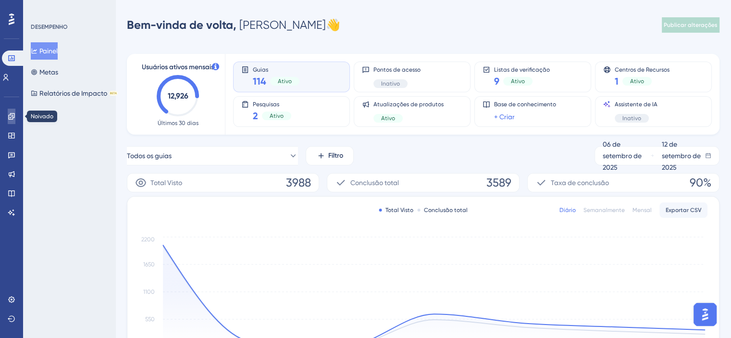
click at [15, 111] on link at bounding box center [12, 116] width 8 height 15
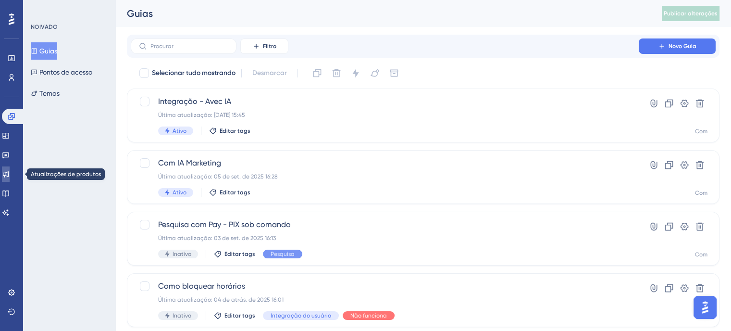
click at [10, 179] on link at bounding box center [6, 173] width 8 height 15
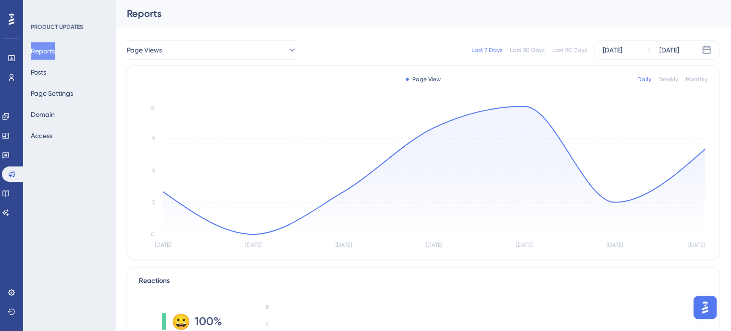
click at [575, 37] on div "Page Views Last 7 Days Last 30 Days Last 90 Days Sep 06 2025 Sep 12 2025" at bounding box center [423, 50] width 593 height 31
click at [48, 136] on button "Access" at bounding box center [42, 135] width 22 height 17
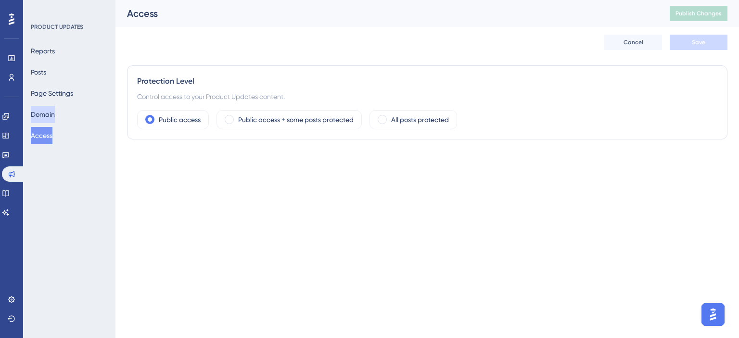
click at [48, 121] on button "Domain" at bounding box center [43, 114] width 24 height 17
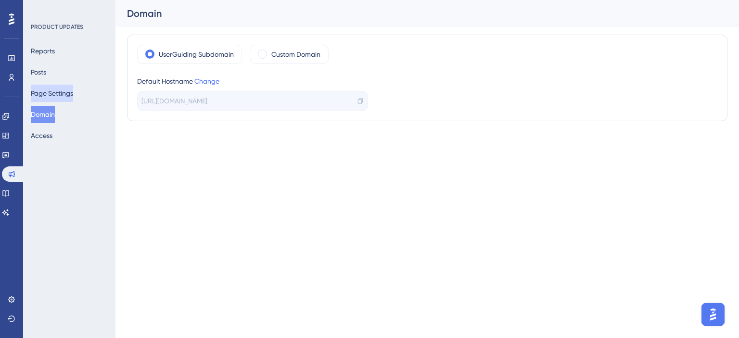
click at [57, 92] on button "Page Settings" at bounding box center [52, 93] width 42 height 17
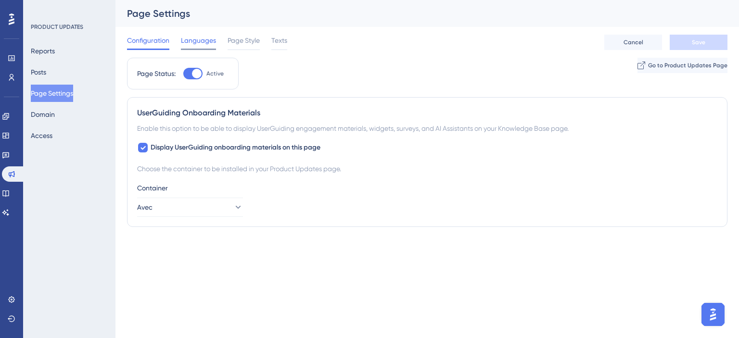
click at [208, 44] on span "Languages" at bounding box center [198, 41] width 35 height 12
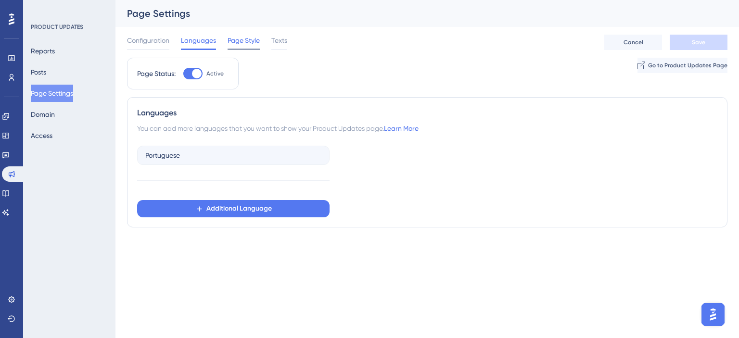
click at [237, 44] on span "Page Style" at bounding box center [243, 41] width 32 height 12
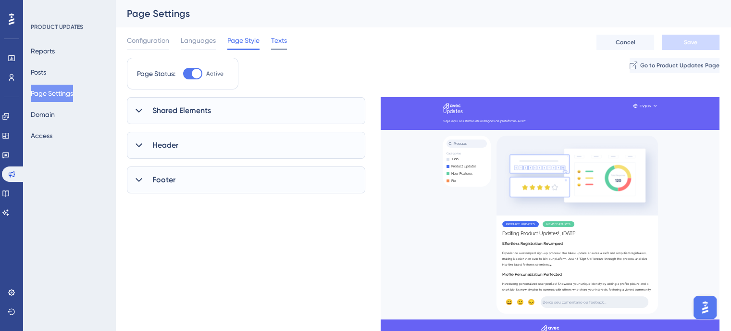
click at [284, 43] on span "Texts" at bounding box center [279, 41] width 16 height 12
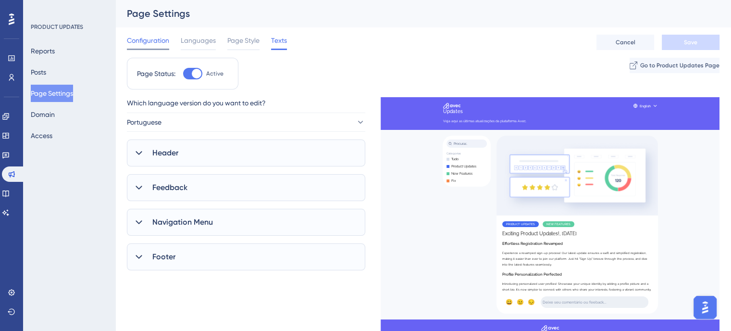
click at [156, 39] on span "Configuration" at bounding box center [148, 41] width 42 height 12
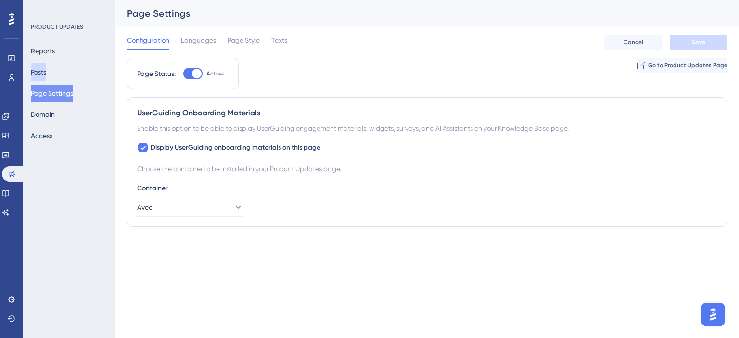
click at [41, 74] on button "Posts" at bounding box center [38, 71] width 15 height 17
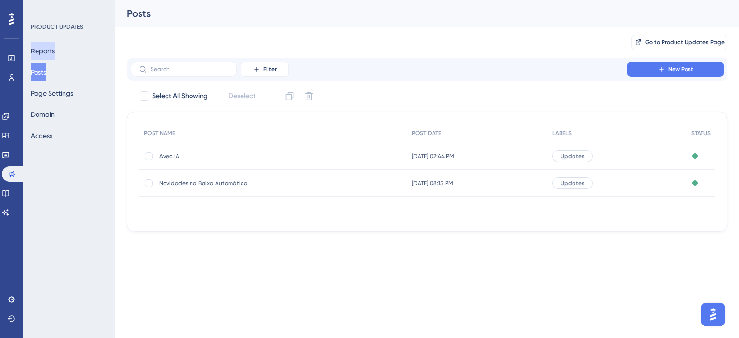
click at [49, 54] on button "Reports" at bounding box center [43, 50] width 24 height 17
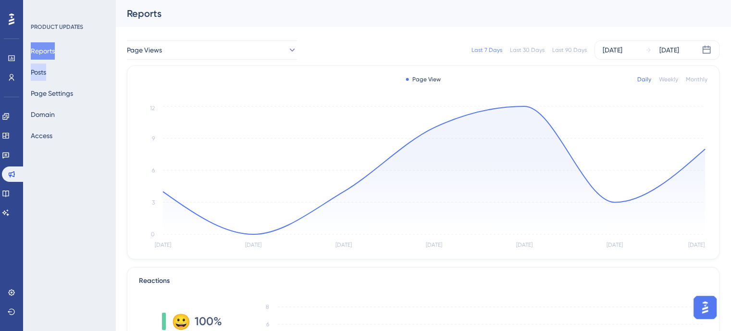
click at [40, 75] on button "Posts" at bounding box center [38, 71] width 15 height 17
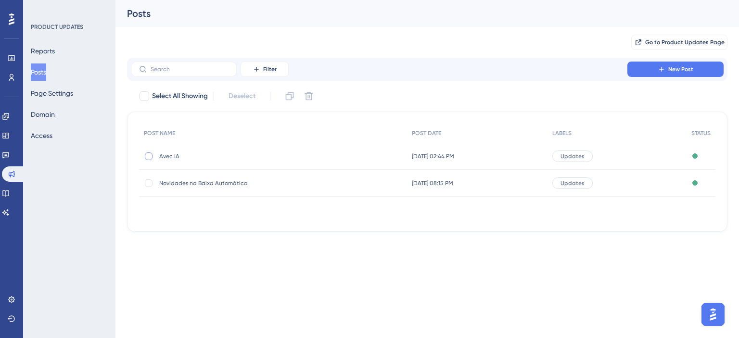
click at [150, 153] on div at bounding box center [149, 156] width 8 height 8
click at [668, 42] on span "Go to Product Updates Page" at bounding box center [684, 42] width 79 height 8
click at [148, 155] on icon at bounding box center [149, 156] width 4 height 8
checkbox input "false"
click at [693, 157] on div at bounding box center [694, 155] width 5 height 5
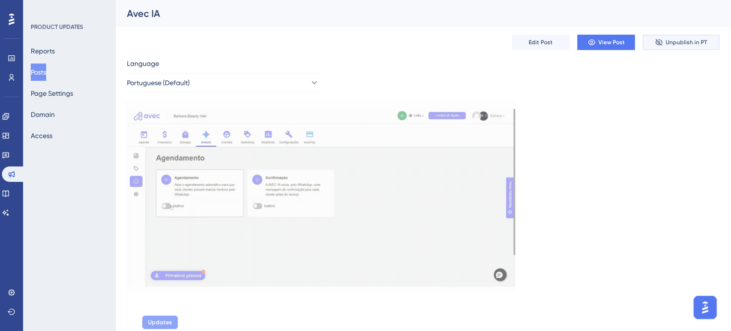
click at [664, 50] on button "Unpublish in PT" at bounding box center [681, 42] width 77 height 15
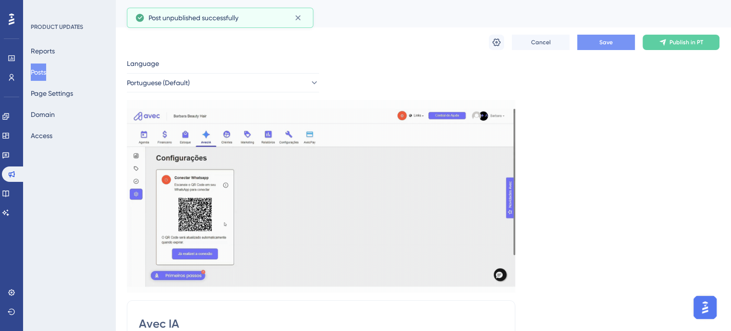
click at [594, 44] on button "Save" at bounding box center [607, 42] width 58 height 15
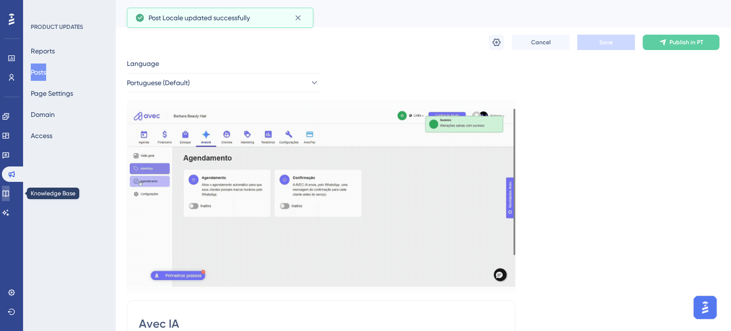
click at [10, 190] on icon at bounding box center [6, 193] width 8 height 8
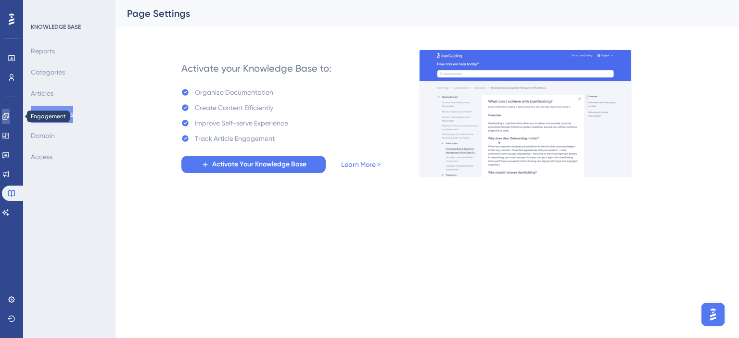
click at [10, 121] on link at bounding box center [6, 116] width 8 height 15
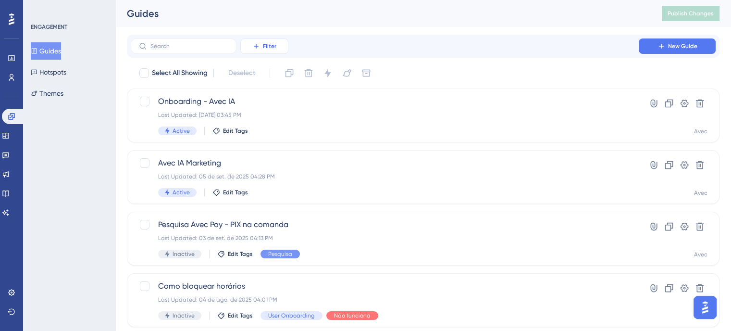
click at [254, 49] on icon at bounding box center [256, 46] width 8 height 8
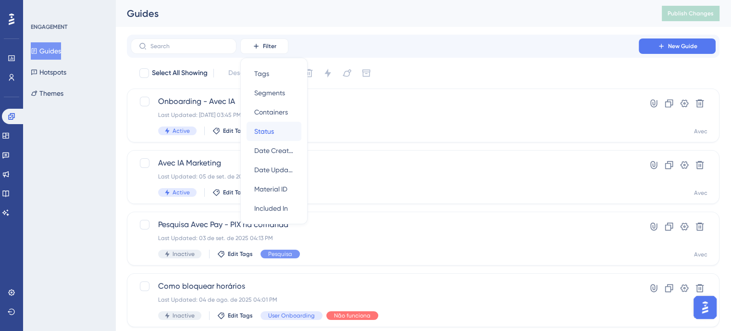
click at [271, 136] on span "Status" at bounding box center [264, 132] width 20 height 12
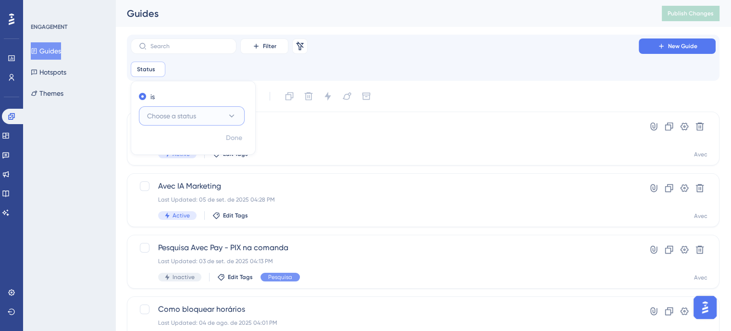
click at [157, 118] on span "Choose a status" at bounding box center [171, 116] width 49 height 12
click at [158, 146] on span "Active" at bounding box center [162, 145] width 19 height 12
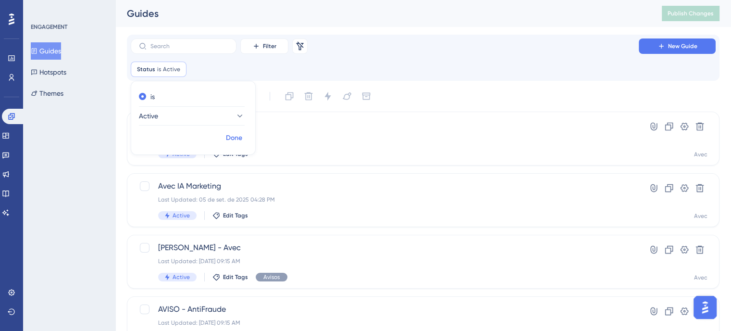
click at [236, 139] on span "Done" at bounding box center [234, 138] width 16 height 12
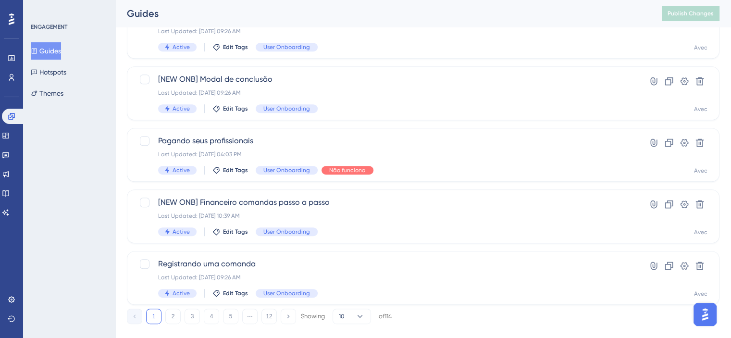
scroll to position [431, 0]
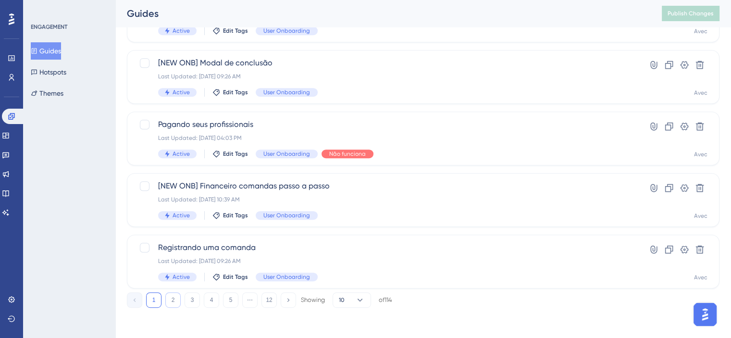
click at [170, 302] on button "2" at bounding box center [172, 299] width 15 height 15
click at [189, 300] on button "3" at bounding box center [192, 299] width 15 height 15
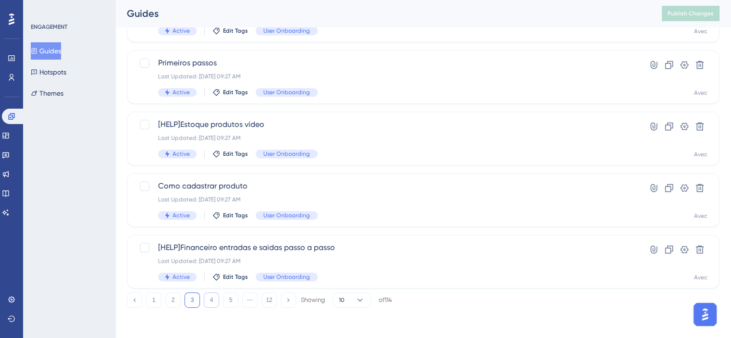
click at [208, 302] on button "4" at bounding box center [211, 299] width 15 height 15
click at [227, 300] on button "5" at bounding box center [230, 299] width 15 height 15
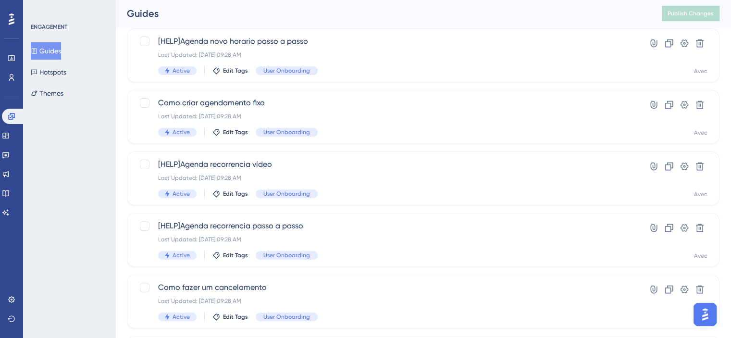
scroll to position [239, 0]
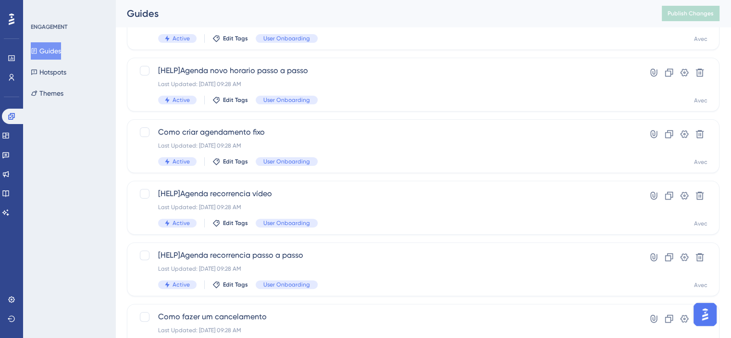
click at [14, 144] on div "Engagement Widgets Feedback Product Updates Knowledge Base AI Assistant" at bounding box center [11, 165] width 19 height 112
click at [9, 138] on icon at bounding box center [5, 136] width 6 height 6
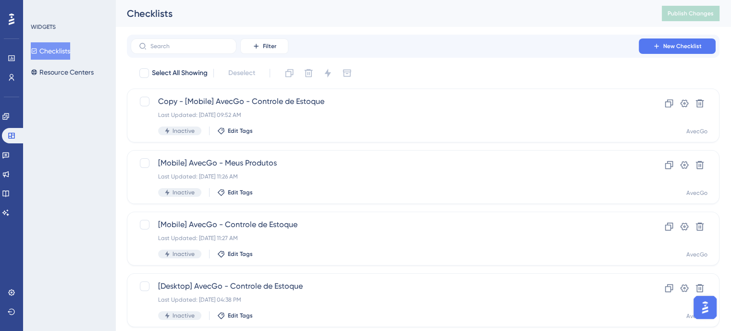
click at [9, 147] on div "Feedback" at bounding box center [11, 154] width 19 height 15
click at [8, 151] on icon at bounding box center [6, 155] width 8 height 8
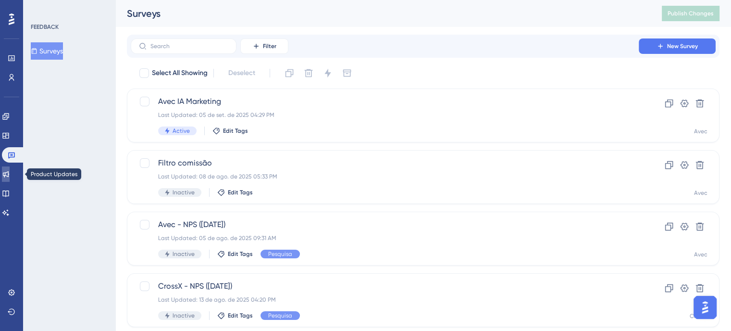
click at [10, 171] on icon at bounding box center [6, 174] width 8 height 8
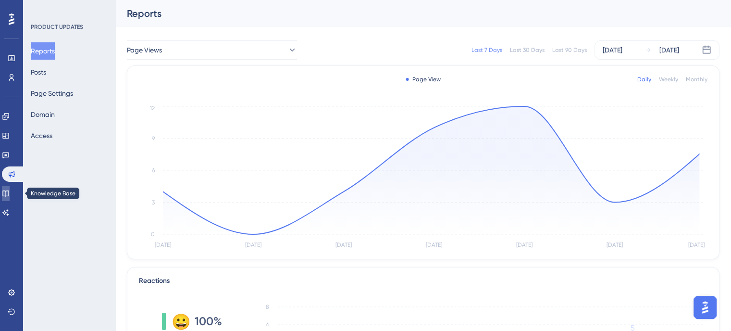
click at [10, 187] on link at bounding box center [6, 193] width 8 height 15
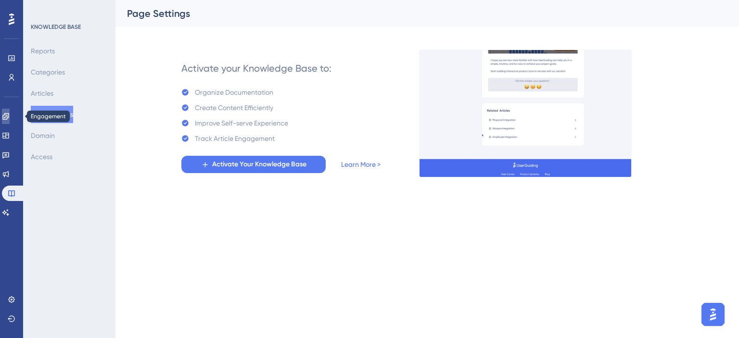
click at [9, 122] on link at bounding box center [6, 116] width 8 height 15
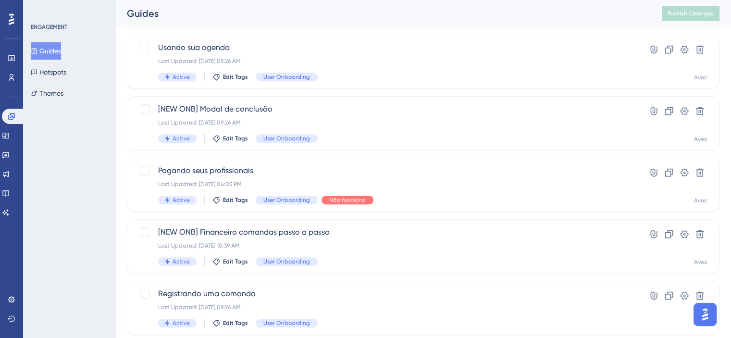
scroll to position [431, 0]
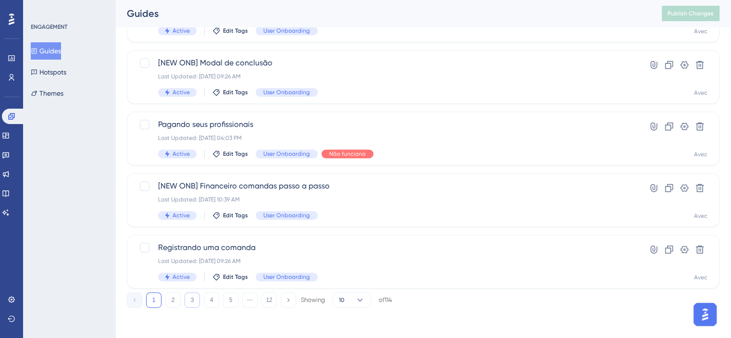
click at [190, 302] on button "3" at bounding box center [192, 299] width 15 height 15
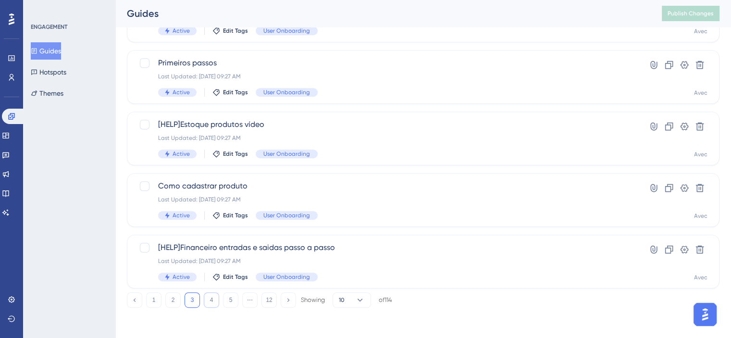
click at [212, 300] on button "4" at bounding box center [211, 299] width 15 height 15
click at [227, 300] on button "5" at bounding box center [230, 299] width 15 height 15
click at [234, 296] on button "6" at bounding box center [230, 299] width 15 height 15
click at [231, 296] on button "7" at bounding box center [230, 299] width 15 height 15
click at [237, 297] on button "8" at bounding box center [230, 299] width 15 height 15
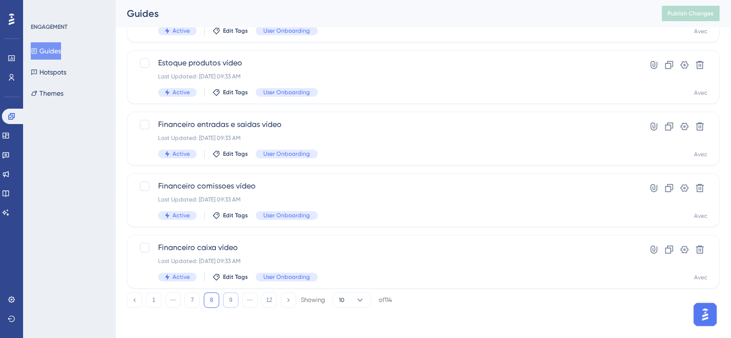
click at [234, 299] on button "9" at bounding box center [230, 299] width 15 height 15
click at [233, 301] on button "10" at bounding box center [230, 299] width 15 height 15
click at [244, 302] on button "11" at bounding box center [249, 299] width 15 height 15
click at [274, 303] on button "12" at bounding box center [269, 299] width 15 height 15
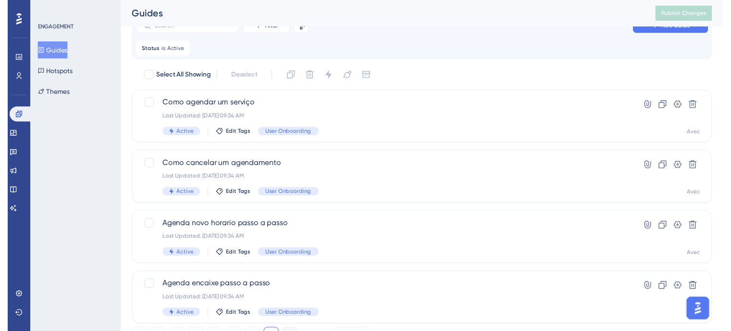
scroll to position [0, 0]
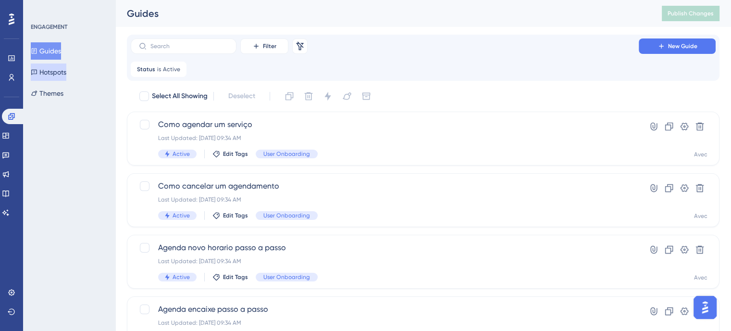
click at [66, 75] on button "Hotspots" at bounding box center [49, 71] width 36 height 17
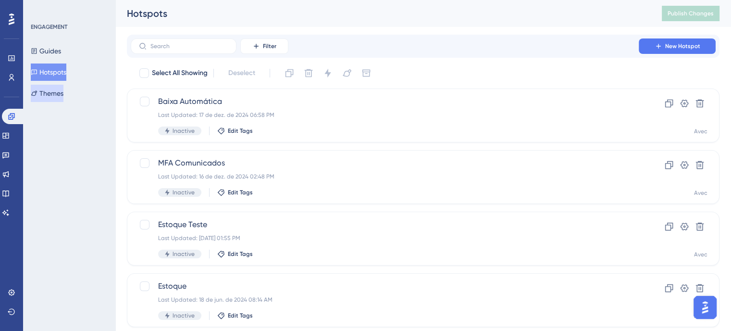
click at [63, 86] on button "Themes" at bounding box center [47, 93] width 33 height 17
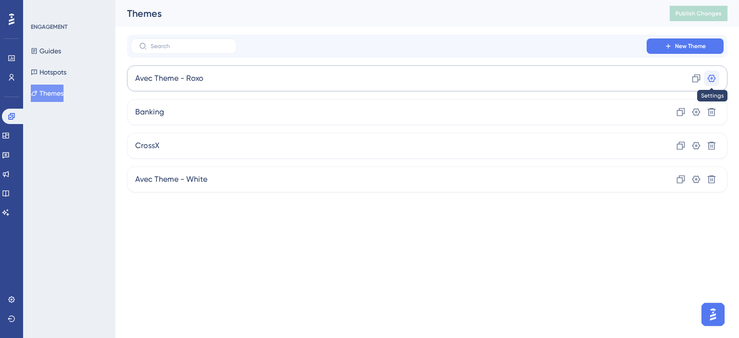
click at [714, 78] on icon at bounding box center [711, 79] width 10 height 10
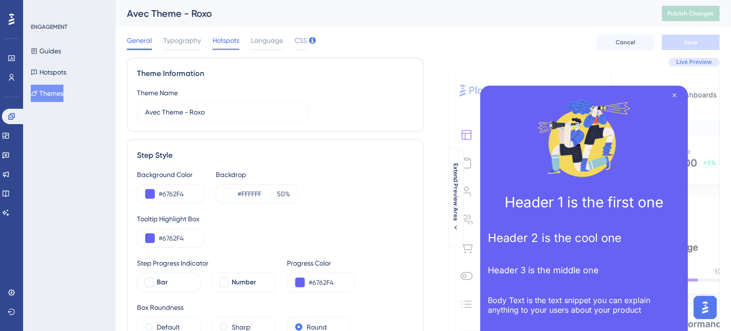
click at [238, 35] on span "Hotspots" at bounding box center [226, 41] width 27 height 12
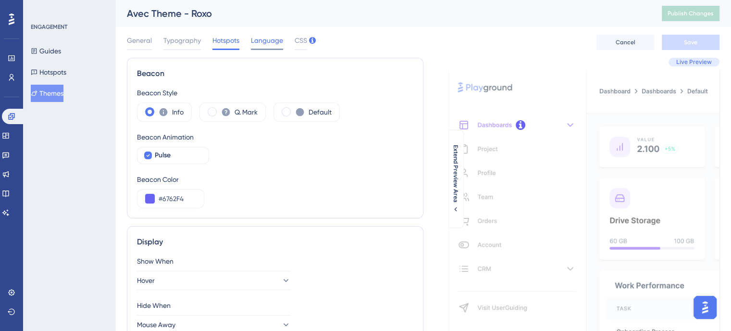
click at [280, 41] on span "Language" at bounding box center [267, 41] width 32 height 12
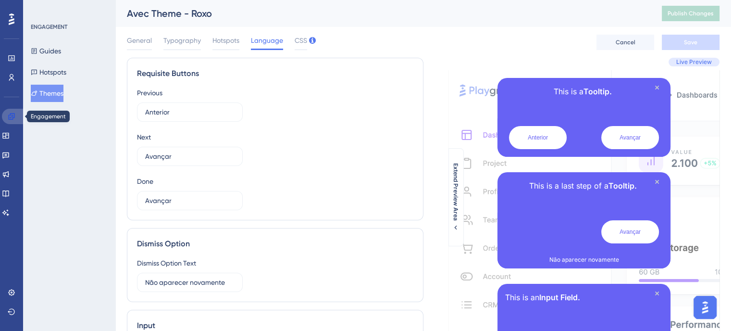
click at [11, 119] on icon at bounding box center [12, 117] width 8 height 8
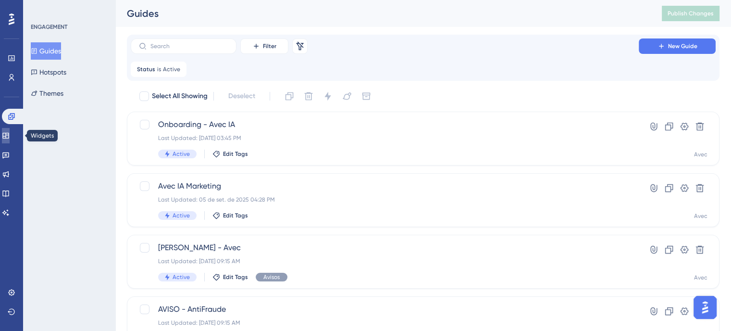
click at [9, 133] on icon at bounding box center [5, 136] width 6 height 6
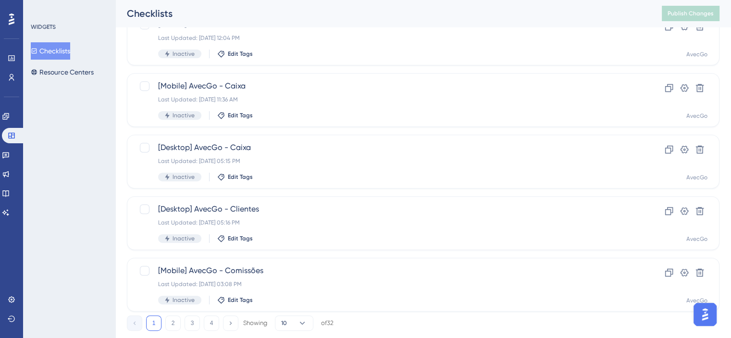
scroll to position [408, 0]
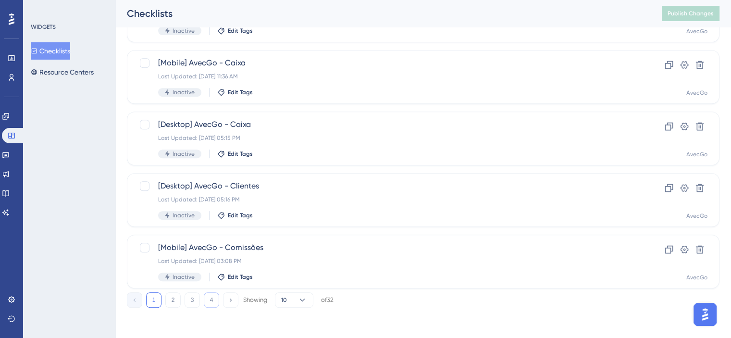
click at [212, 303] on button "4" at bounding box center [211, 299] width 15 height 15
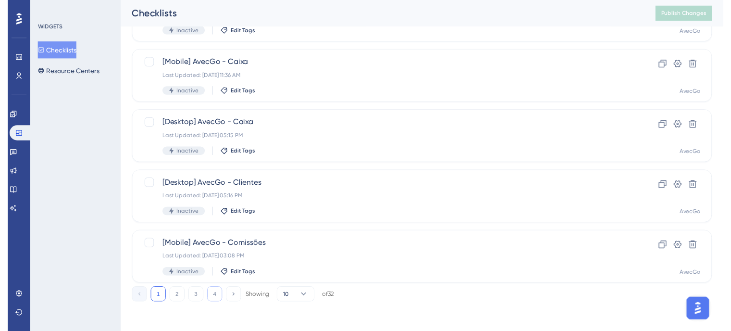
scroll to position [0, 0]
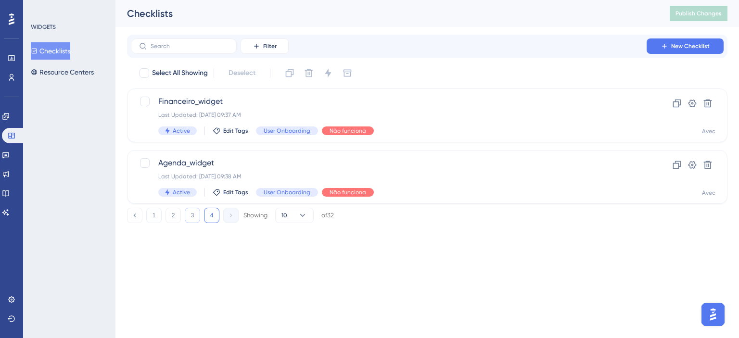
click at [197, 216] on button "3" at bounding box center [192, 215] width 15 height 15
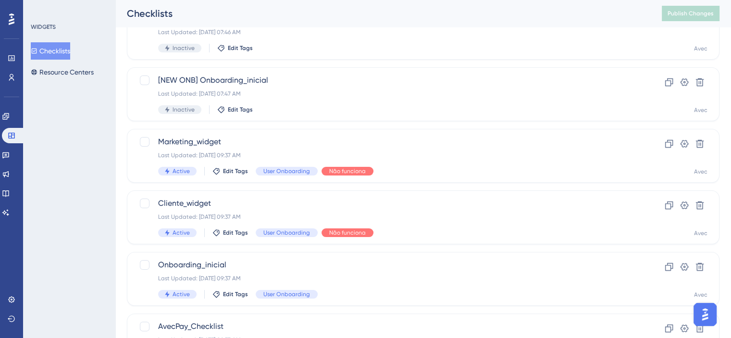
scroll to position [192, 0]
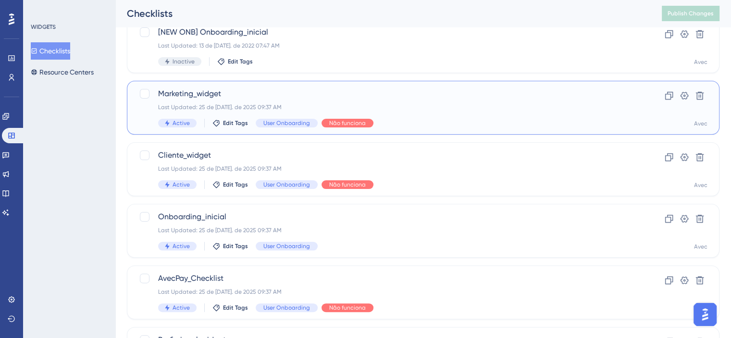
click at [462, 103] on div "Last Updated: 25 de [DATE]. de 2025 09:37 AM" at bounding box center [384, 107] width 453 height 8
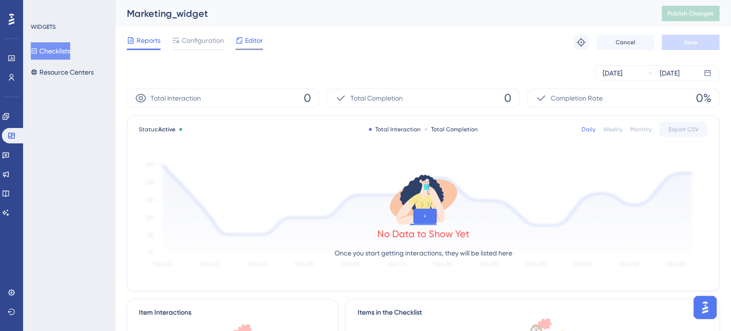
click at [237, 49] on div at bounding box center [249, 49] width 27 height 1
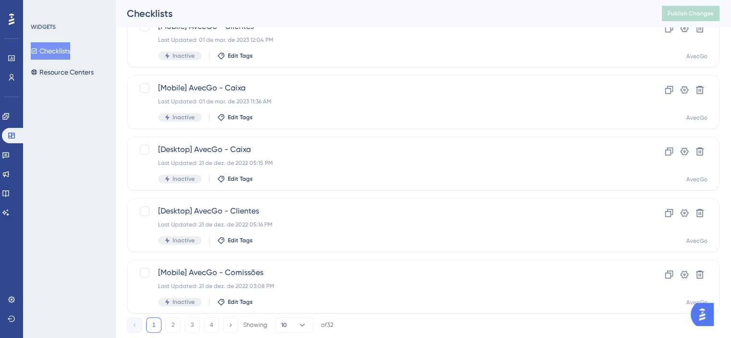
scroll to position [408, 0]
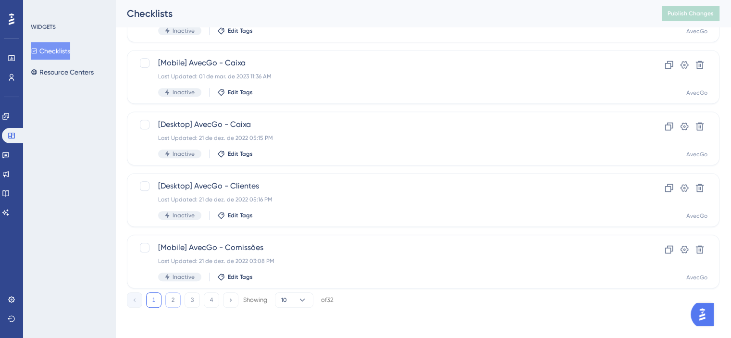
click at [173, 294] on button "2" at bounding box center [172, 299] width 15 height 15
click at [195, 296] on button "3" at bounding box center [192, 299] width 15 height 15
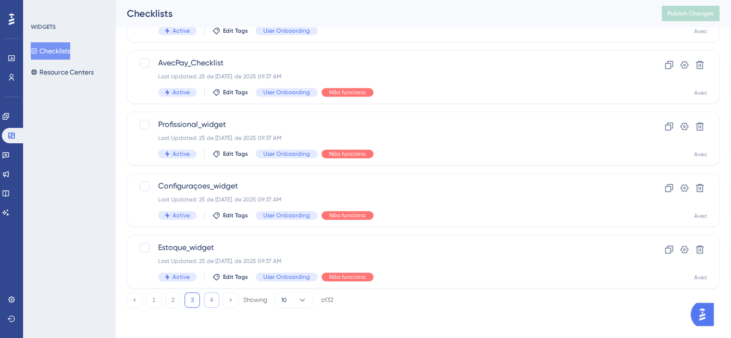
click at [213, 300] on button "4" at bounding box center [211, 299] width 15 height 15
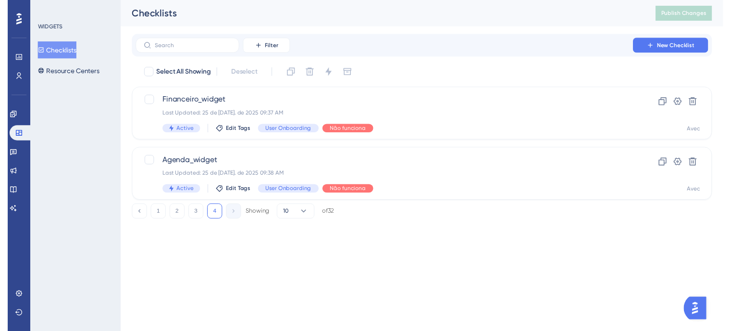
scroll to position [0, 0]
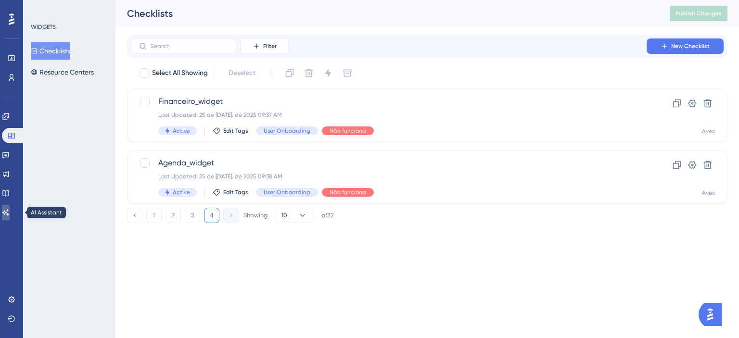
click at [10, 209] on icon at bounding box center [6, 213] width 8 height 8
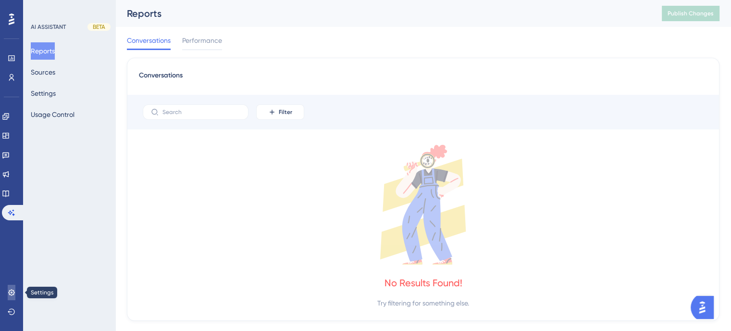
click at [10, 292] on icon at bounding box center [12, 293] width 8 height 8
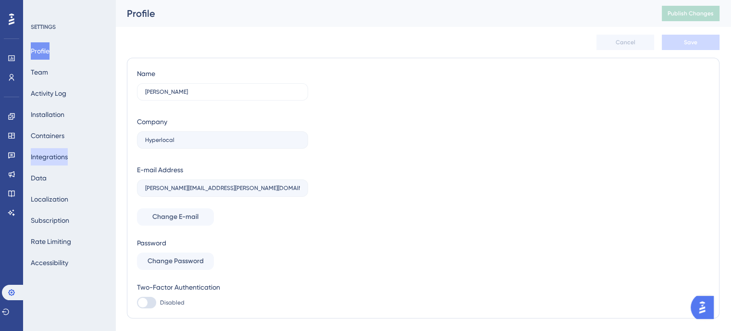
click at [56, 153] on button "Integrations" at bounding box center [49, 156] width 37 height 17
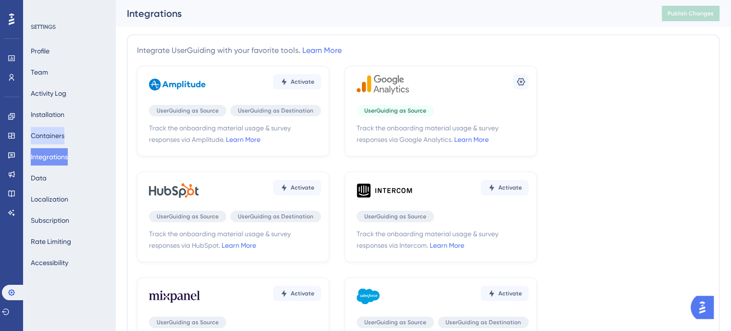
click at [56, 128] on button "Containers" at bounding box center [48, 135] width 34 height 17
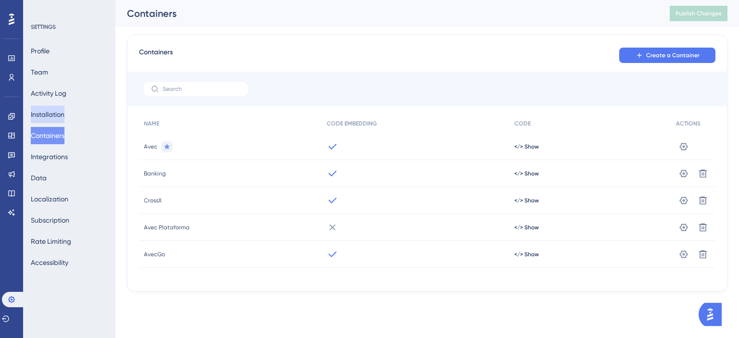
click at [51, 119] on button "Installation" at bounding box center [48, 114] width 34 height 17
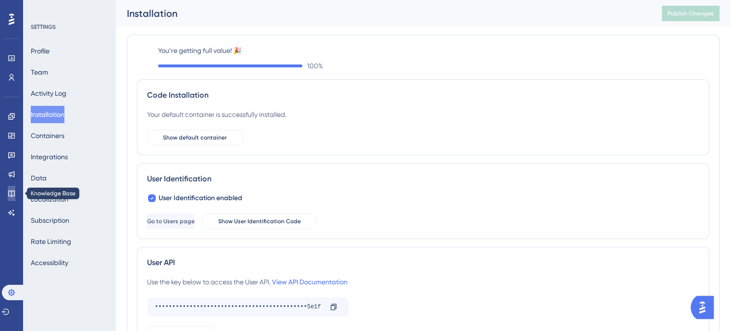
click at [10, 192] on icon at bounding box center [12, 193] width 8 height 8
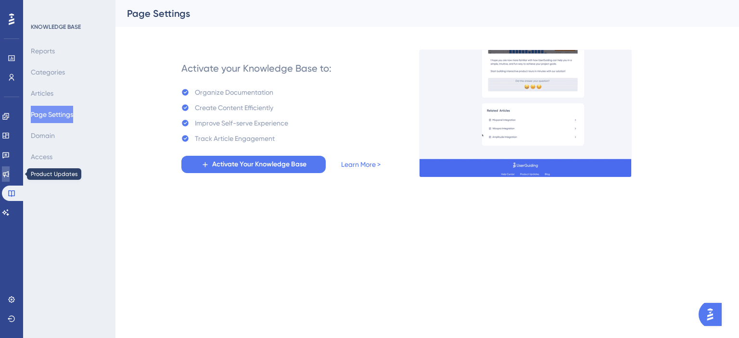
click at [9, 167] on link at bounding box center [6, 173] width 8 height 15
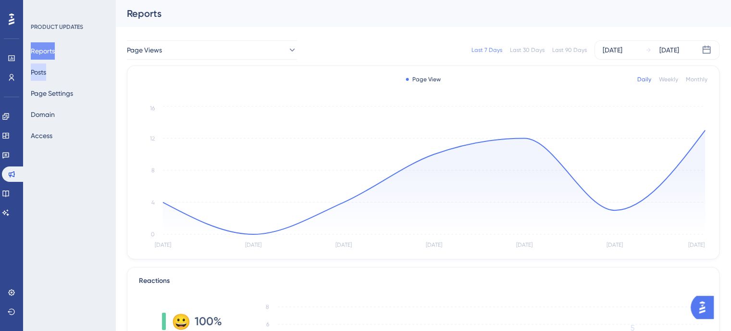
click at [46, 77] on button "Posts" at bounding box center [38, 71] width 15 height 17
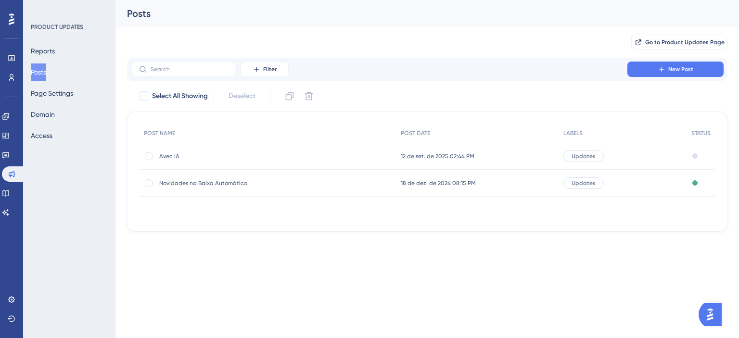
click at [171, 183] on span "Novidades na Baixa Automática" at bounding box center [236, 183] width 154 height 8
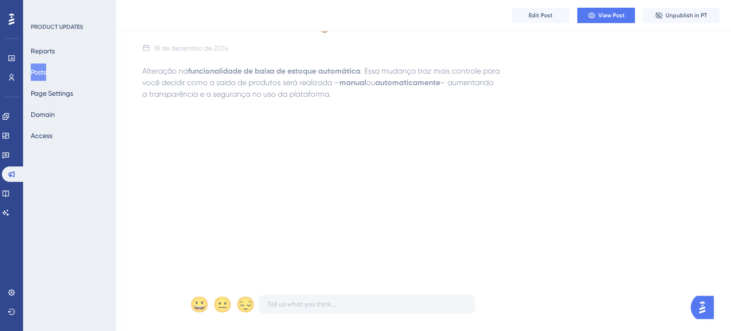
scroll to position [337, 0]
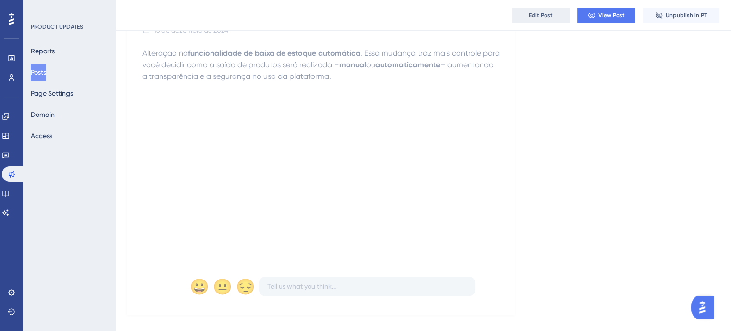
click at [543, 17] on span "Edit Post" at bounding box center [541, 16] width 24 height 8
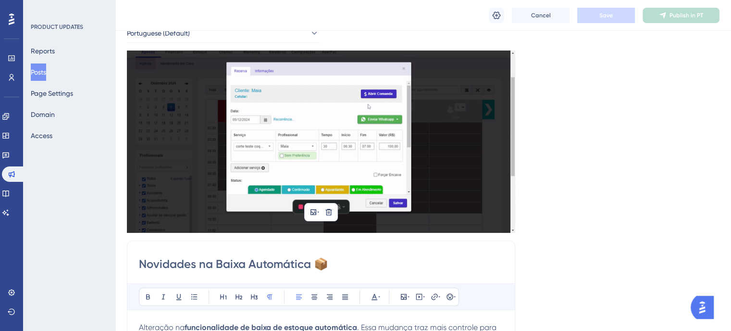
scroll to position [0, 0]
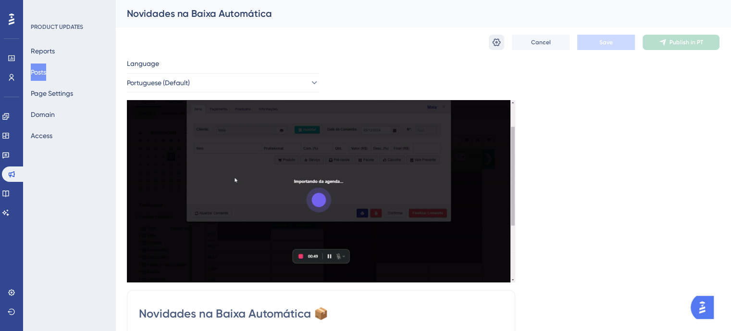
click at [496, 48] on button at bounding box center [496, 42] width 15 height 15
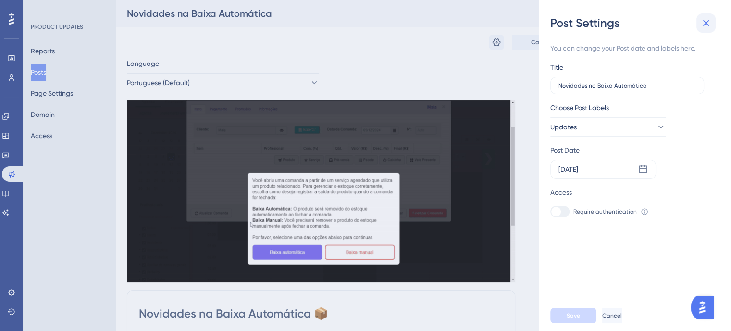
click at [710, 22] on icon at bounding box center [707, 23] width 12 height 12
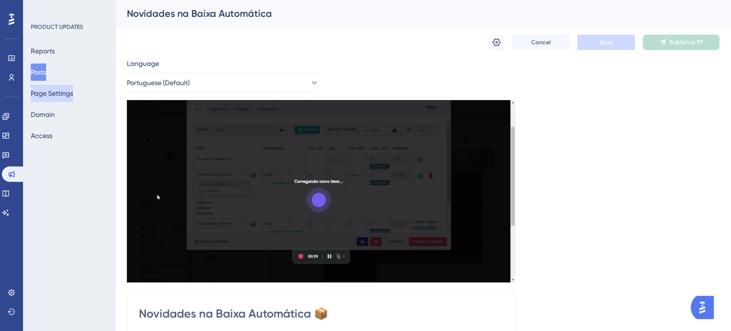
click at [67, 91] on button "Page Settings" at bounding box center [52, 93] width 42 height 17
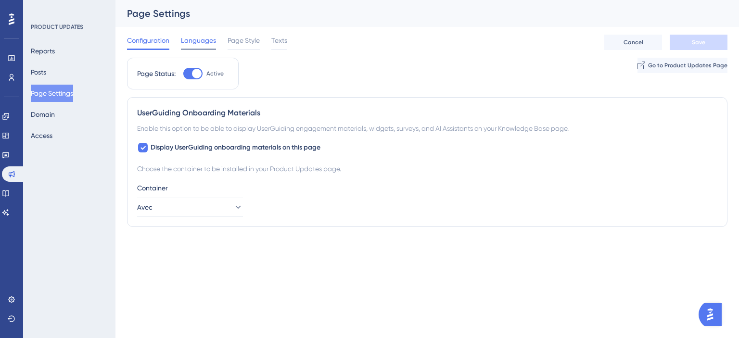
click at [201, 41] on span "Languages" at bounding box center [198, 41] width 35 height 12
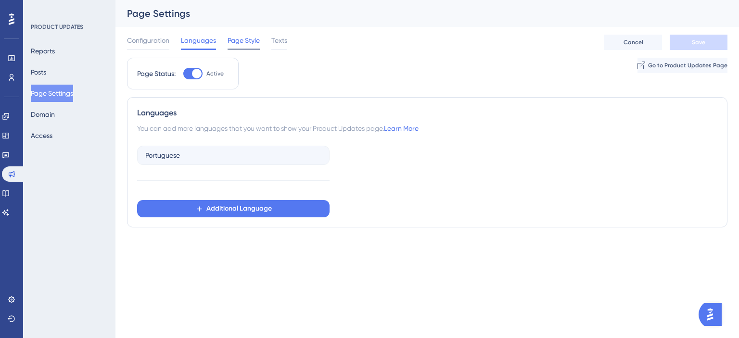
click at [257, 42] on span "Page Style" at bounding box center [243, 41] width 32 height 12
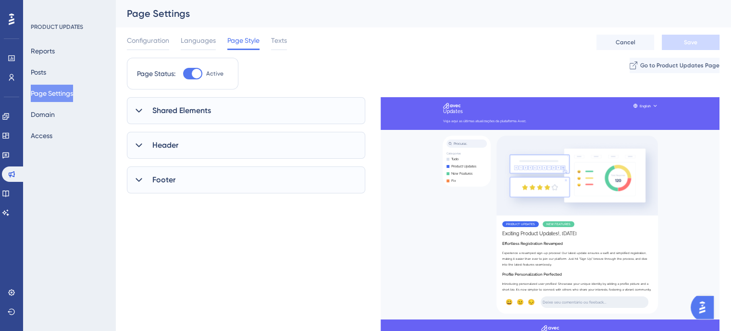
click at [298, 42] on div "Configuration Languages Page Style Texts Cancel Save" at bounding box center [423, 42] width 593 height 31
click at [288, 40] on div "Configuration Languages Page Style Texts Cancel Save" at bounding box center [423, 42] width 593 height 31
click at [283, 38] on span "Texts" at bounding box center [279, 41] width 16 height 12
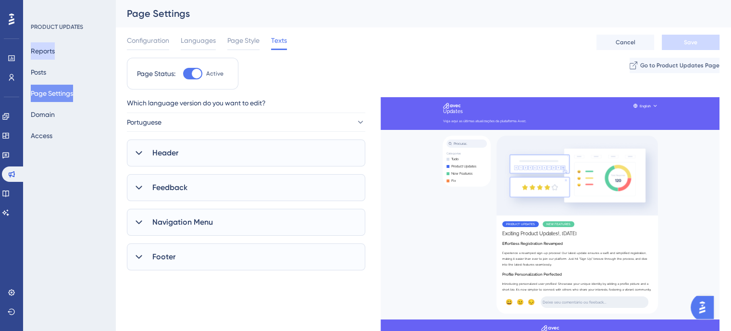
click at [46, 51] on button "Reports" at bounding box center [43, 50] width 24 height 17
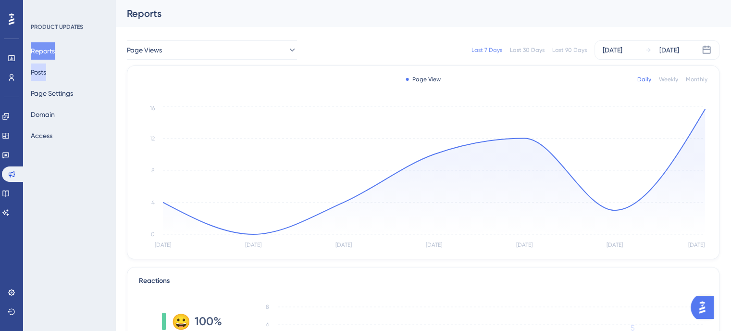
click at [46, 78] on button "Posts" at bounding box center [38, 71] width 15 height 17
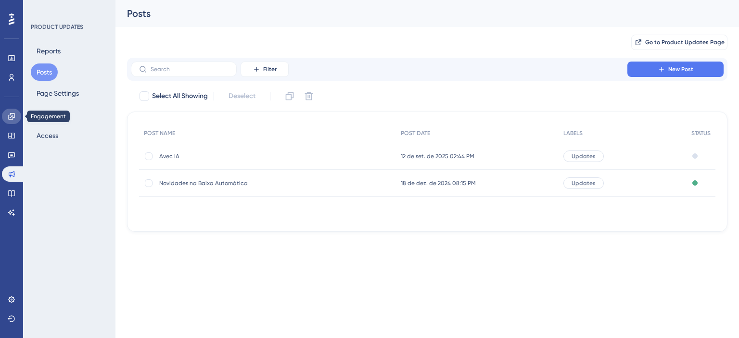
click at [12, 113] on icon at bounding box center [11, 116] width 6 height 6
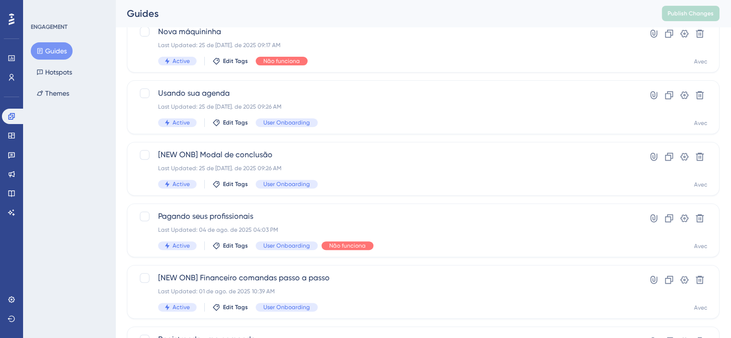
scroll to position [431, 0]
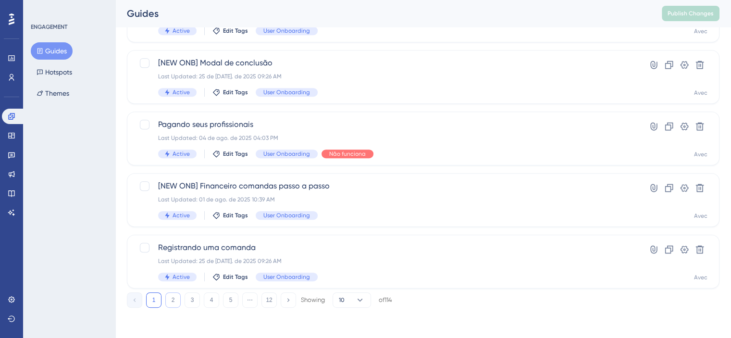
click at [172, 296] on button "2" at bounding box center [172, 299] width 15 height 15
click at [189, 301] on button "3" at bounding box center [192, 299] width 15 height 15
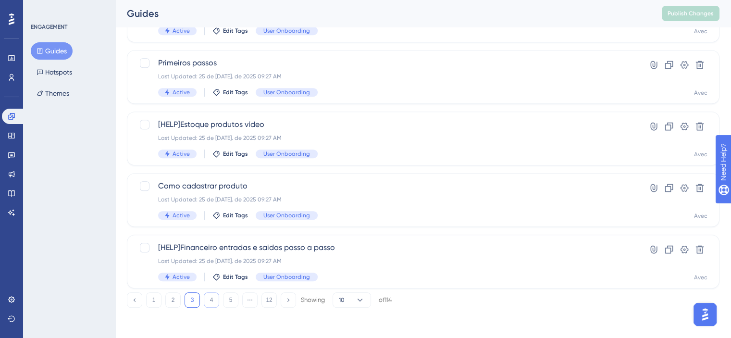
click at [217, 300] on button "4" at bounding box center [211, 299] width 15 height 15
click at [226, 303] on button "5" at bounding box center [230, 299] width 15 height 15
click at [230, 303] on button "6" at bounding box center [230, 299] width 15 height 15
click at [228, 300] on button "7" at bounding box center [230, 299] width 15 height 15
click at [225, 302] on button "8" at bounding box center [230, 299] width 15 height 15
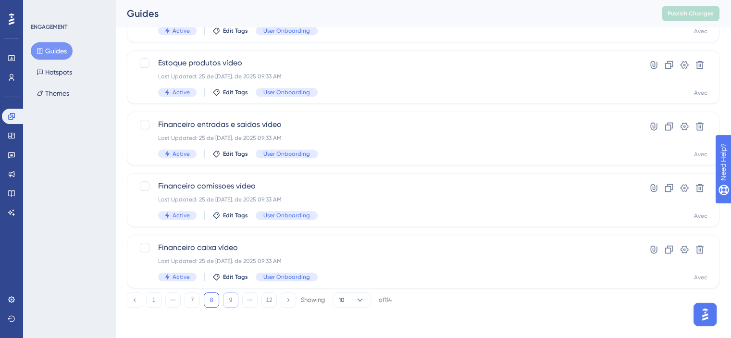
click at [225, 302] on button "9" at bounding box center [230, 299] width 15 height 15
click at [226, 296] on button "10" at bounding box center [230, 299] width 15 height 15
click at [250, 300] on button "11" at bounding box center [249, 299] width 15 height 15
click at [264, 297] on button "12" at bounding box center [269, 299] width 15 height 15
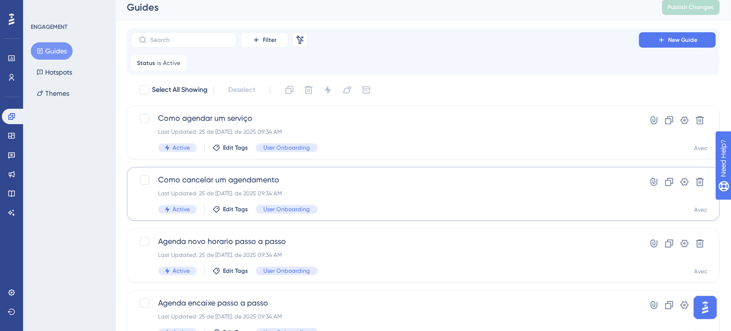
scroll to position [0, 0]
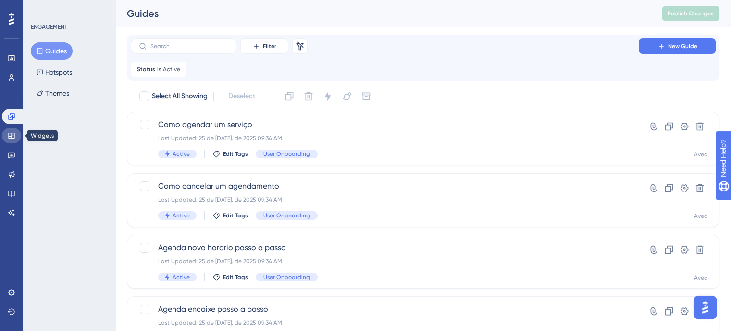
click at [4, 134] on link at bounding box center [11, 135] width 19 height 15
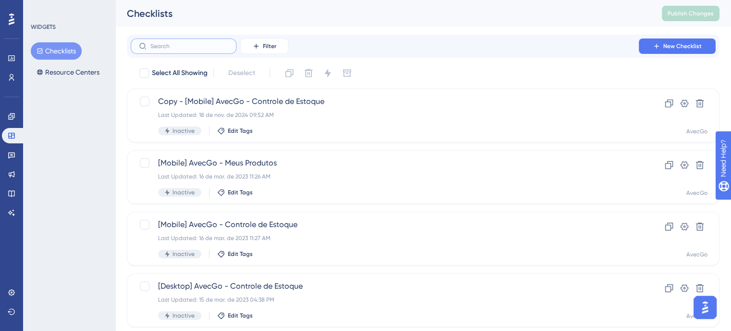
click at [158, 45] on input "text" at bounding box center [190, 46] width 78 height 7
type input "up"
checkbox input "true"
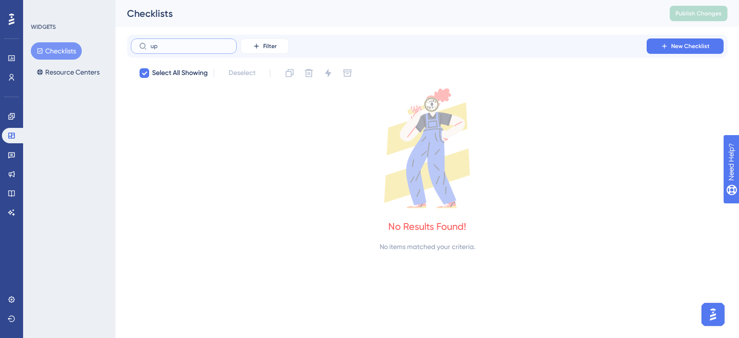
type input "u"
checkbox input "false"
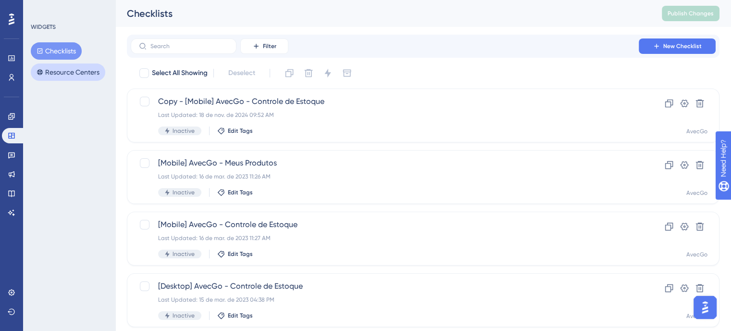
click at [75, 78] on button "Resource Centers" at bounding box center [68, 71] width 75 height 17
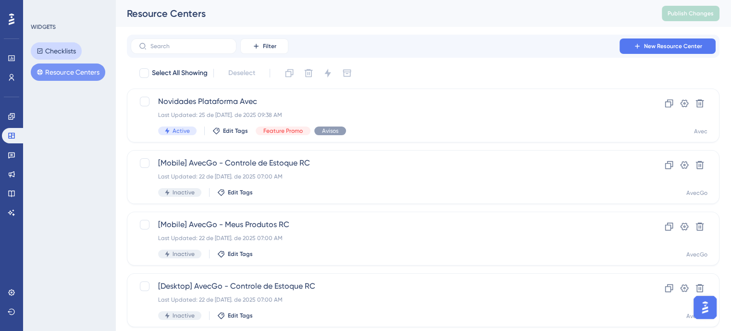
click at [67, 48] on button "Checklists" at bounding box center [56, 50] width 51 height 17
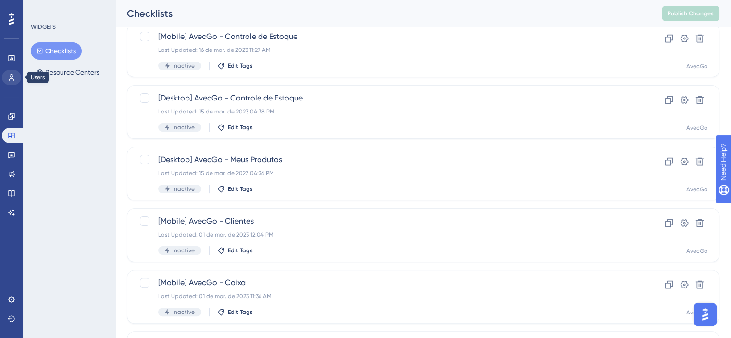
scroll to position [119, 0]
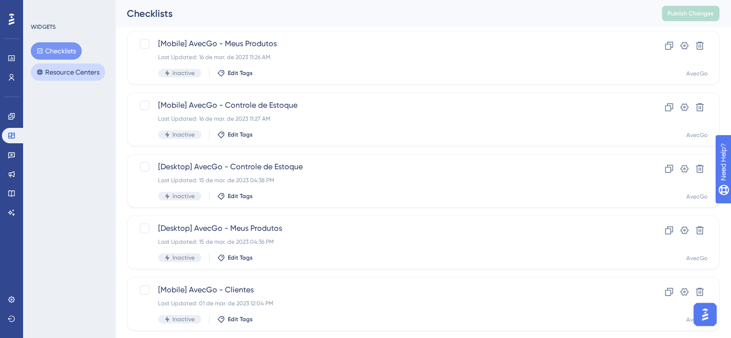
click at [63, 77] on button "Resource Centers" at bounding box center [68, 71] width 75 height 17
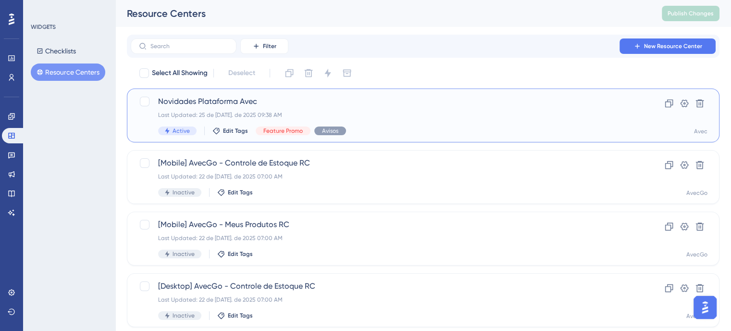
click at [411, 119] on div "Novidades Plataforma Avec Last Updated: 25 de [DATE]. de 2025 09:38 AM Active E…" at bounding box center [384, 115] width 453 height 39
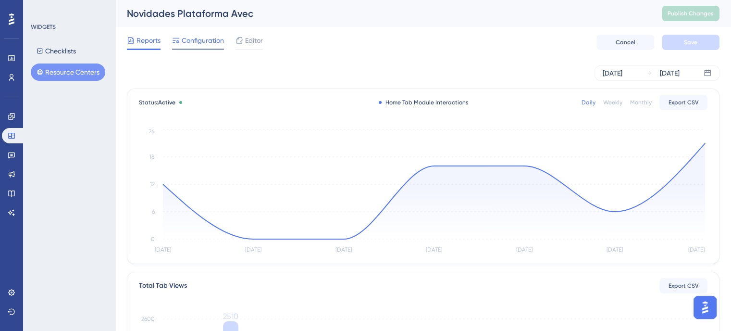
click at [199, 36] on span "Configuration" at bounding box center [203, 41] width 42 height 12
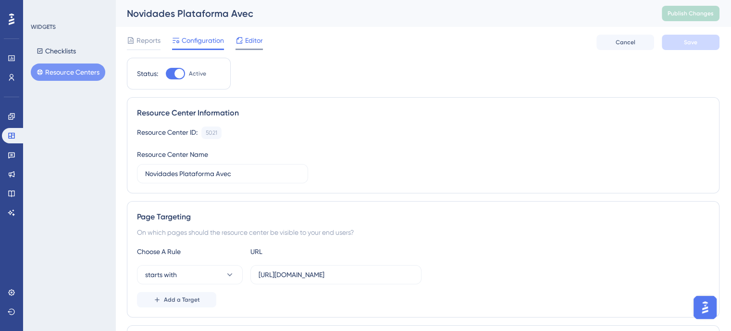
click at [242, 35] on div at bounding box center [240, 41] width 8 height 12
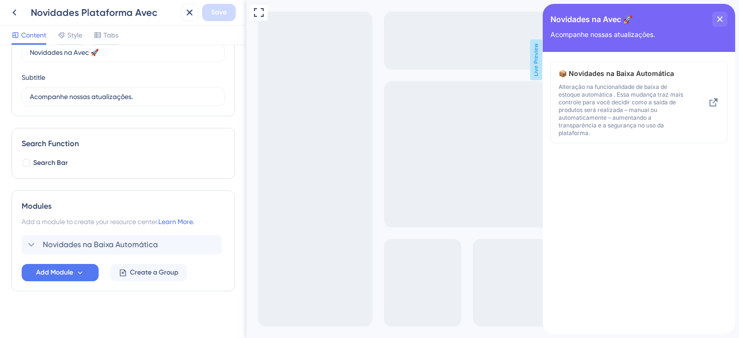
scroll to position [61, 0]
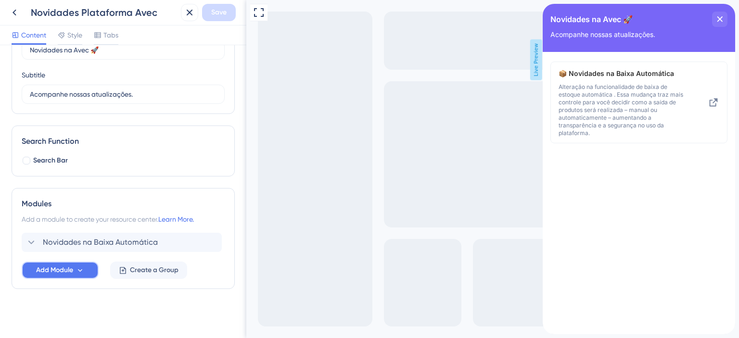
click at [53, 272] on span "Add Module" at bounding box center [54, 270] width 37 height 12
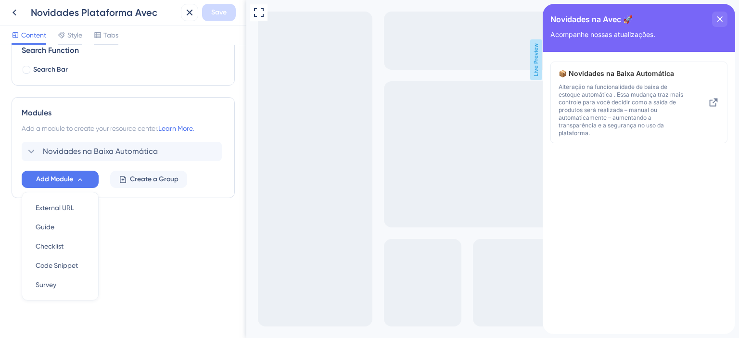
click at [83, 167] on div "Novidades na Baixa Automática Add Module External URL External URL Guide Guide …" at bounding box center [123, 165] width 203 height 46
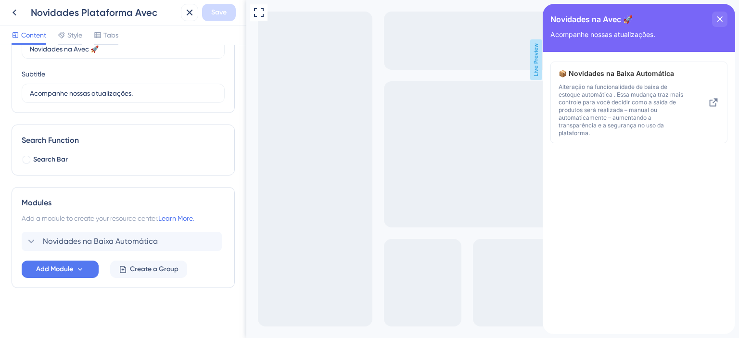
scroll to position [61, 0]
click at [43, 241] on span "Novidades na Baixa Automática" at bounding box center [100, 243] width 115 height 12
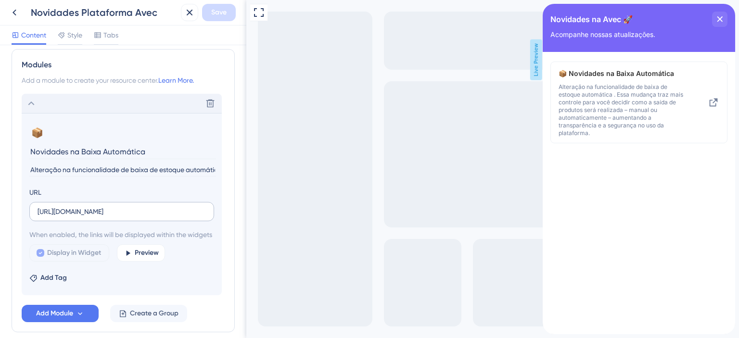
scroll to position [248, 0]
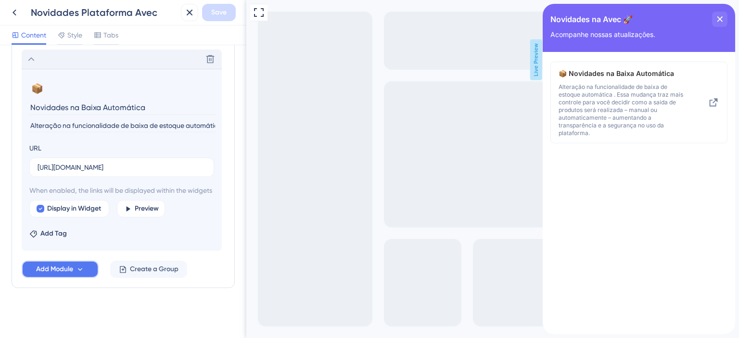
click at [79, 274] on icon at bounding box center [80, 269] width 8 height 8
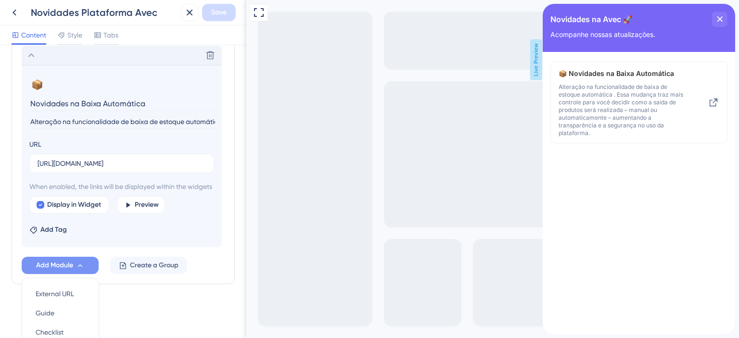
scroll to position [346, 0]
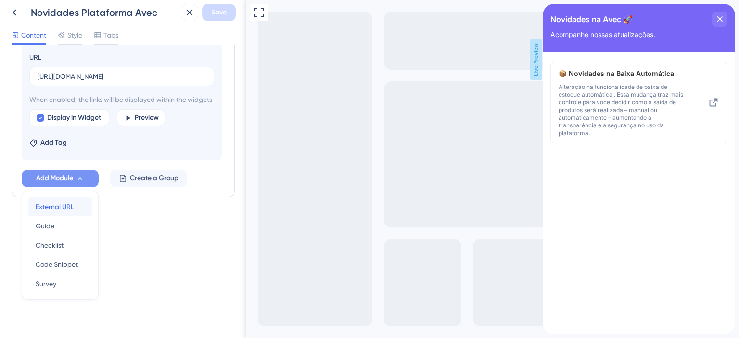
click at [71, 213] on span "External URL" at bounding box center [55, 207] width 38 height 12
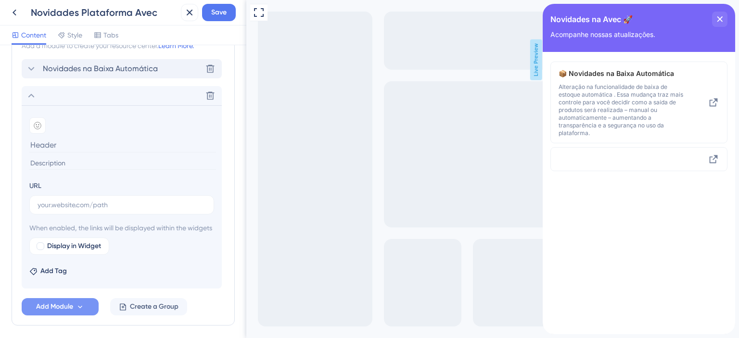
scroll to position [187, 0]
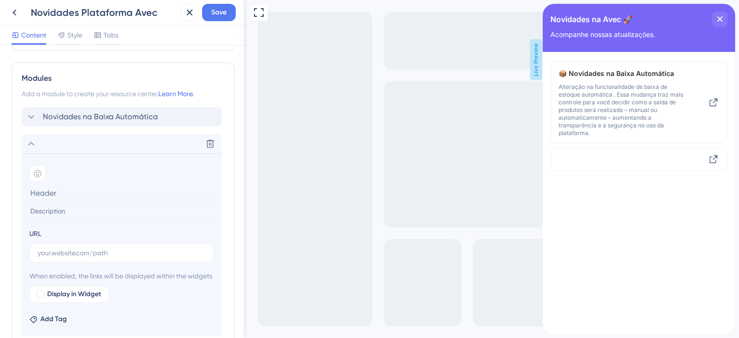
click at [80, 200] on input at bounding box center [122, 193] width 187 height 15
paste input "Encha sua agenda sem esforço: conheça a Avec IA!"
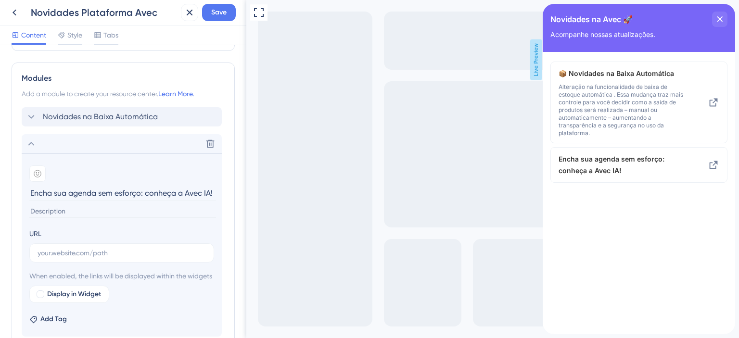
type input "Encha sua agenda sem esforço: conheça a Avec IA!"
click at [107, 211] on input at bounding box center [122, 211] width 187 height 13
paste input "A Avec AI é uma solução que conecta o seu estabelecimento aos seus clientes de …"
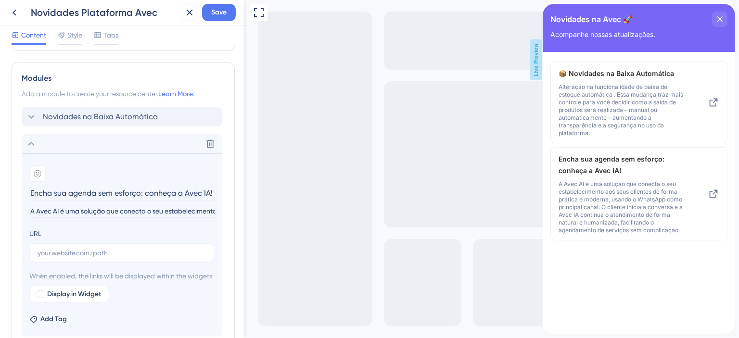
click at [95, 208] on input "A Avec AI é uma solução que conecta o seu estabelecimento aos seus clientes de …" at bounding box center [122, 211] width 187 height 13
paste input "vec IA: agendamentos automáticos, clientes mais fiéis e menos faltas — tudo dir…"
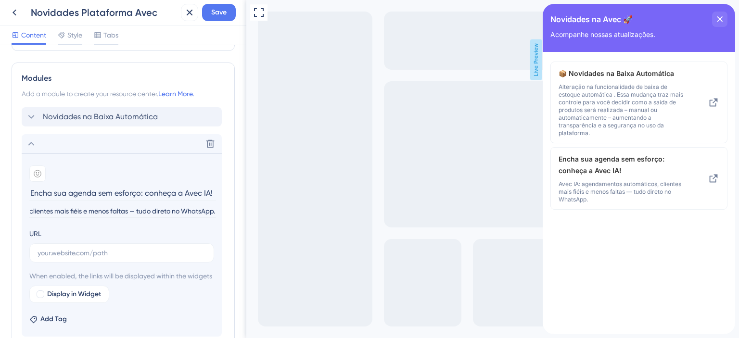
scroll to position [0, 0]
click at [89, 214] on input "Avec IA: agendamentos automáticos, clientes mais fiéis e menos faltas — tudo di…" at bounding box center [122, 211] width 187 height 13
click at [216, 209] on section "Add emoji Encha sua agenda sem esforço: conheça a Avec IA! Avec IA: agendamento…" at bounding box center [122, 244] width 200 height 183
click at [210, 209] on input "Avec IA: agendamentos automáticos, clientes mais fiéis e menos faltas — tudo di…" at bounding box center [122, 211] width 187 height 13
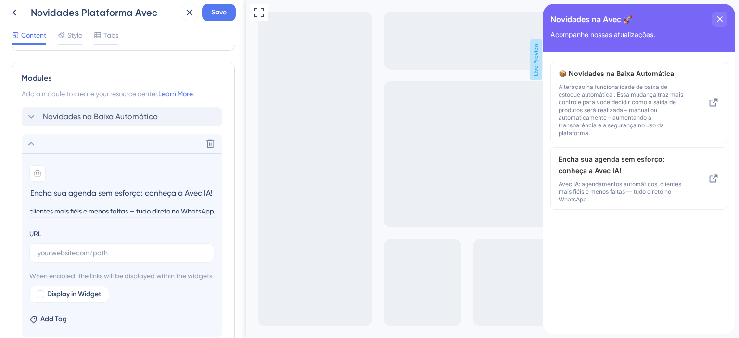
paste input "Com a Avec IA, seu salão confirma horários, envia lembretes e atrai clientes au…"
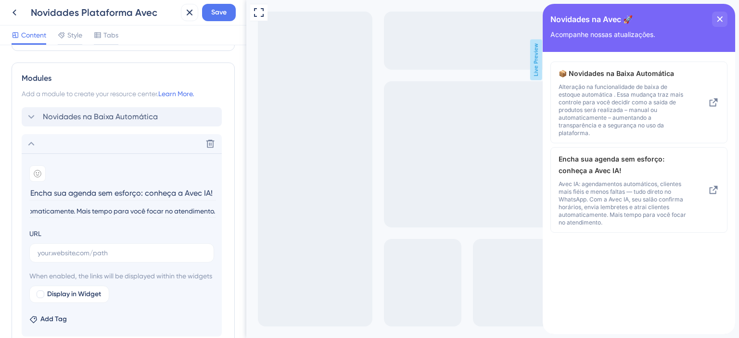
type input "Avec IA: agendamentos automáticos, clientes mais fiéis e menos faltas — tudo di…"
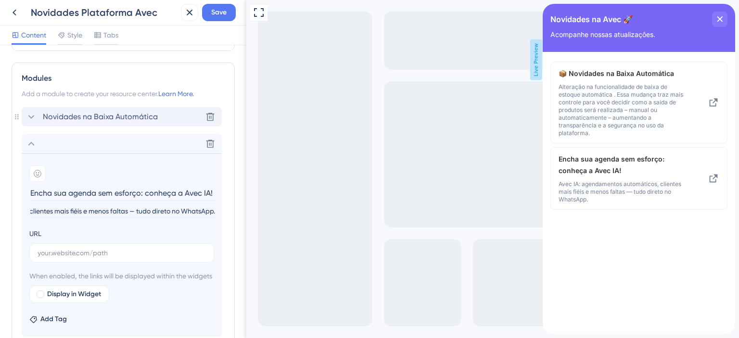
click at [30, 112] on icon at bounding box center [31, 117] width 12 height 12
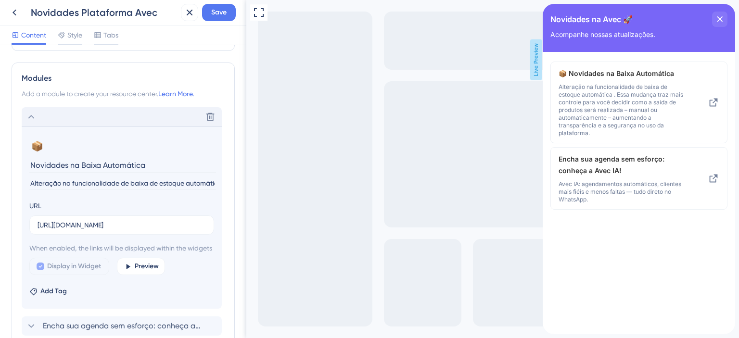
click at [30, 112] on icon at bounding box center [31, 117] width 12 height 12
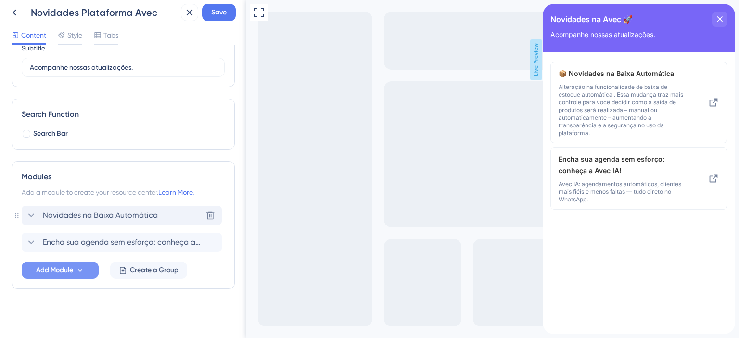
click at [17, 219] on div at bounding box center [17, 215] width 6 height 19
click at [22, 217] on div "Novidades na Baixa Automática" at bounding box center [122, 215] width 200 height 19
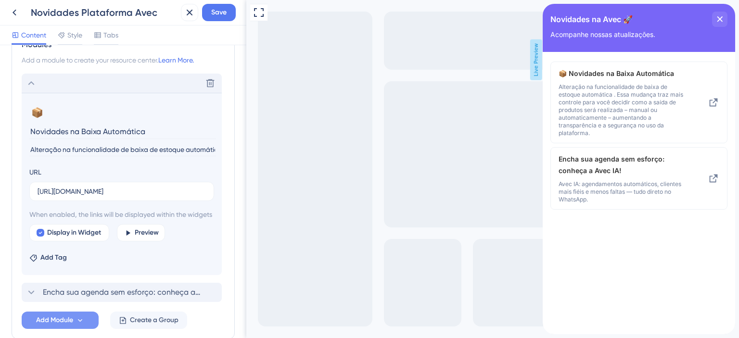
scroll to position [282, 0]
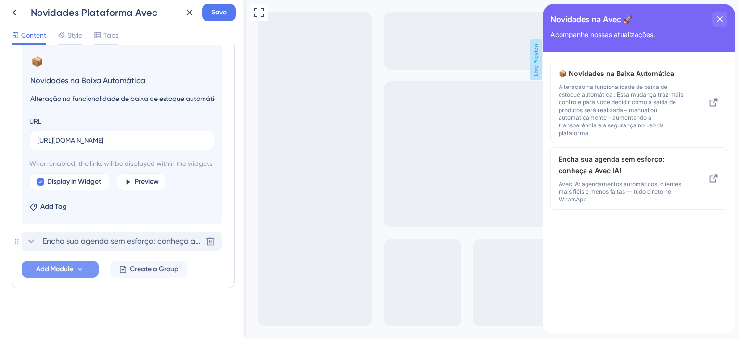
click at [32, 240] on icon at bounding box center [31, 242] width 12 height 12
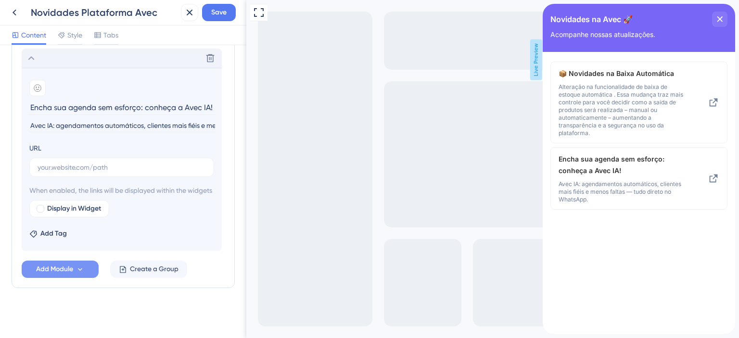
click at [83, 169] on div "URL When enabled, the links will be displayed within the widgets Display in Wid…" at bounding box center [121, 179] width 185 height 75
click at [74, 164] on label at bounding box center [121, 167] width 185 height 19
click at [74, 164] on input "text" at bounding box center [122, 167] width 168 height 11
click at [74, 162] on input "text" at bounding box center [122, 167] width 168 height 11
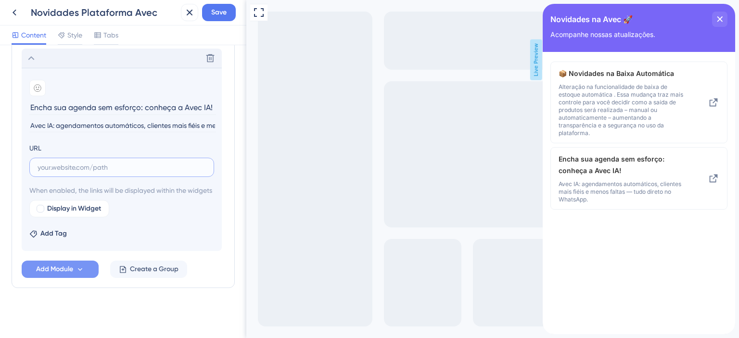
click at [74, 162] on input "text" at bounding box center [122, 167] width 168 height 11
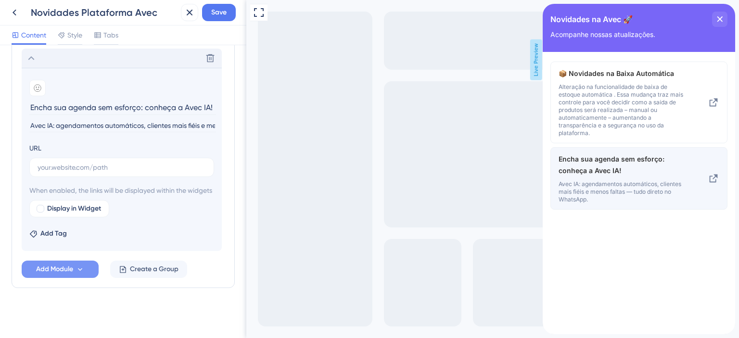
click at [712, 178] on icon at bounding box center [713, 179] width 12 height 12
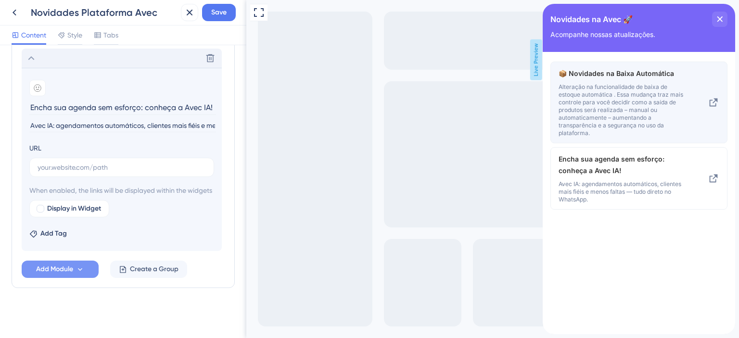
click at [712, 101] on icon at bounding box center [713, 103] width 12 height 12
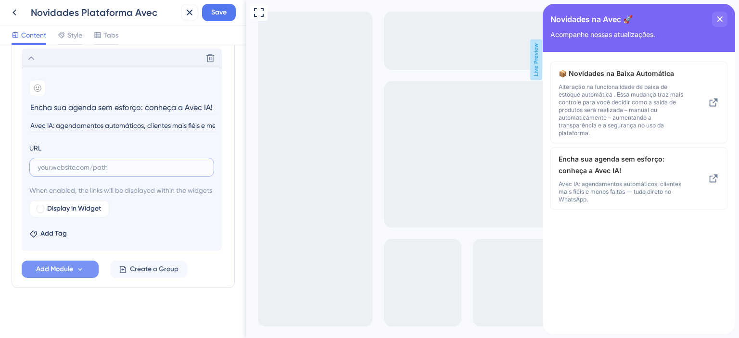
click at [78, 162] on input "text" at bounding box center [122, 167] width 168 height 11
paste input "[URL][DOMAIN_NAME]"
type input "[URL][DOMAIN_NAME]"
click at [64, 211] on span "Display in Widget" at bounding box center [74, 209] width 54 height 12
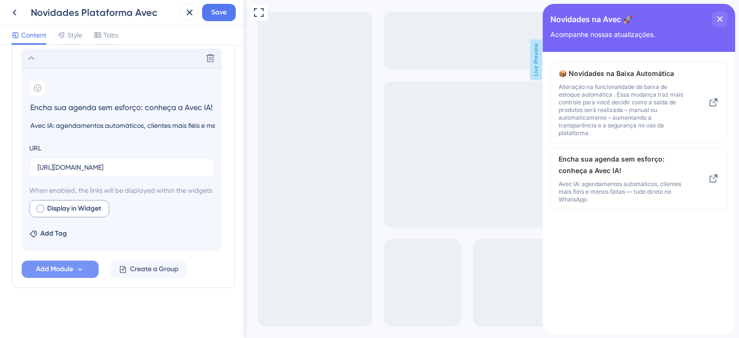
checkbox input "true"
click at [140, 212] on span "Preview" at bounding box center [147, 209] width 24 height 12
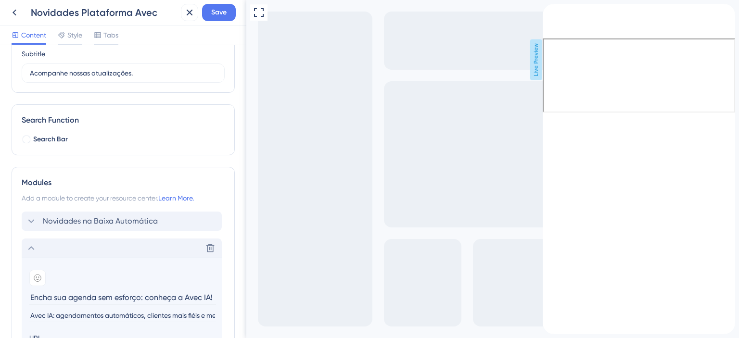
scroll to position [41, 0]
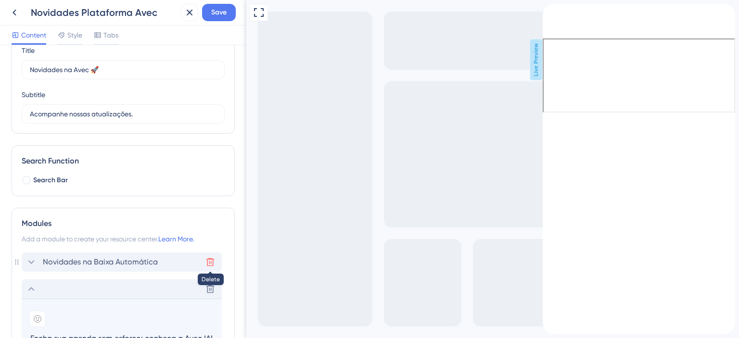
click at [210, 263] on icon at bounding box center [210, 262] width 10 height 10
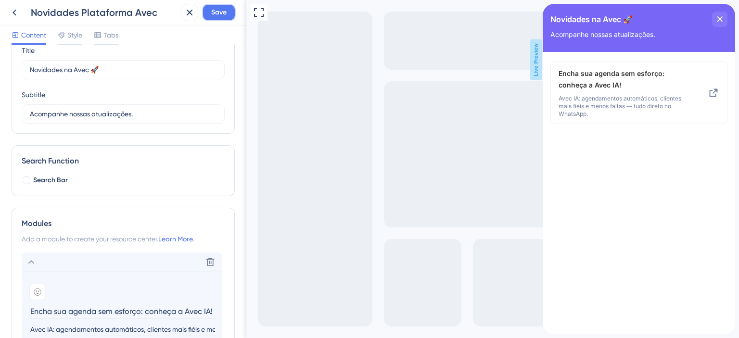
click at [213, 16] on span "Save" at bounding box center [218, 13] width 15 height 12
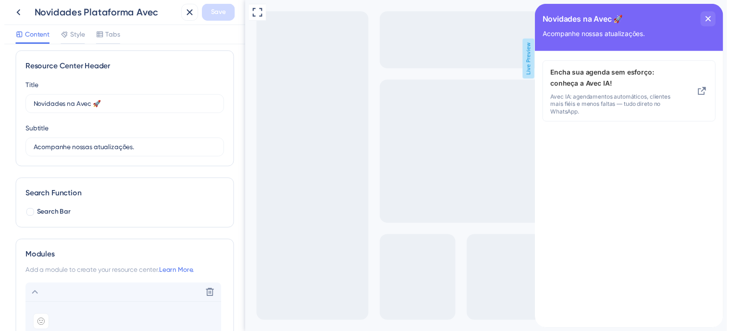
scroll to position [0, 0]
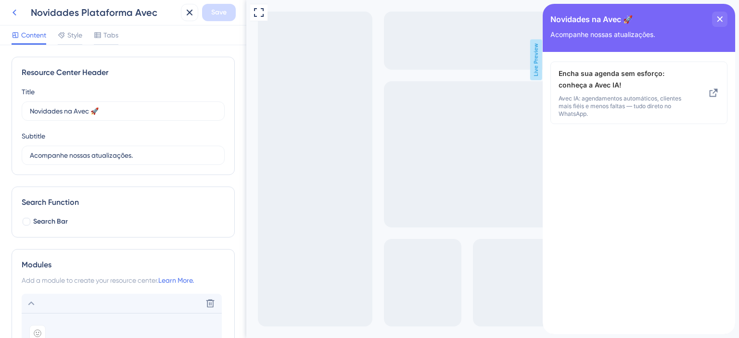
click at [12, 8] on icon at bounding box center [15, 13] width 12 height 12
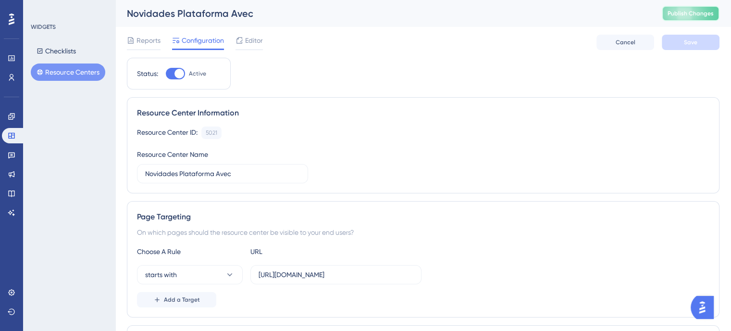
click at [696, 17] on span "Publish Changes" at bounding box center [691, 14] width 46 height 8
click at [223, 41] on span "Configuration" at bounding box center [203, 41] width 42 height 12
click at [247, 42] on span "Editor" at bounding box center [254, 41] width 18 height 12
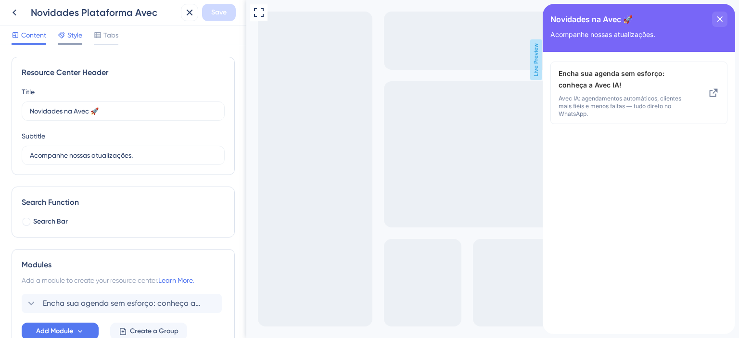
click at [79, 39] on span "Style" at bounding box center [74, 35] width 15 height 12
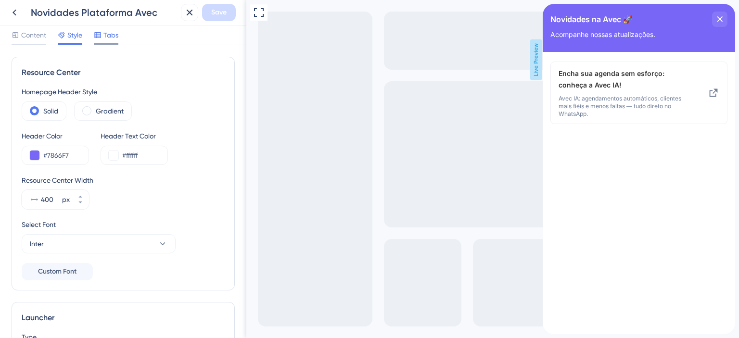
click at [117, 37] on span "Tabs" at bounding box center [110, 35] width 15 height 12
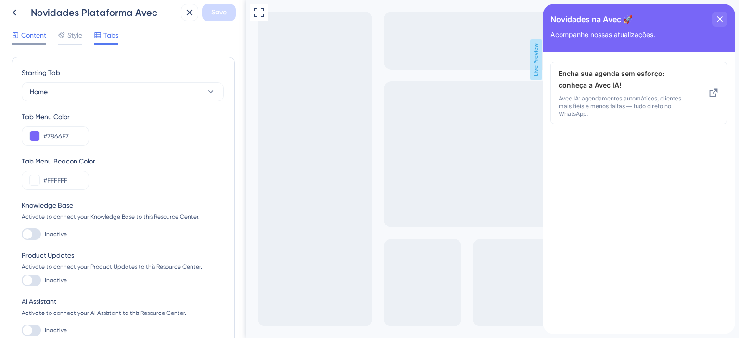
click at [38, 37] on span "Content" at bounding box center [33, 35] width 25 height 12
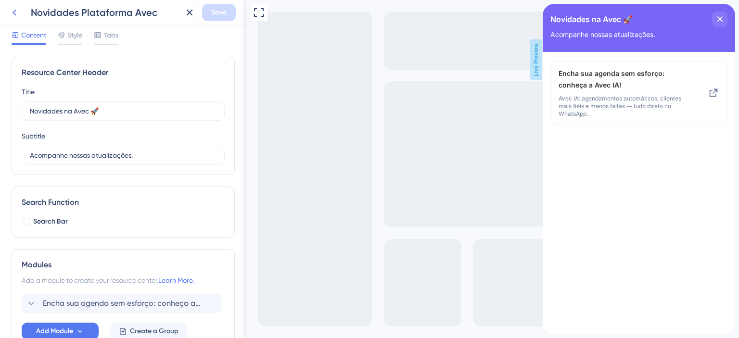
click at [10, 13] on icon at bounding box center [15, 13] width 12 height 12
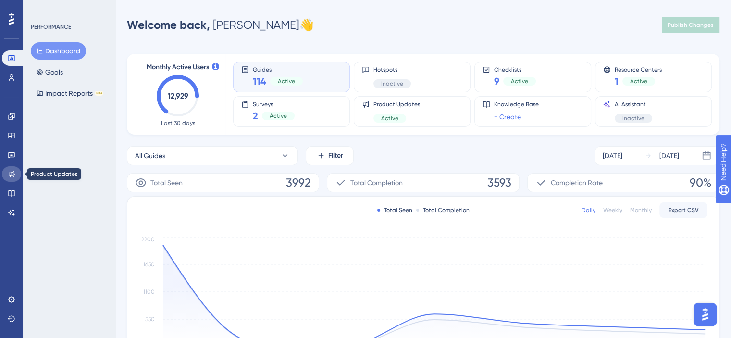
click at [12, 175] on icon at bounding box center [12, 174] width 8 height 8
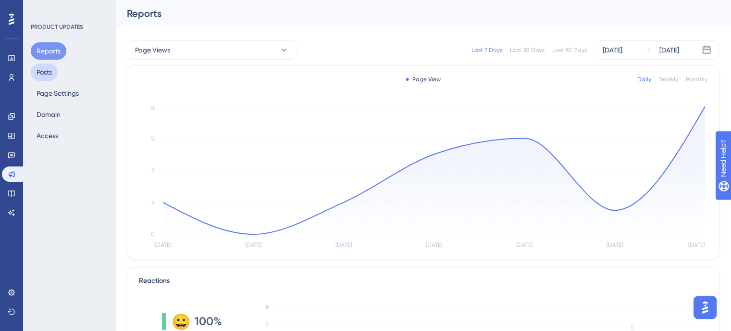
click at [54, 75] on button "Posts" at bounding box center [44, 71] width 27 height 17
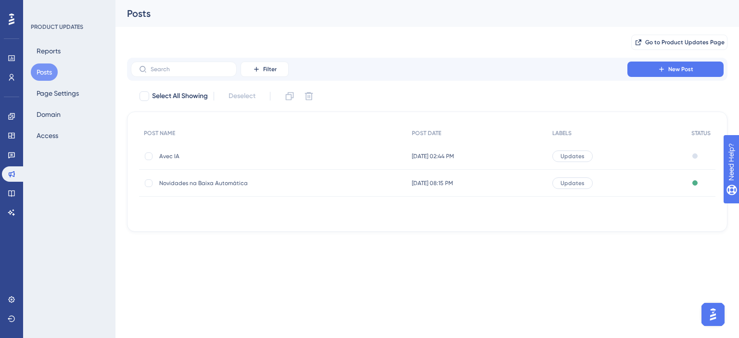
click at [162, 157] on span "Avec IA" at bounding box center [236, 156] width 154 height 8
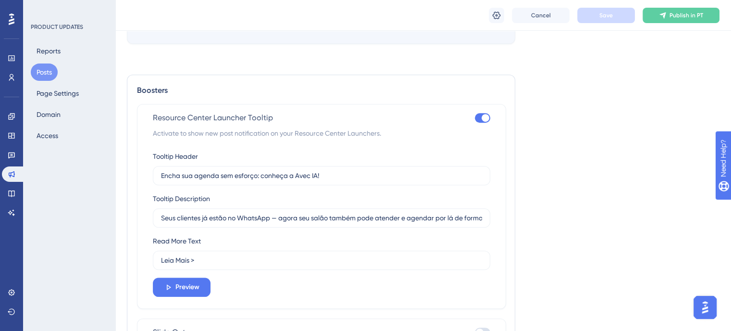
scroll to position [624, 0]
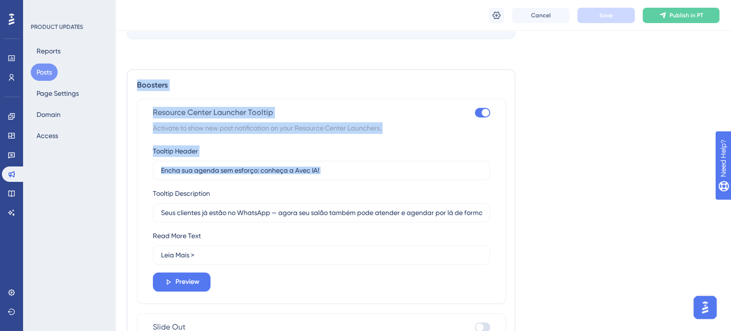
drag, startPoint x: 328, startPoint y: 176, endPoint x: 103, endPoint y: 163, distance: 225.9
click at [285, 153] on div "Tooltip Header Encha sua agenda sem esforço: conheça a Avec IA!" at bounding box center [322, 162] width 338 height 35
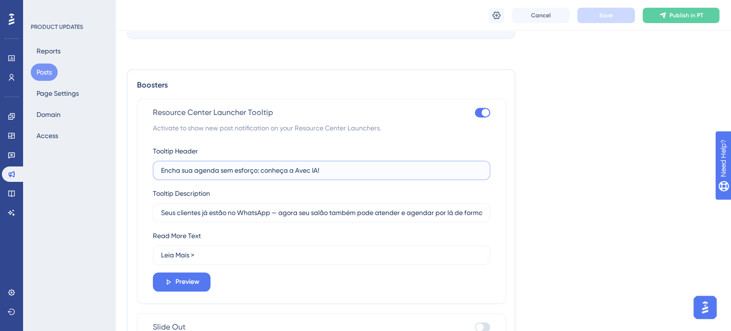
drag, startPoint x: 338, startPoint y: 169, endPoint x: 160, endPoint y: 173, distance: 178.4
click at [160, 173] on label "Encha sua agenda sem esforço: conheça a Avec IA!" at bounding box center [322, 170] width 338 height 19
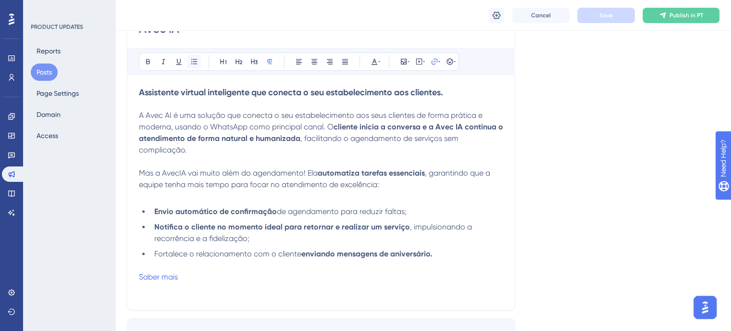
scroll to position [239, 0]
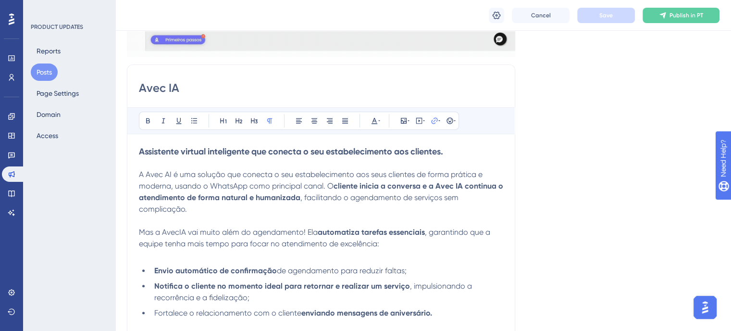
drag, startPoint x: 187, startPoint y: 83, endPoint x: 132, endPoint y: 88, distance: 54.6
click at [132, 88] on div "Avec IA Bold Italic Underline Bullet Point Heading 1 Heading 2 Heading 3 Normal…" at bounding box center [321, 216] width 389 height 305
paste input "Encha sua agenda sem esforço: conheça a Avec IA!"
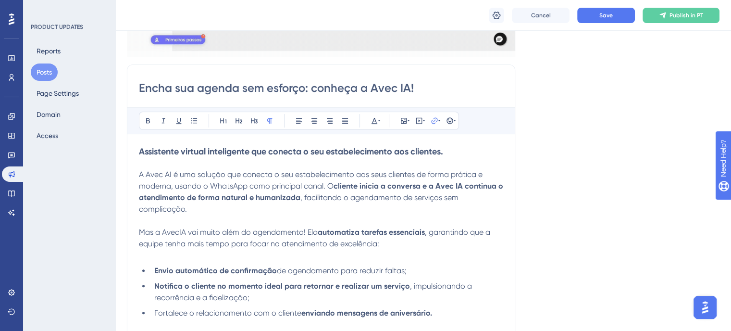
type input "Encha sua agenda sem esforço: conheça a Avec IA!"
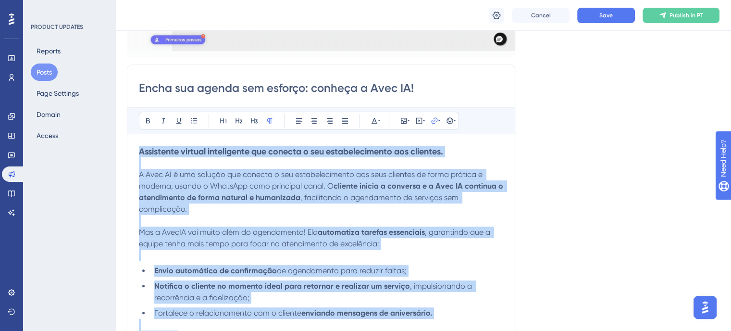
drag, startPoint x: 138, startPoint y: 150, endPoint x: 435, endPoint y: 144, distance: 296.3
click at [435, 144] on div "Encha sua agenda sem esforço: conheça a Avec IA! Bold Italic Underline Bullet P…" at bounding box center [321, 216] width 389 height 305
click at [483, 155] on h3 "Assistente virtual inteligente que conecta o seu estabelecimento aos clientes." at bounding box center [321, 152] width 364 height 12
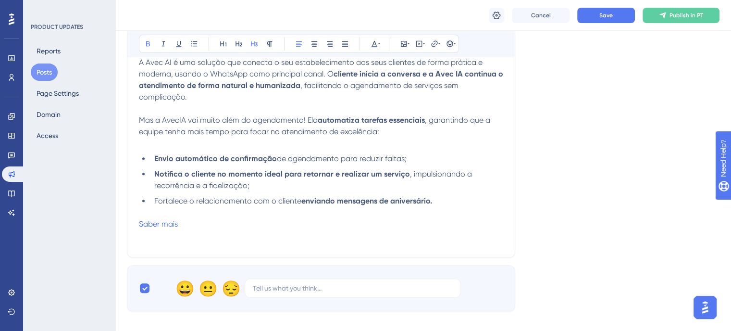
scroll to position [288, 0]
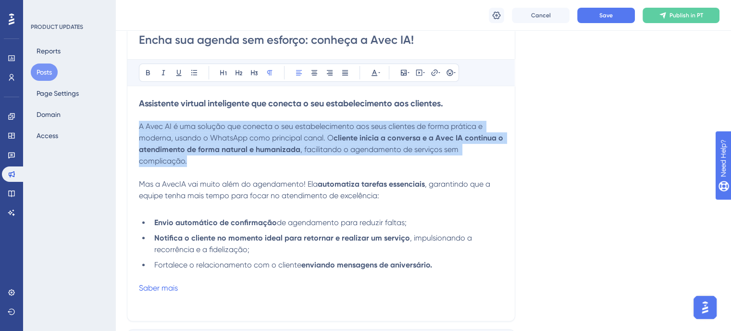
drag, startPoint x: 138, startPoint y: 124, endPoint x: 190, endPoint y: 158, distance: 62.4
click at [190, 158] on p "A Avec AI é uma solução que conecta o seu estabelecimento aos seus clientes de …" at bounding box center [321, 144] width 364 height 46
copy p "A Avec AI é uma solução que conecta o seu estabelecimento aos seus clientes de …"
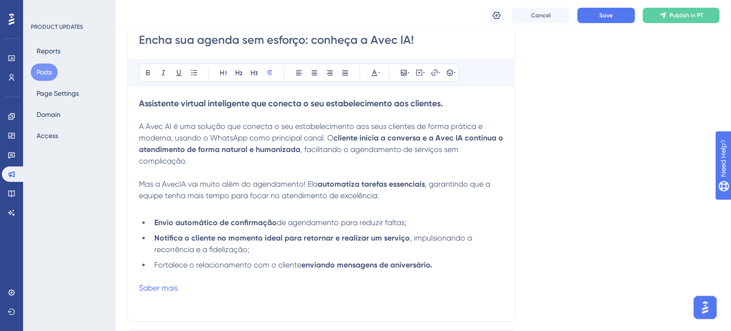
click at [265, 176] on p at bounding box center [321, 173] width 364 height 12
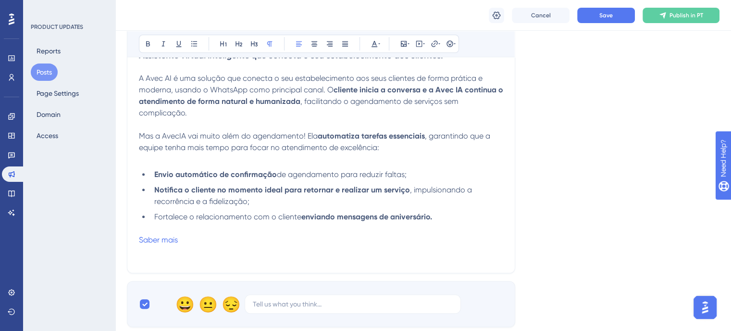
click at [183, 107] on p "A Avec AI é uma solução que conecta o seu estabelecimento aos seus clientes de …" at bounding box center [321, 96] width 364 height 46
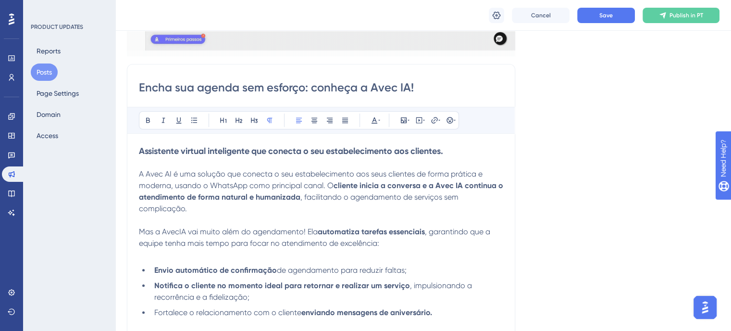
scroll to position [239, 0]
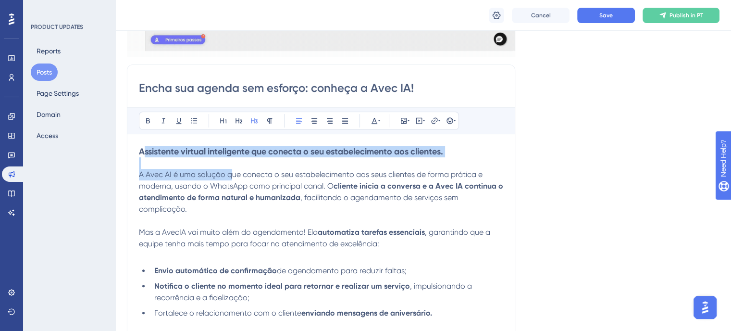
drag, startPoint x: 142, startPoint y: 152, endPoint x: 231, endPoint y: 175, distance: 91.8
click at [231, 175] on div "Assistente virtual inteligente que conecta o seu estabelecimento aos clientes. …" at bounding box center [321, 252] width 364 height 212
click at [212, 157] on p at bounding box center [321, 163] width 364 height 12
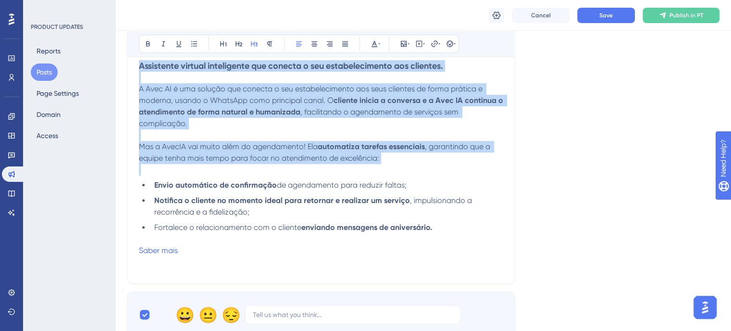
scroll to position [336, 0]
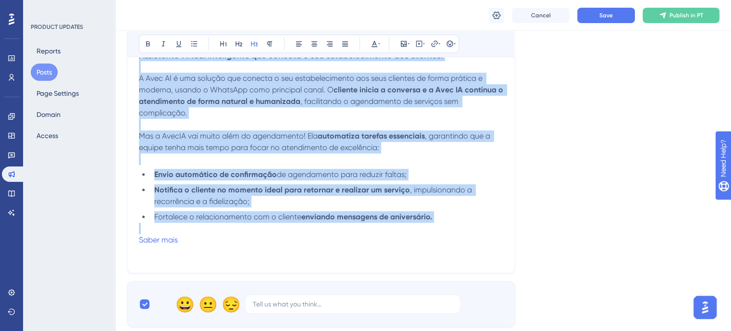
drag, startPoint x: 139, startPoint y: 151, endPoint x: 450, endPoint y: 228, distance: 320.5
click at [450, 228] on div "Assistente virtual inteligente que conecta o seu estabelecimento aos clientes. …" at bounding box center [321, 156] width 364 height 212
copy div "Assistente virtual inteligente que conecta o seu estabelecimento aos clientes. …"
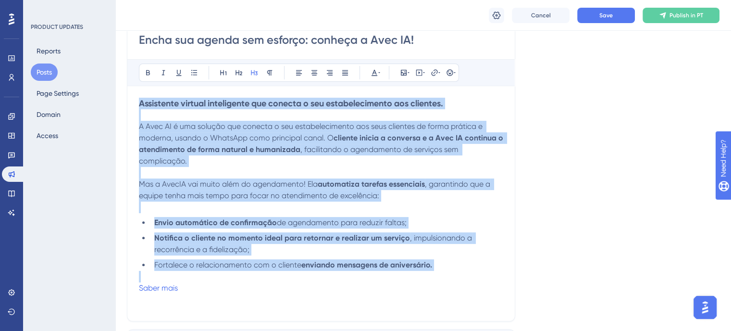
click at [210, 126] on span "A Avec AI é uma solução que conecta o seu estabelecimento aos seus clientes de …" at bounding box center [312, 132] width 346 height 21
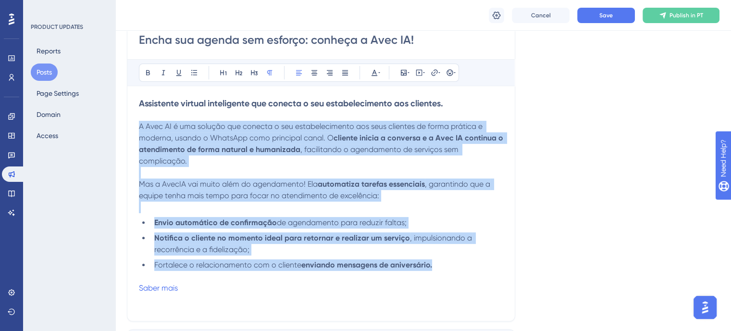
drag, startPoint x: 140, startPoint y: 125, endPoint x: 470, endPoint y: 262, distance: 356.8
click at [470, 262] on div "Assistente virtual inteligente que conecta o seu estabelecimento aos clientes. …" at bounding box center [321, 204] width 364 height 212
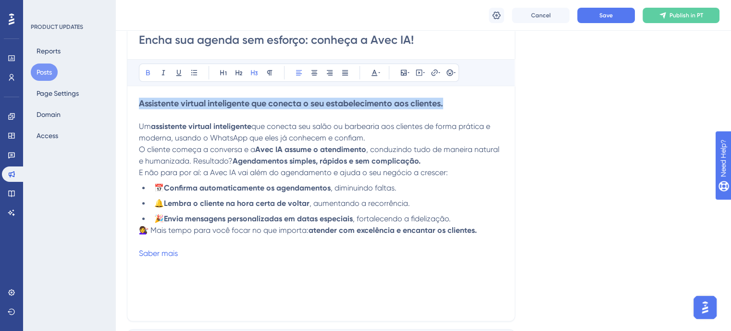
drag, startPoint x: 456, startPoint y: 100, endPoint x: 140, endPoint y: 101, distance: 315.5
click at [140, 101] on h3 "Assistente virtual inteligente que conecta o seu estabelecimento aos clientes." at bounding box center [321, 104] width 364 height 12
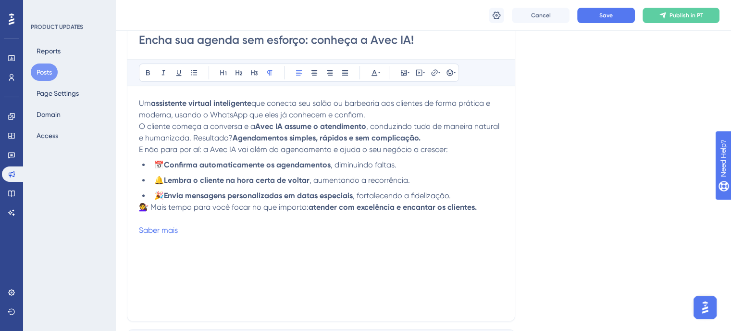
click at [150, 103] on span "Um" at bounding box center [145, 103] width 12 height 9
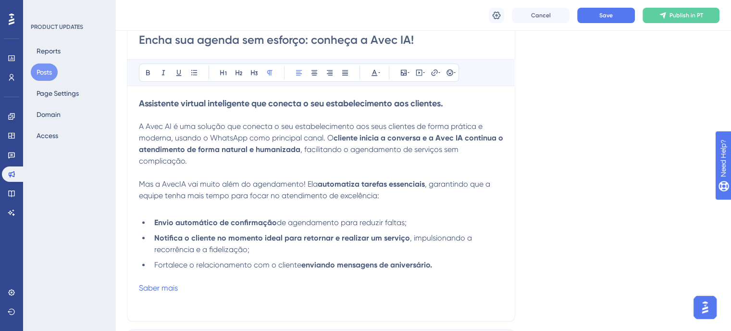
click at [168, 112] on p at bounding box center [321, 115] width 364 height 12
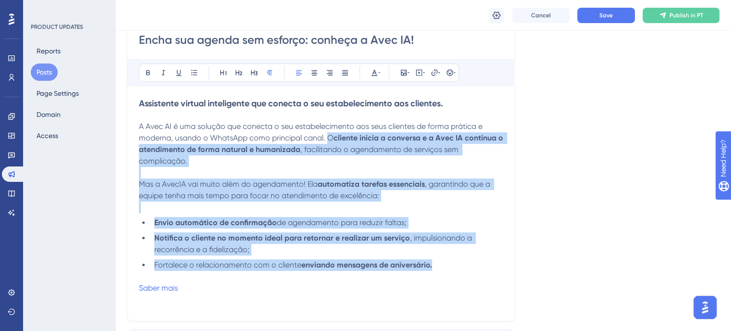
drag, startPoint x: 327, startPoint y: 138, endPoint x: 461, endPoint y: 264, distance: 184.4
click at [461, 264] on div "Assistente virtual inteligente que conecta o seu estabelecimento aos clientes. …" at bounding box center [321, 204] width 364 height 212
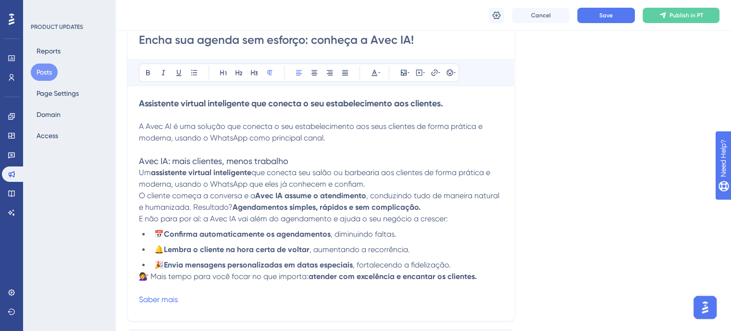
drag, startPoint x: 369, startPoint y: 179, endPoint x: 128, endPoint y: 157, distance: 241.9
click at [128, 157] on div "Encha sua agenda sem esforço: conheça a Avec IA! Bold Italic Underline Bullet P…" at bounding box center [321, 168] width 389 height 305
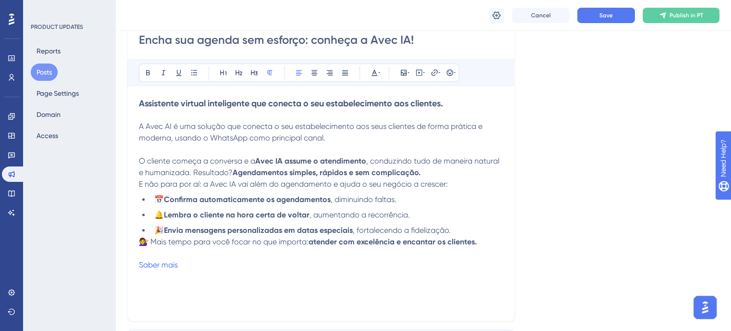
click at [431, 175] on p "O cliente começa a conversa e a Avec IA assume o atendimento , conduzindo tudo …" at bounding box center [321, 166] width 364 height 23
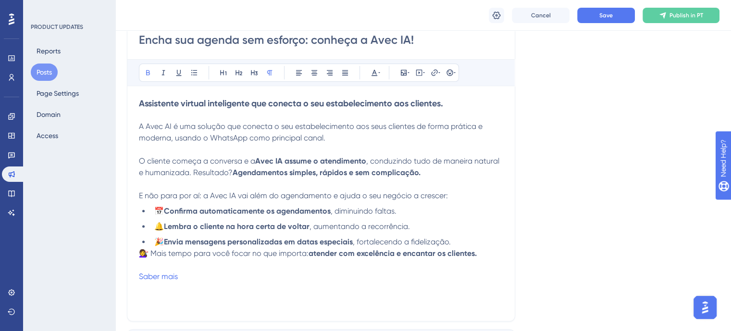
click at [164, 214] on span "📅" at bounding box center [159, 210] width 10 height 9
click at [168, 227] on strong "Lembra o cliente na hora certa de voltar" at bounding box center [237, 226] width 146 height 9
click at [168, 226] on strong "Lembra o cliente na hora certa de voltar" at bounding box center [237, 226] width 146 height 9
click at [153, 207] on li "Confirma automaticamente os agendamentos , diminuindo faltas." at bounding box center [327, 211] width 353 height 12
click at [217, 212] on strong "Envia mensagens de confirmação dos agendamentos" at bounding box center [250, 210] width 192 height 9
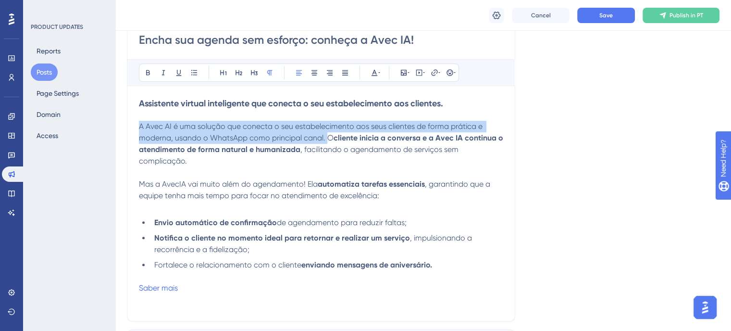
click at [333, 207] on p at bounding box center [321, 207] width 364 height 12
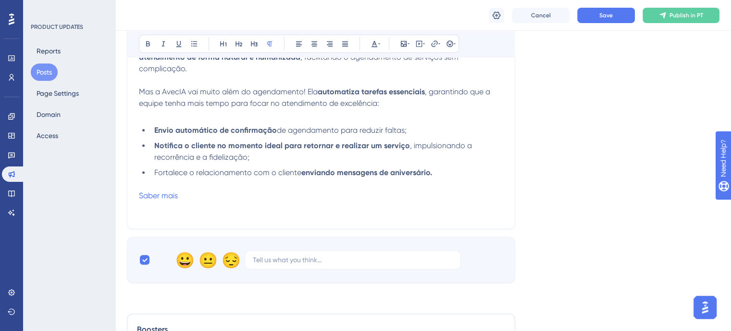
scroll to position [385, 0]
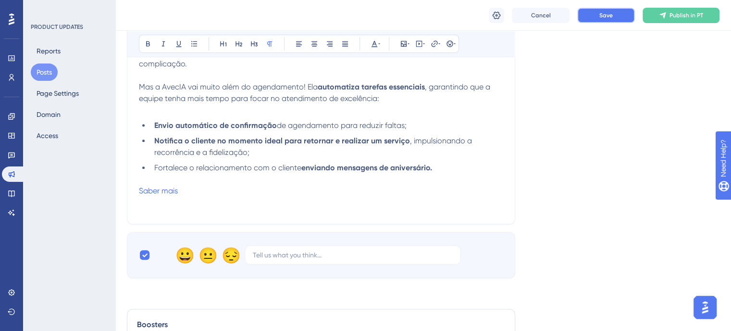
click at [604, 18] on span "Save" at bounding box center [606, 16] width 13 height 8
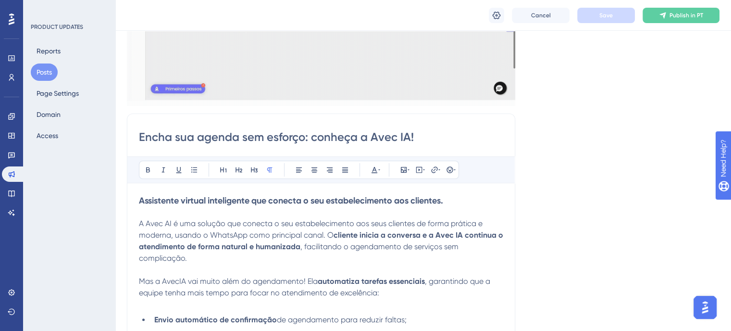
scroll to position [0, 0]
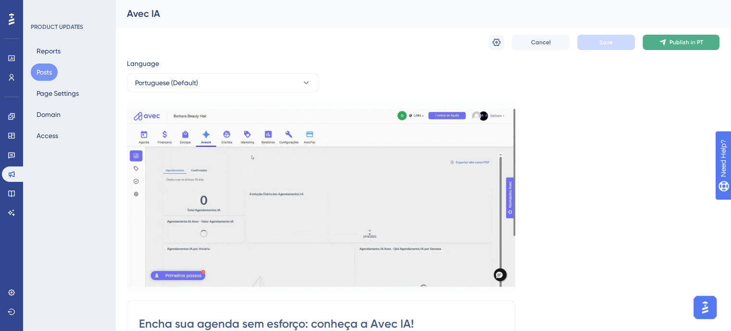
click at [673, 40] on span "Publish in PT" at bounding box center [687, 42] width 34 height 8
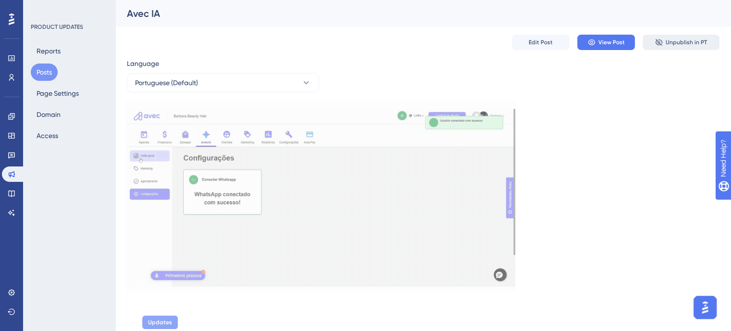
click at [700, 44] on span "Unpublish in PT" at bounding box center [686, 42] width 41 height 8
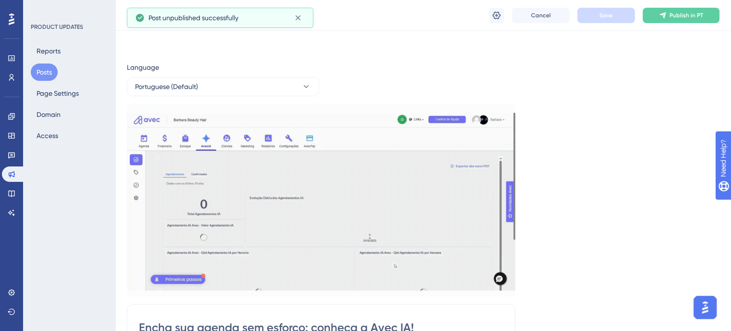
scroll to position [239, 0]
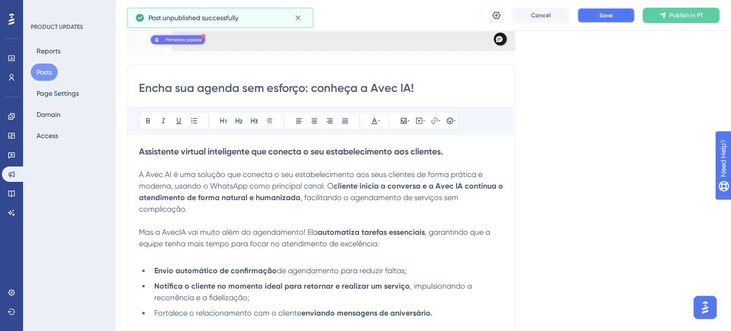
click at [592, 13] on button "Save" at bounding box center [607, 15] width 58 height 15
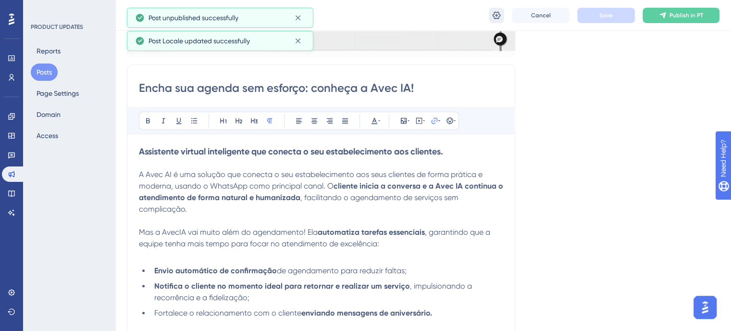
click at [496, 16] on icon at bounding box center [497, 16] width 10 height 10
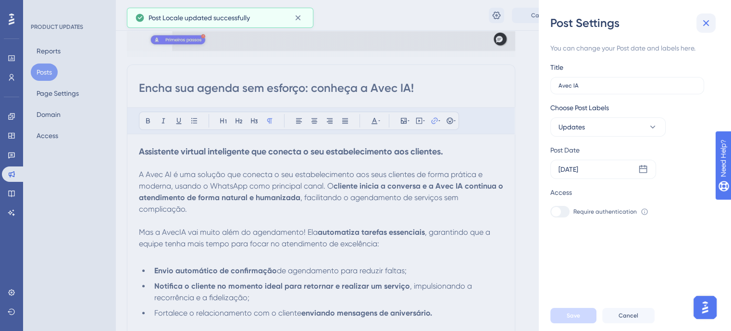
click at [706, 19] on icon at bounding box center [707, 23] width 12 height 12
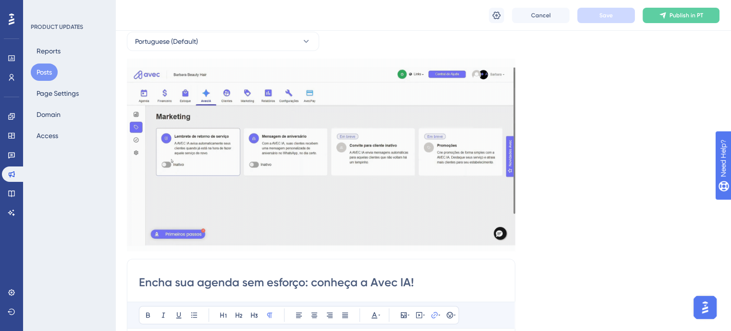
scroll to position [0, 0]
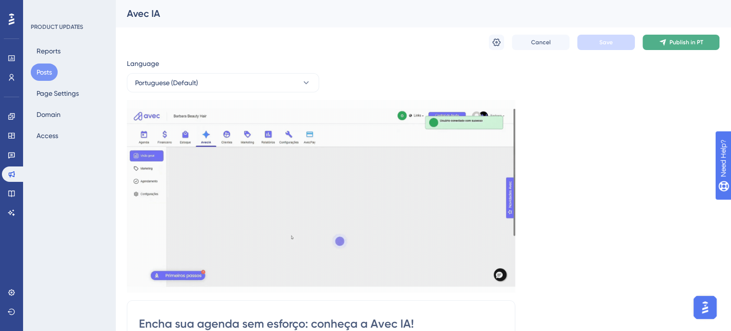
click at [662, 44] on icon at bounding box center [663, 42] width 8 height 8
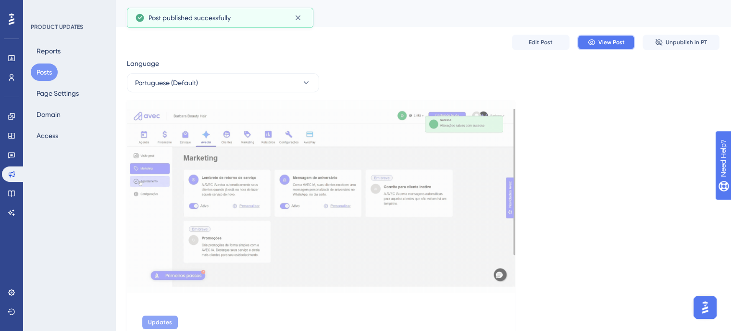
click at [611, 47] on button "View Post" at bounding box center [607, 42] width 58 height 15
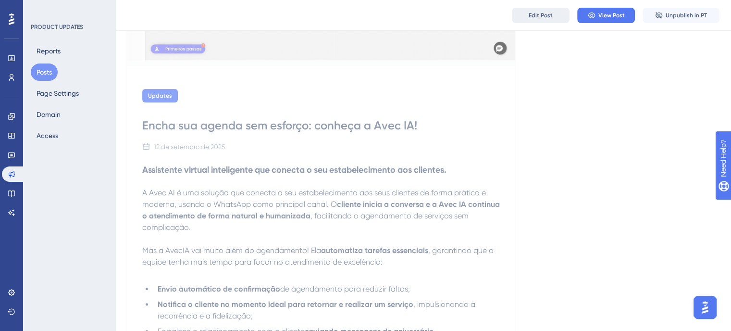
scroll to position [217, 0]
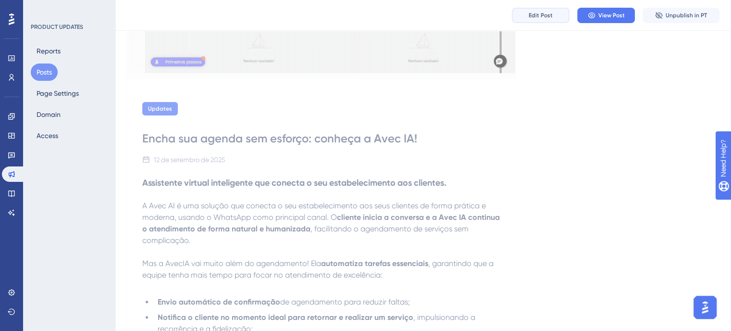
click at [538, 21] on button "Edit Post" at bounding box center [541, 15] width 58 height 15
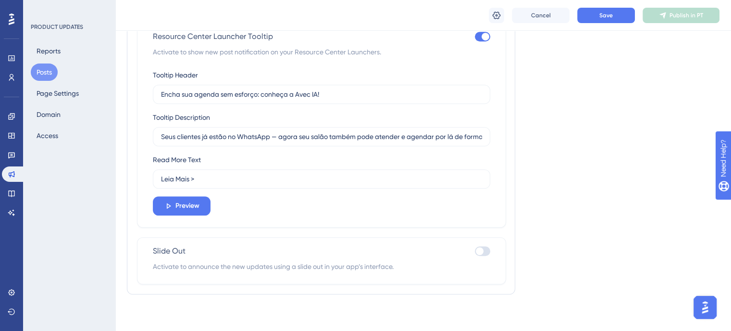
scroll to position [701, 0]
click at [177, 196] on button "Preview" at bounding box center [182, 205] width 58 height 19
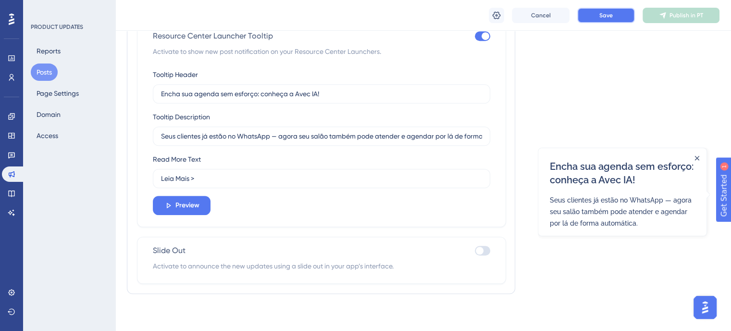
click at [610, 17] on span "Save" at bounding box center [606, 16] width 13 height 8
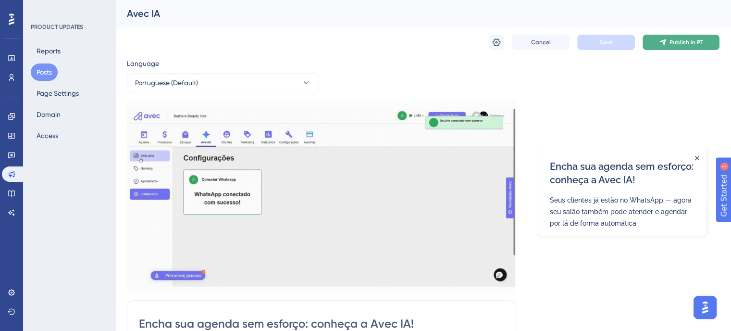
click at [662, 46] on button "Publish in PT" at bounding box center [681, 42] width 77 height 15
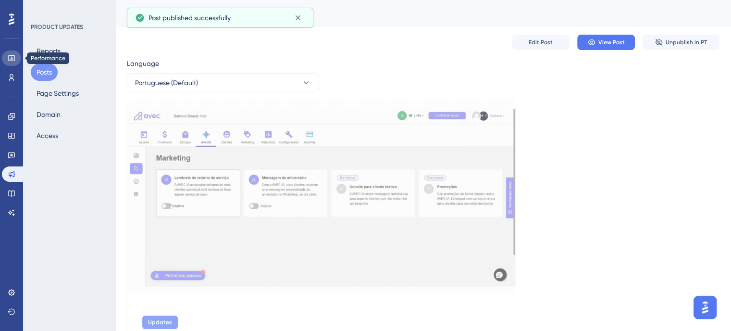
click at [5, 54] on link at bounding box center [11, 57] width 19 height 15
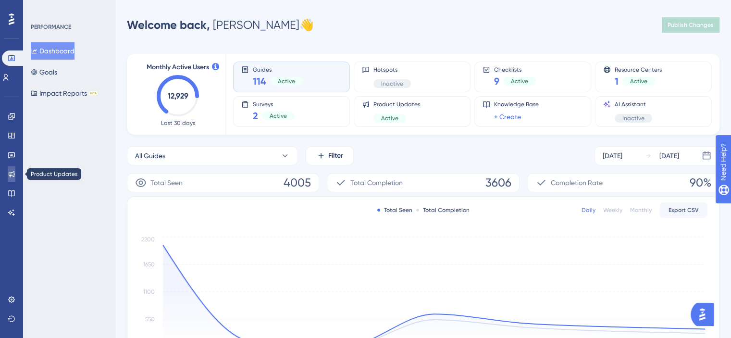
click at [12, 176] on icon at bounding box center [12, 174] width 8 height 8
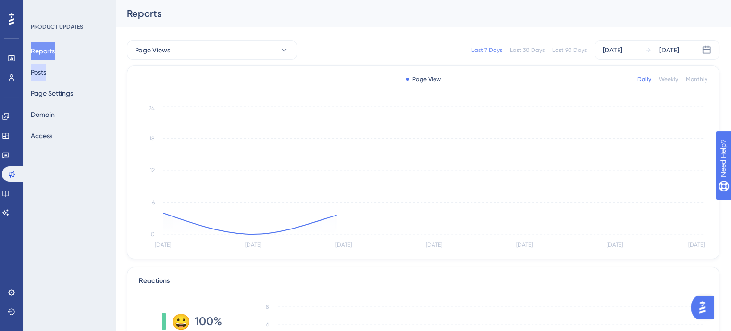
click at [46, 69] on button "Posts" at bounding box center [38, 71] width 15 height 17
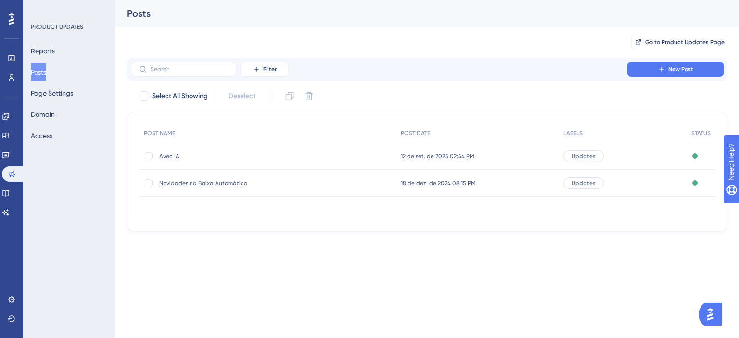
click at [421, 159] on span "12 de set. de 2025 02:44 PM" at bounding box center [438, 156] width 74 height 8
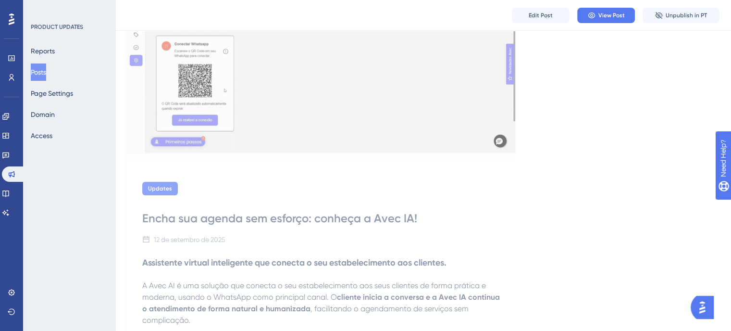
scroll to position [121, 0]
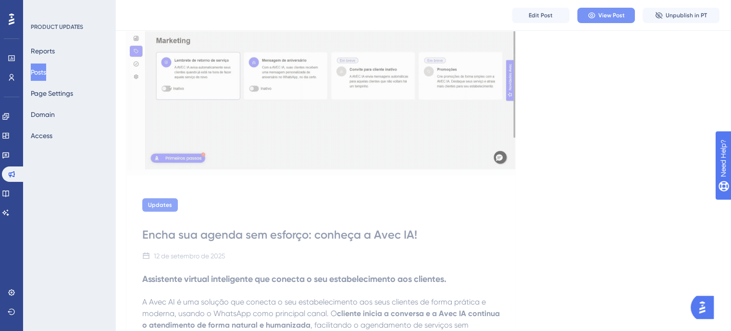
click at [612, 21] on button "View Post" at bounding box center [607, 15] width 58 height 15
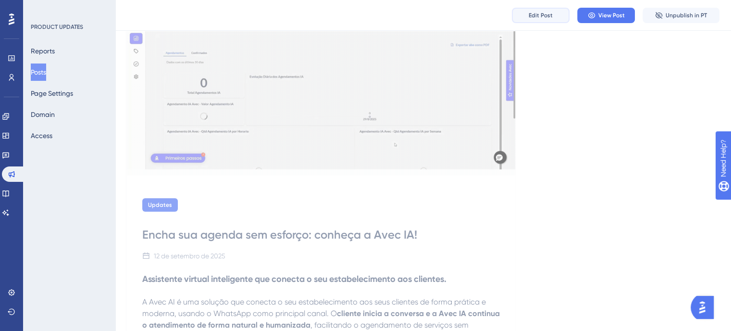
click at [544, 20] on button "Edit Post" at bounding box center [541, 15] width 58 height 15
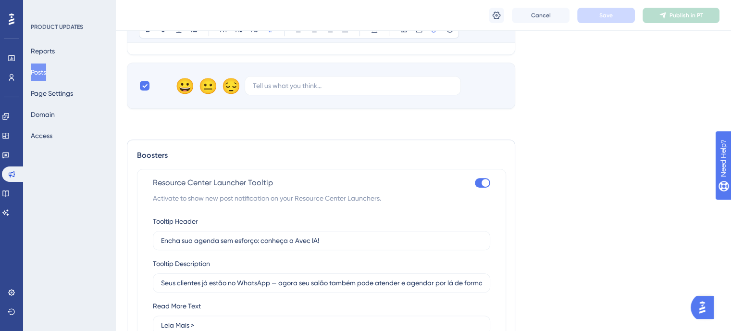
scroll to position [650, 0]
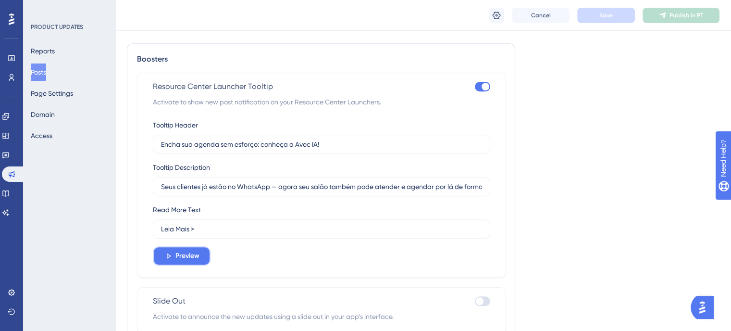
click at [196, 248] on button "Preview" at bounding box center [182, 255] width 58 height 19
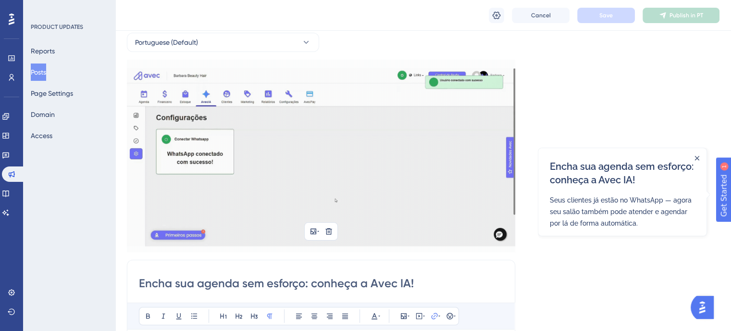
scroll to position [0, 0]
